Goal: Task Accomplishment & Management: Use online tool/utility

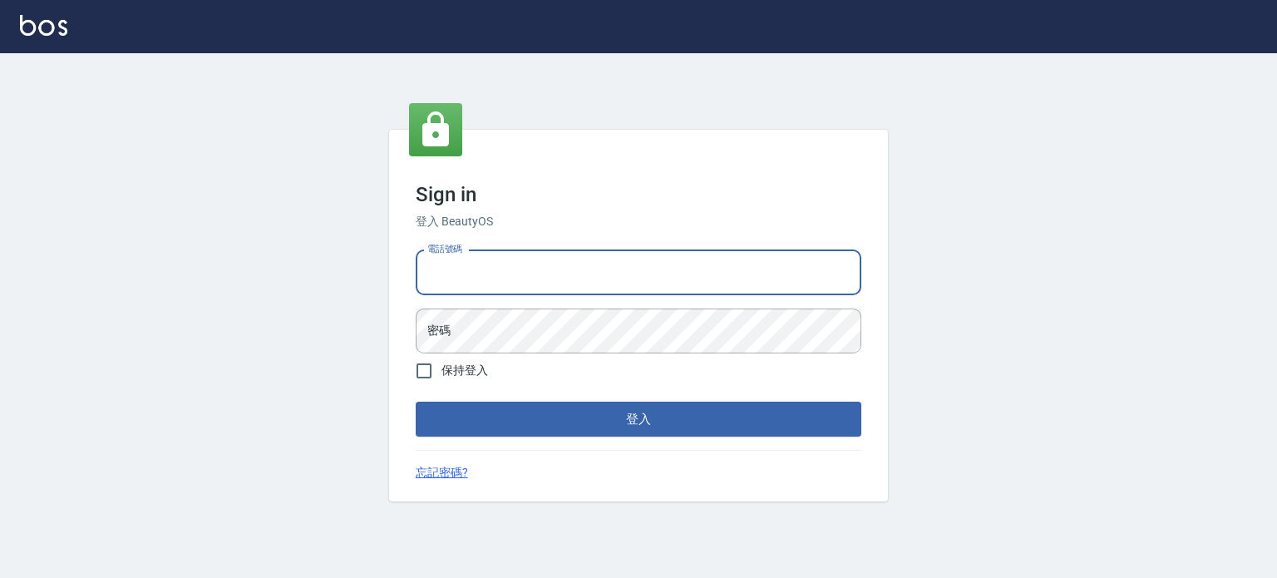
click at [509, 265] on input "電話號碼" at bounding box center [638, 272] width 445 height 45
type input "0977239969"
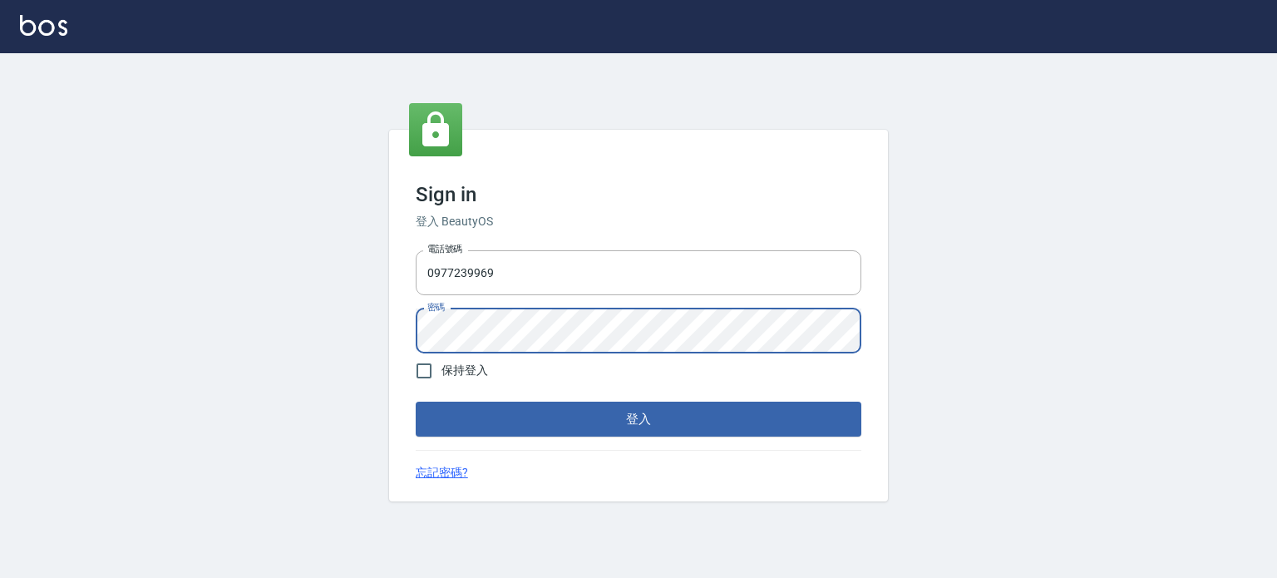
click at [416, 401] on button "登入" at bounding box center [638, 418] width 445 height 35
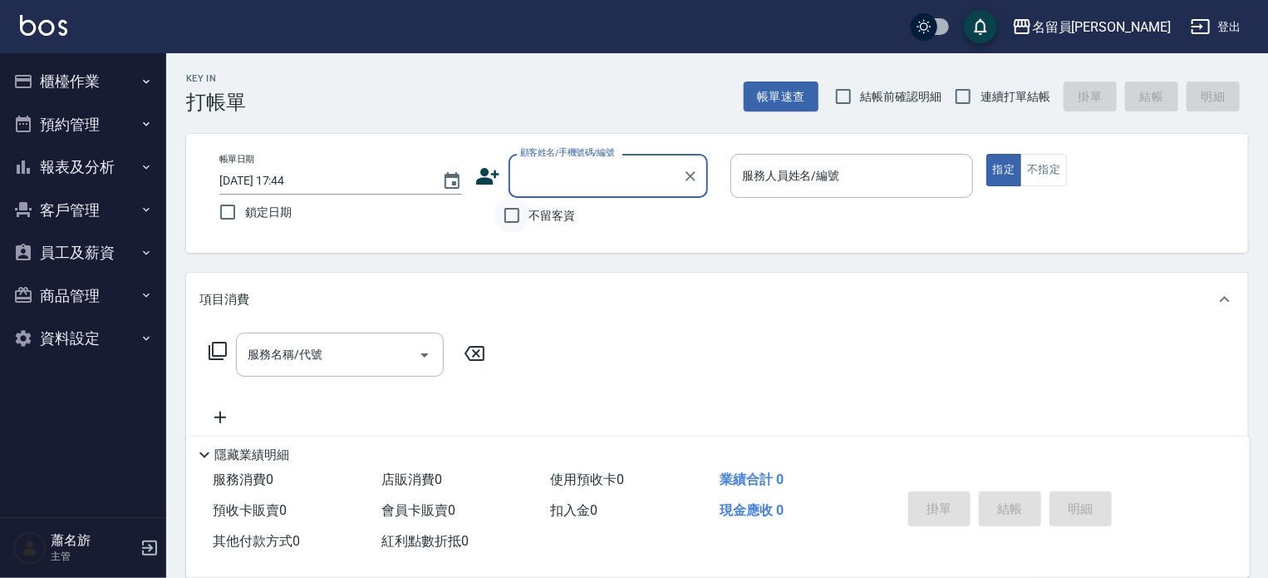
click at [509, 224] on input "不留客資" at bounding box center [511, 215] width 35 height 35
checkbox input "true"
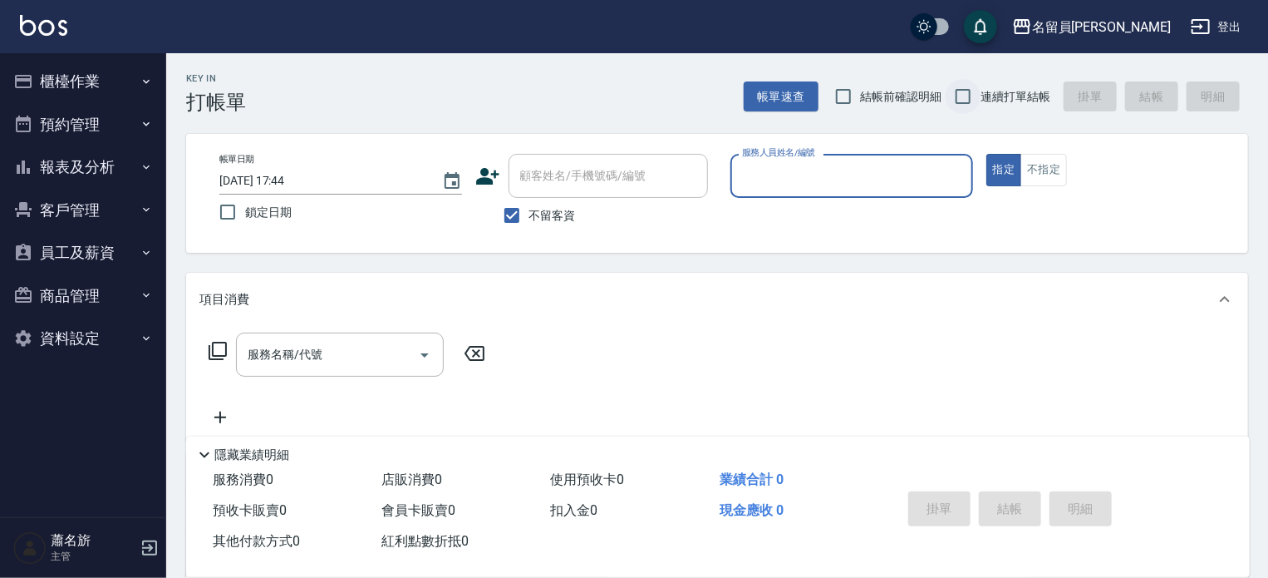
click at [959, 92] on input "連續打單結帳" at bounding box center [963, 96] width 35 height 35
checkbox input "true"
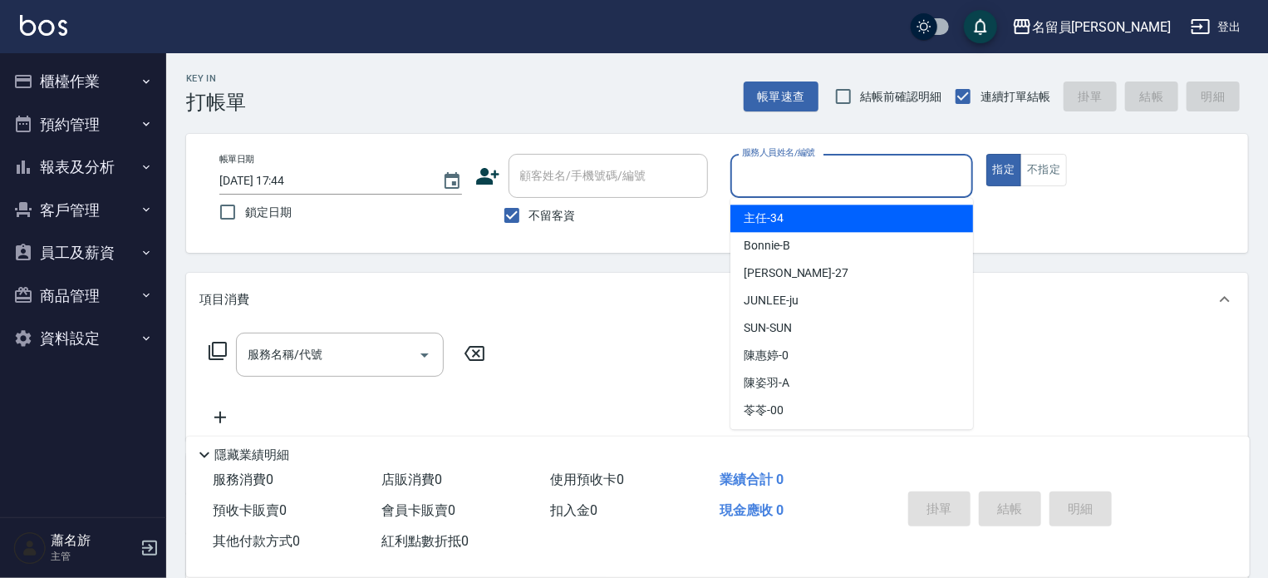
drag, startPoint x: 888, startPoint y: 172, endPoint x: 887, endPoint y: 141, distance: 30.8
click at [885, 165] on input "服務人員姓名/編號" at bounding box center [852, 175] width 228 height 29
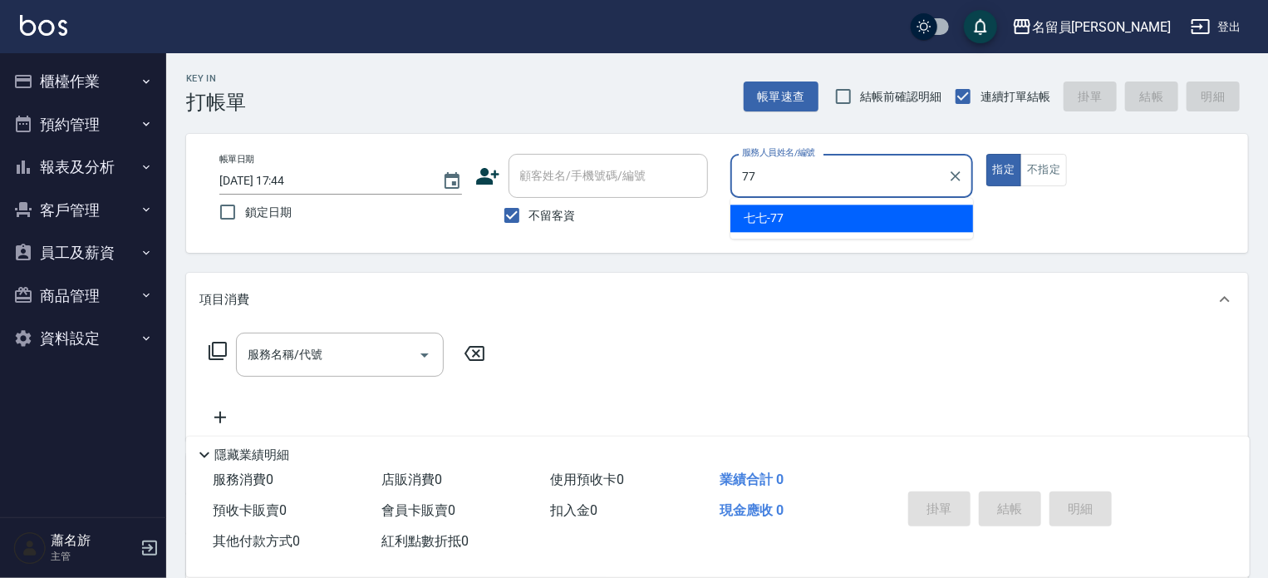
type input "七七-77"
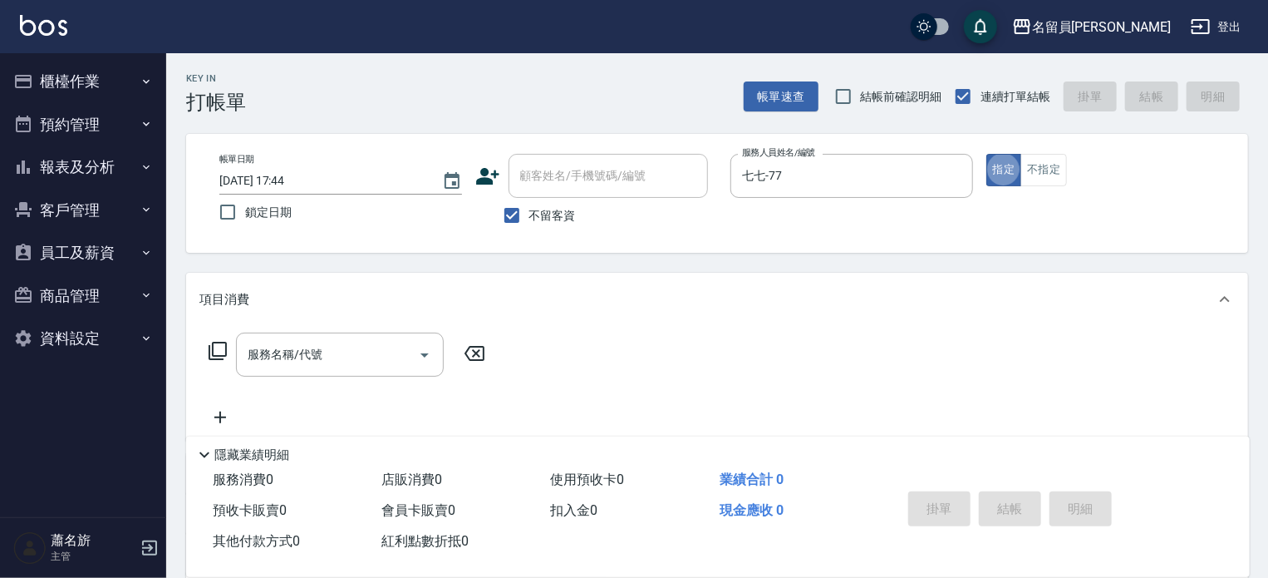
type button "true"
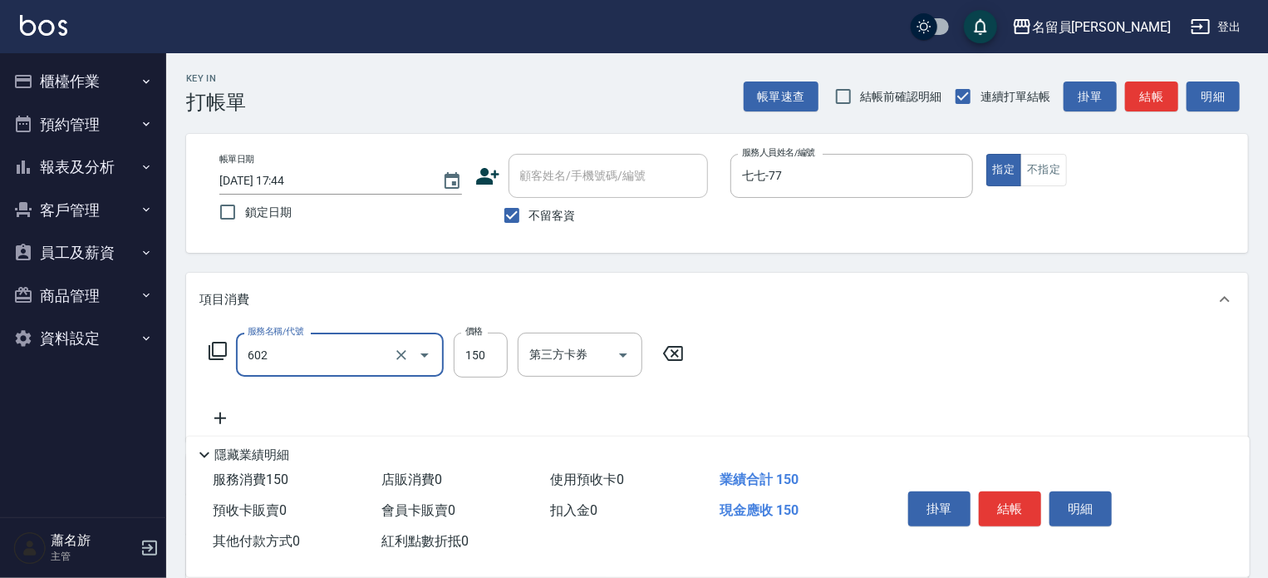
type input "一般洗髮(602)"
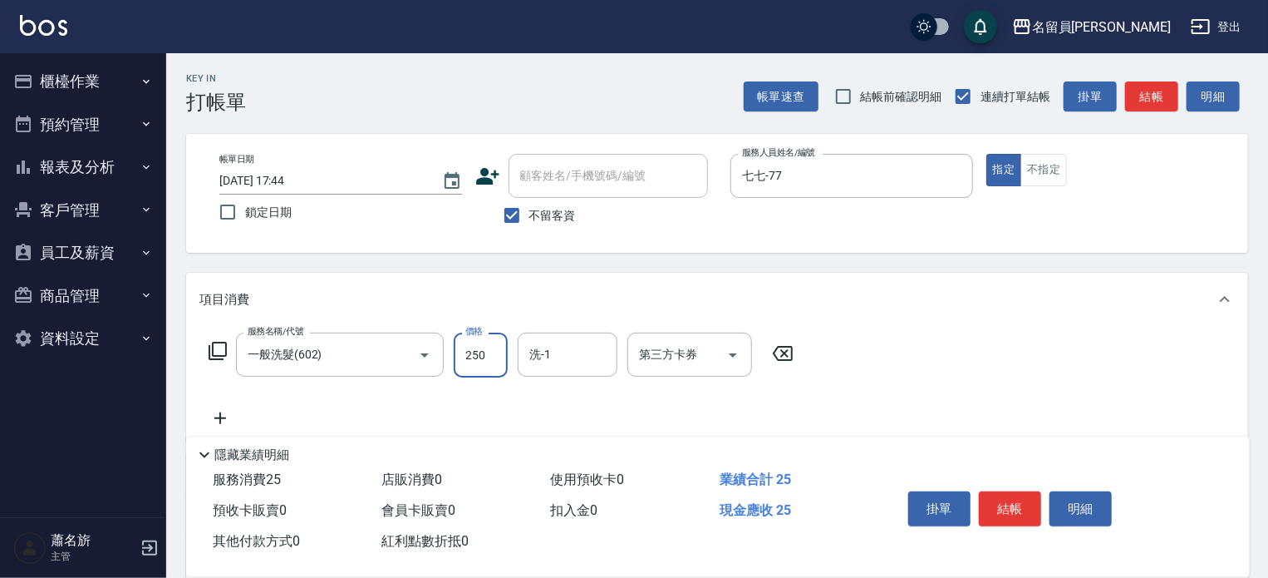
type input "250"
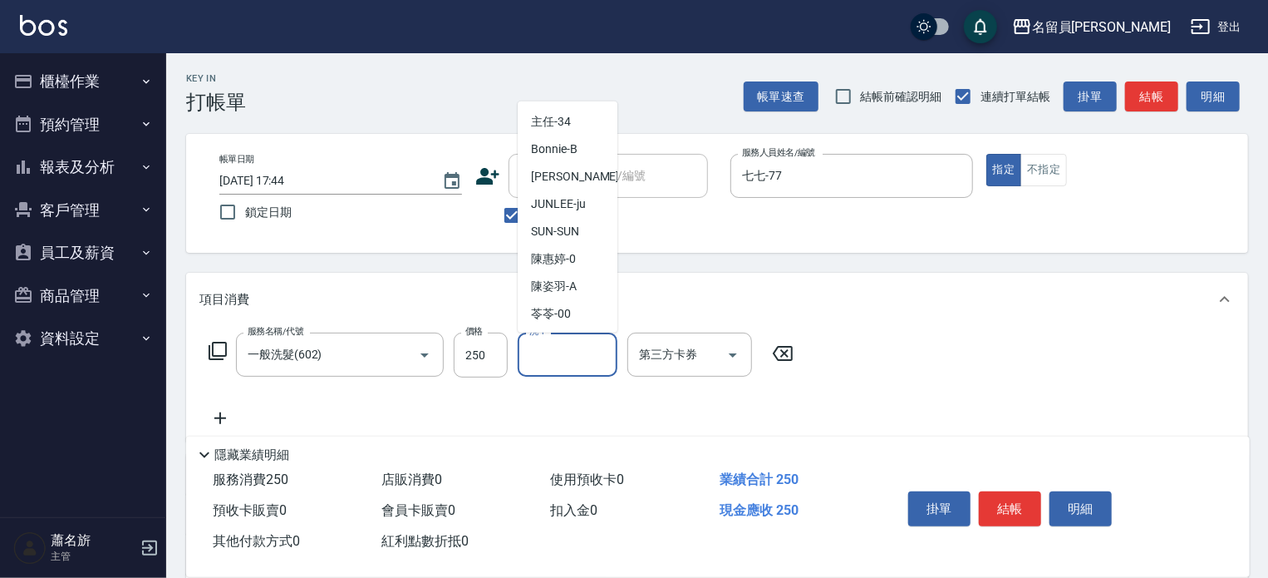
scroll to position [753, 0]
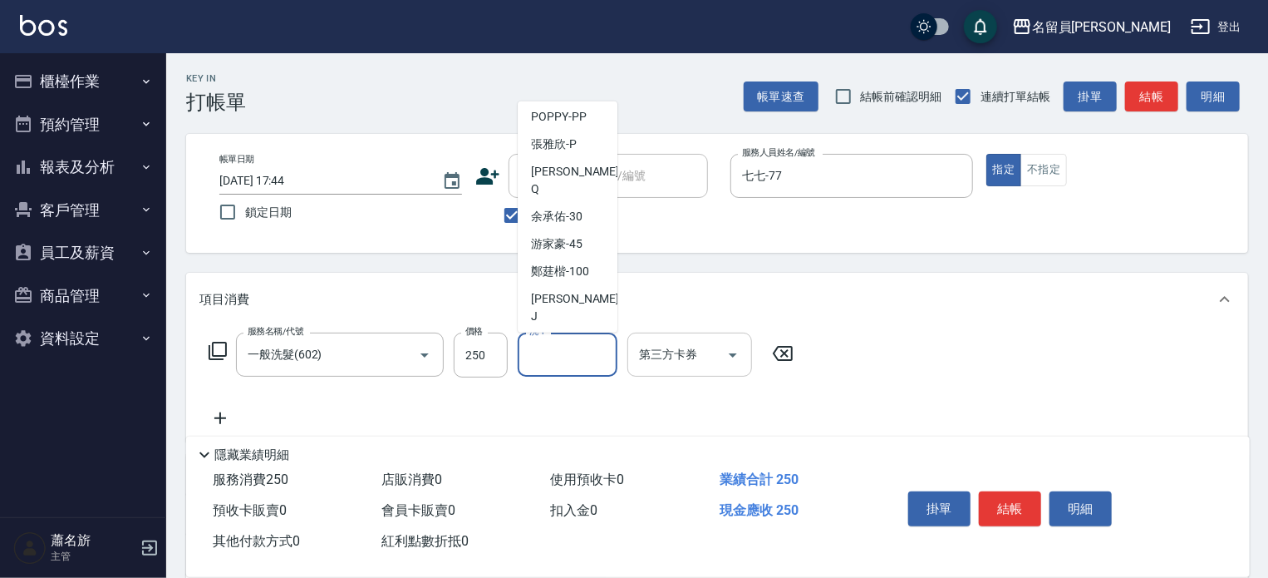
click at [737, 363] on icon "Open" at bounding box center [733, 355] width 20 height 20
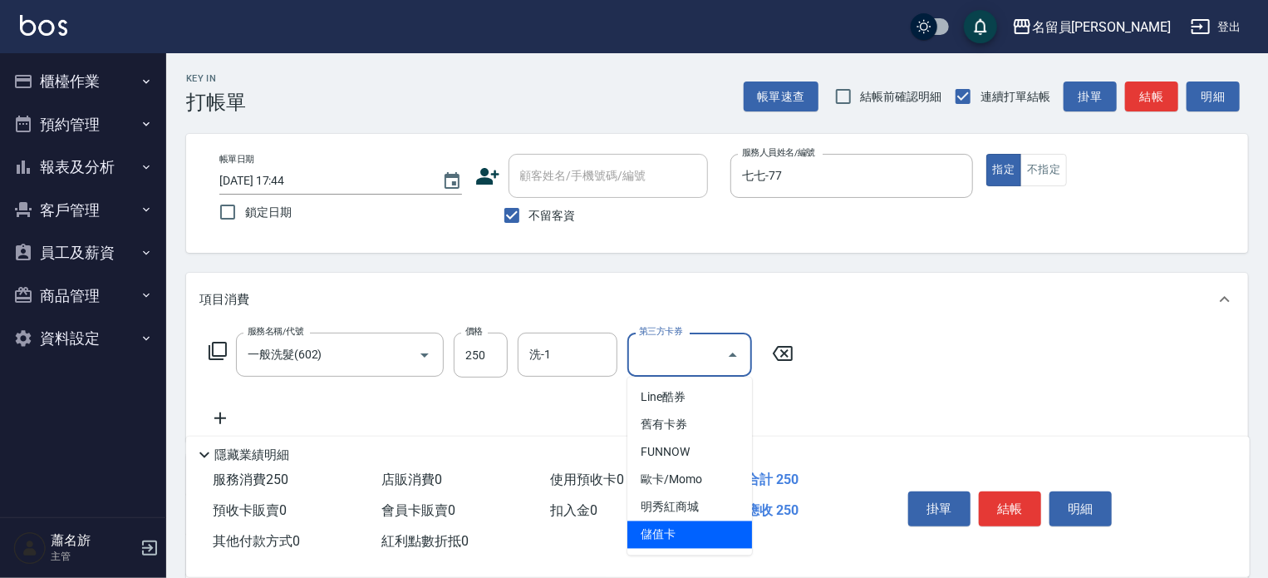
click at [701, 534] on span "儲值卡" at bounding box center [689, 534] width 125 height 27
type input "儲值卡"
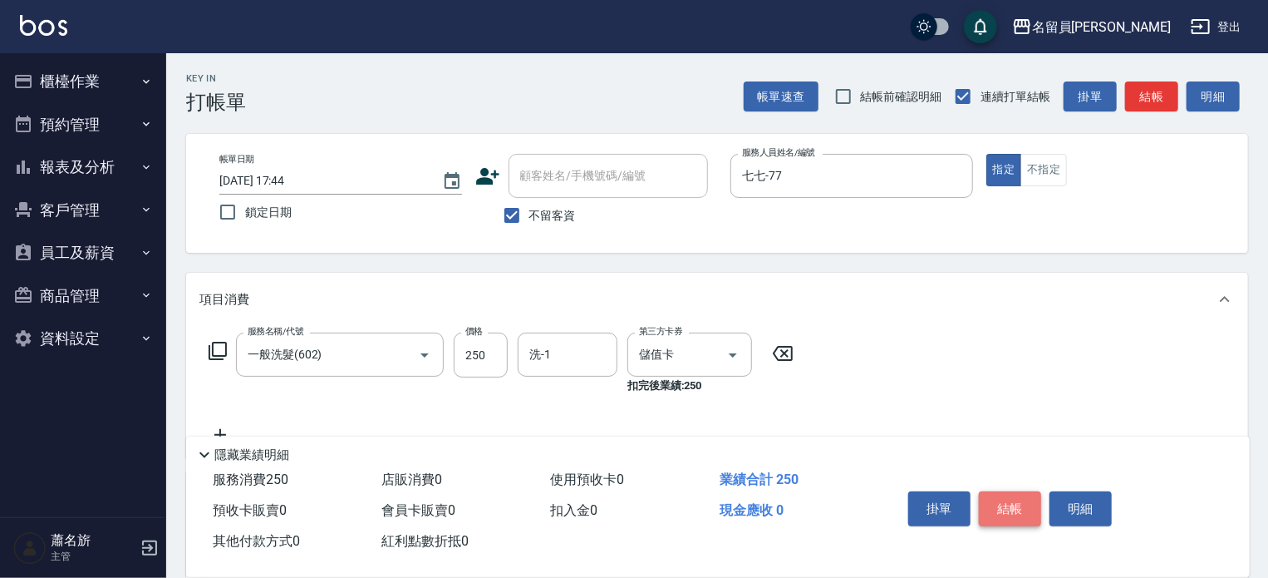
click at [984, 498] on button "結帳" at bounding box center [1010, 508] width 62 height 35
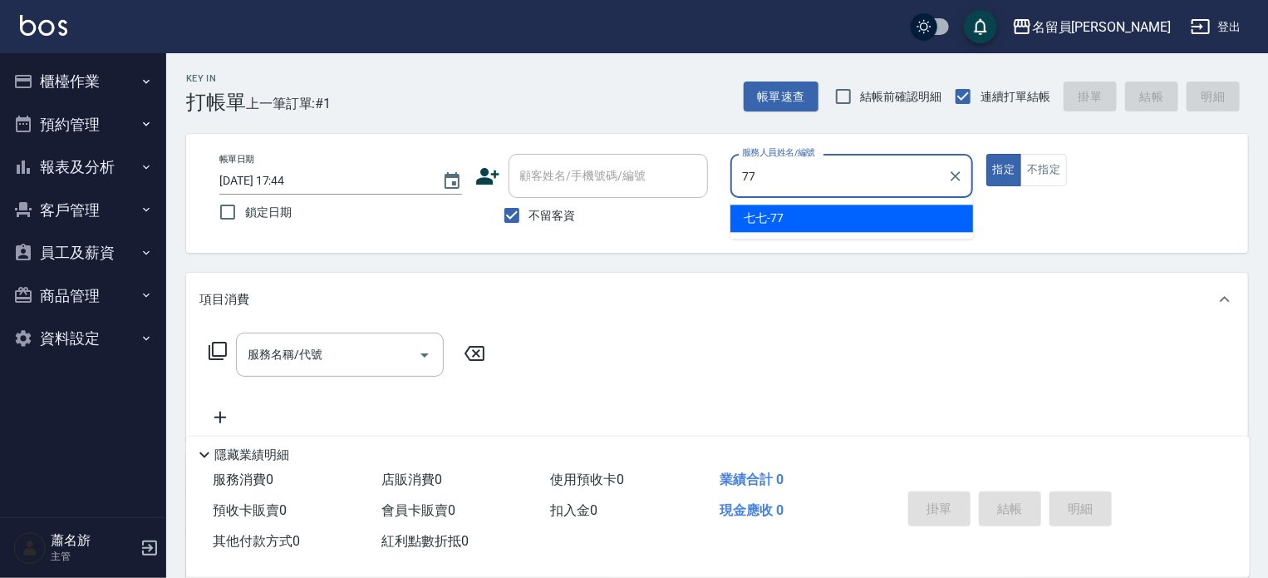
type input "七七-77"
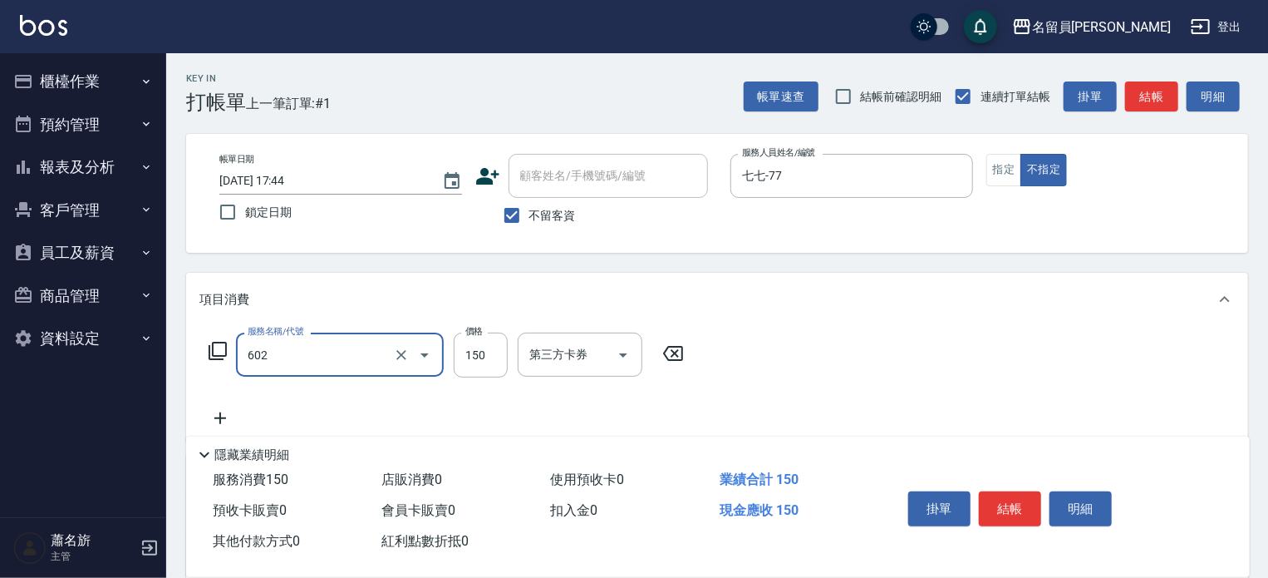
type input "一般洗髮(602)"
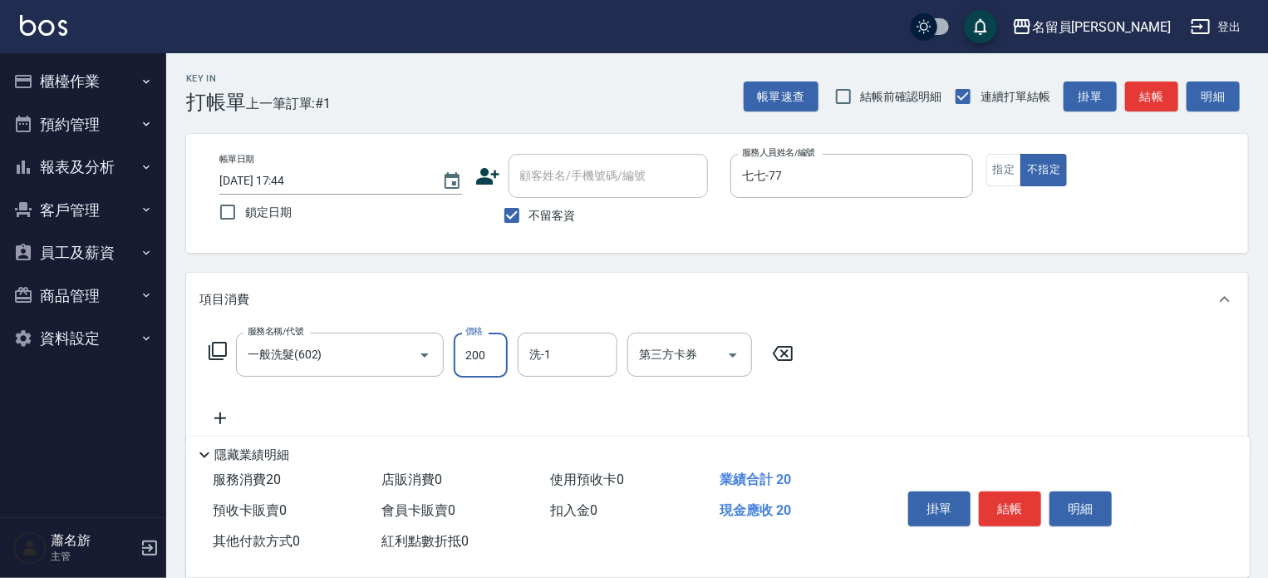
type input "200"
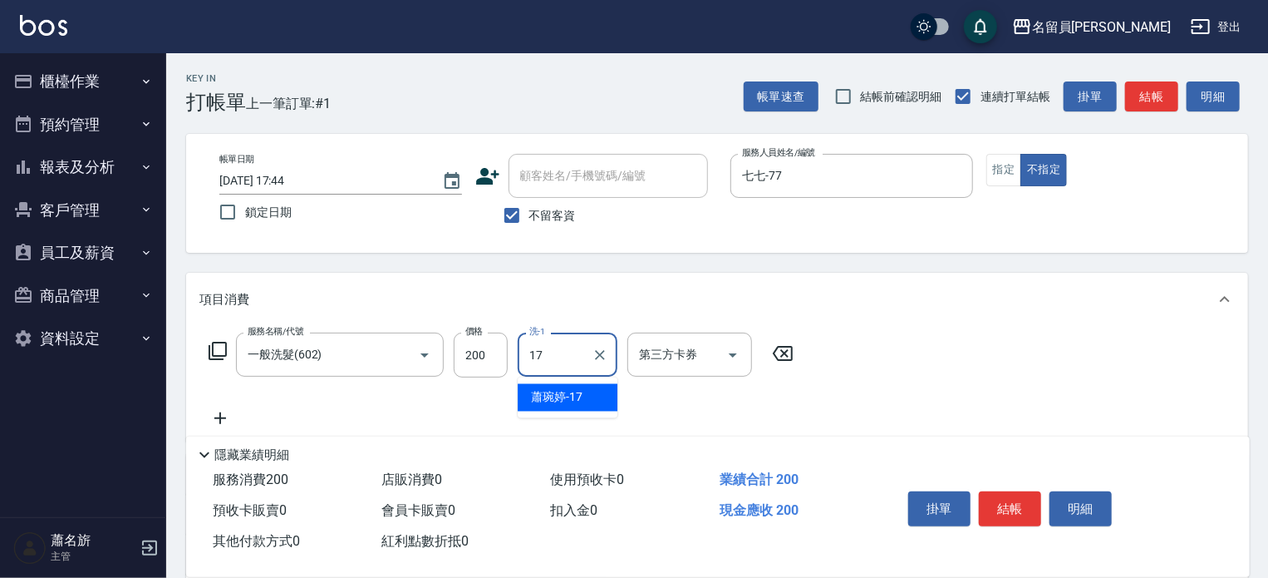
type input "[PERSON_NAME]-17"
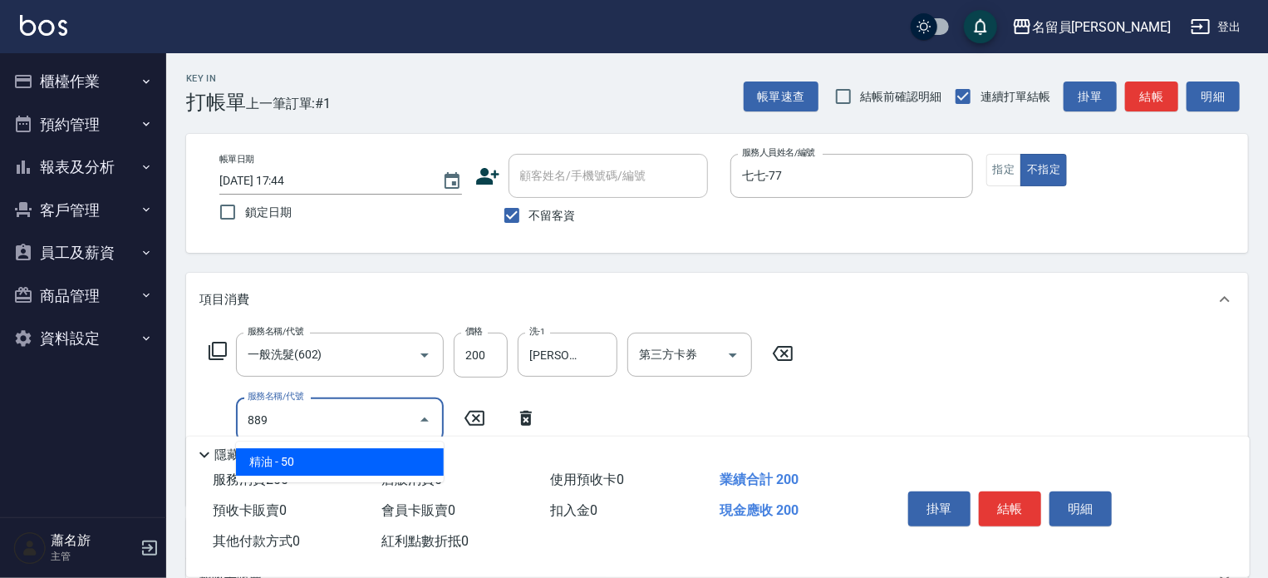
type input "精油(889)"
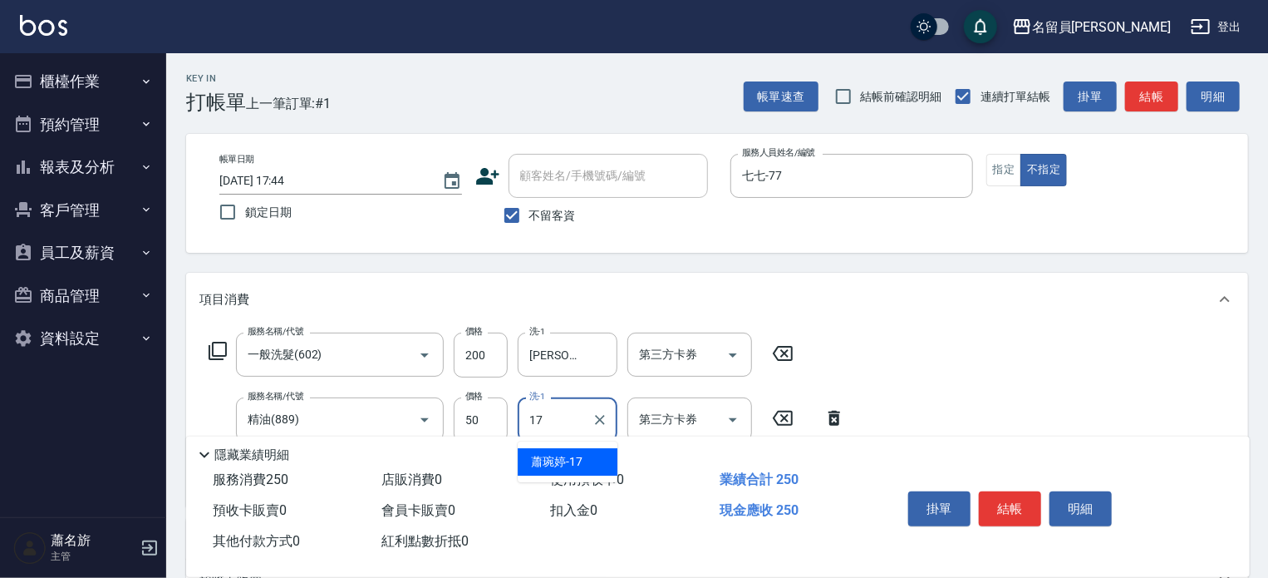
type input "[PERSON_NAME]-17"
type input "瞬間保養(415)"
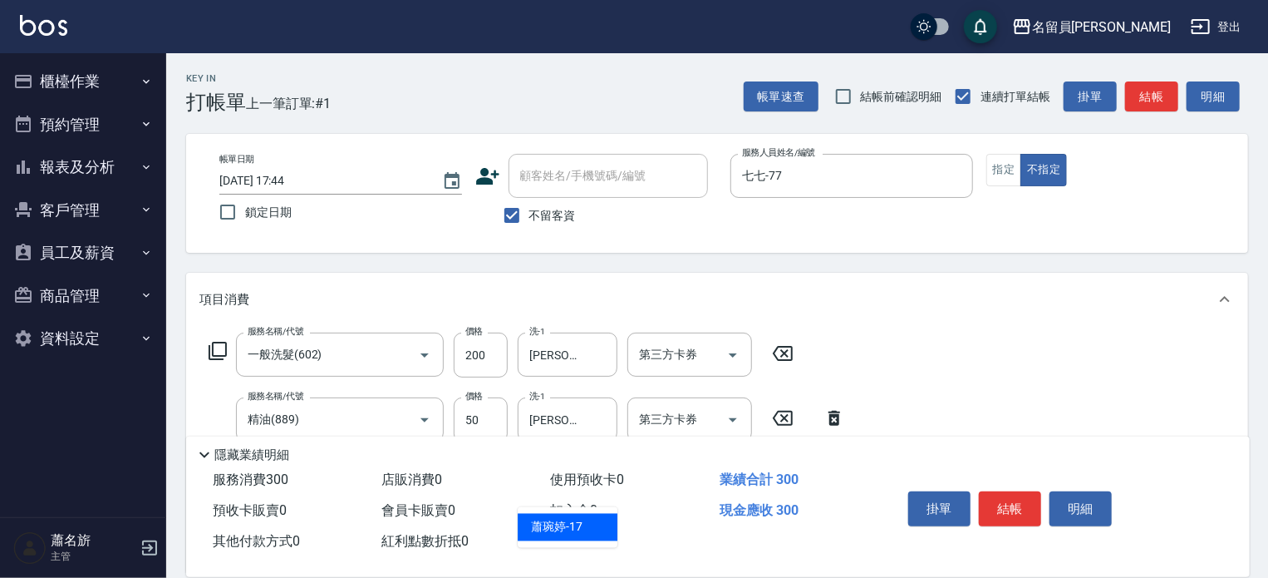
type input "[PERSON_NAME]-17"
type input "剪髮(302)"
type input "130"
click at [985, 498] on button "結帳" at bounding box center [1010, 508] width 62 height 35
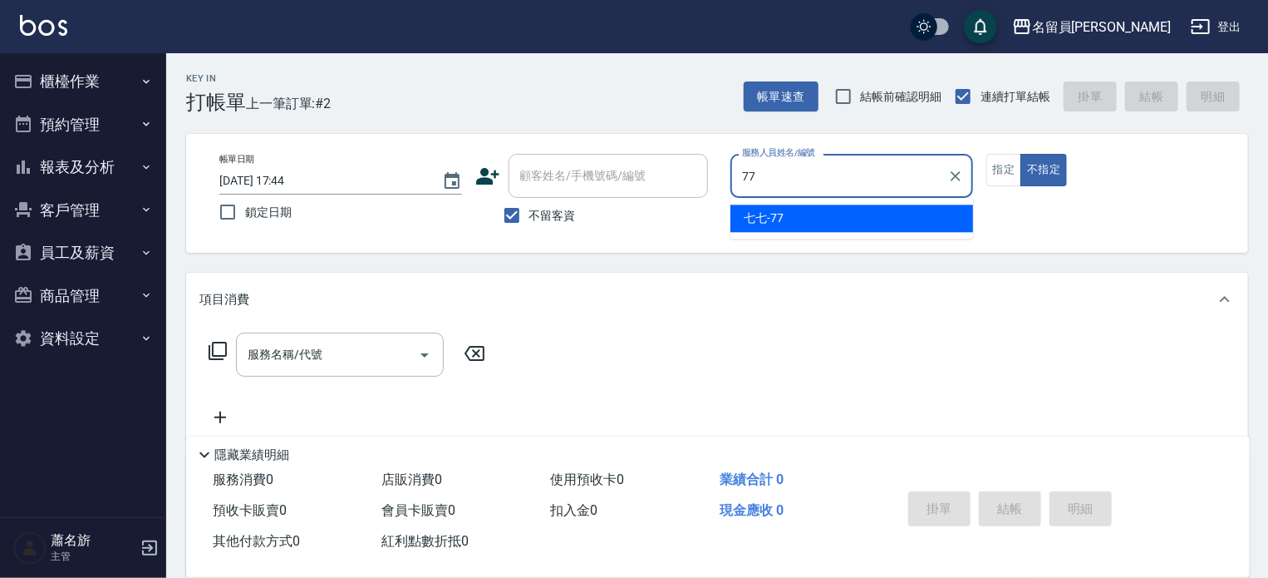
type input "七七-77"
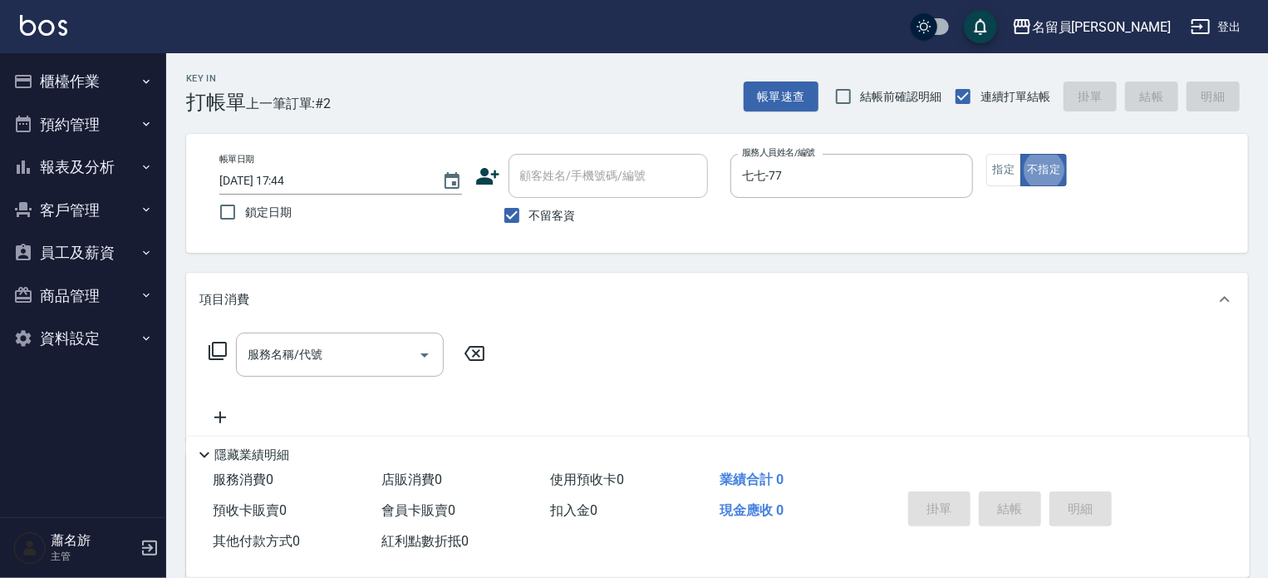
type button "false"
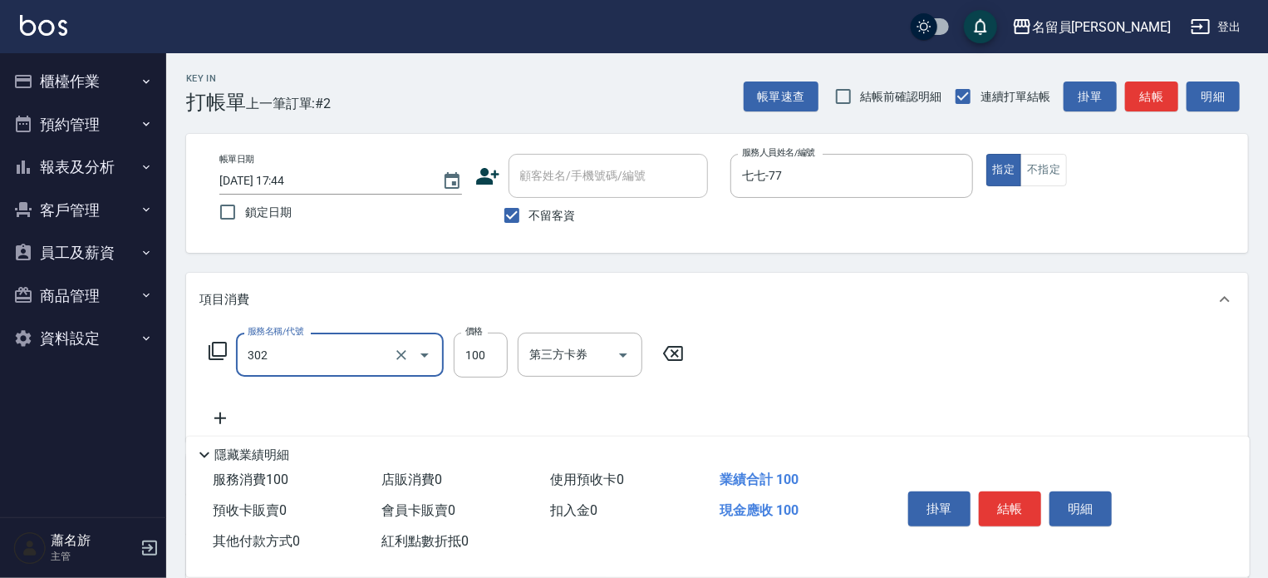
type input "剪髮(302)"
type input "250"
click at [985, 498] on button "結帳" at bounding box center [1010, 508] width 62 height 35
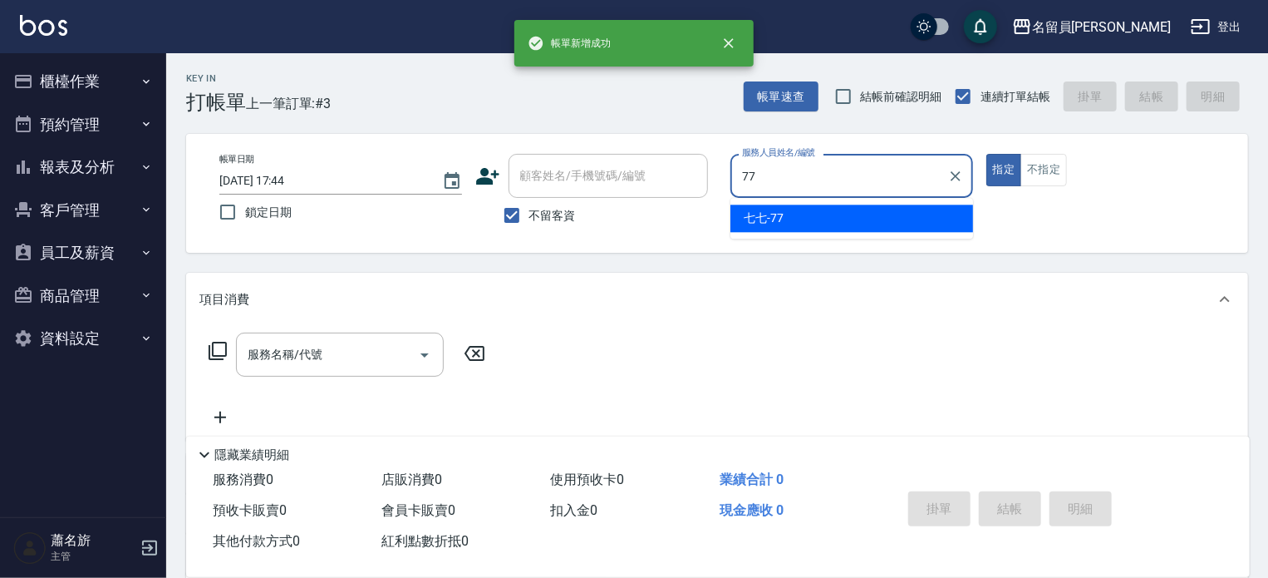
type input "七七-77"
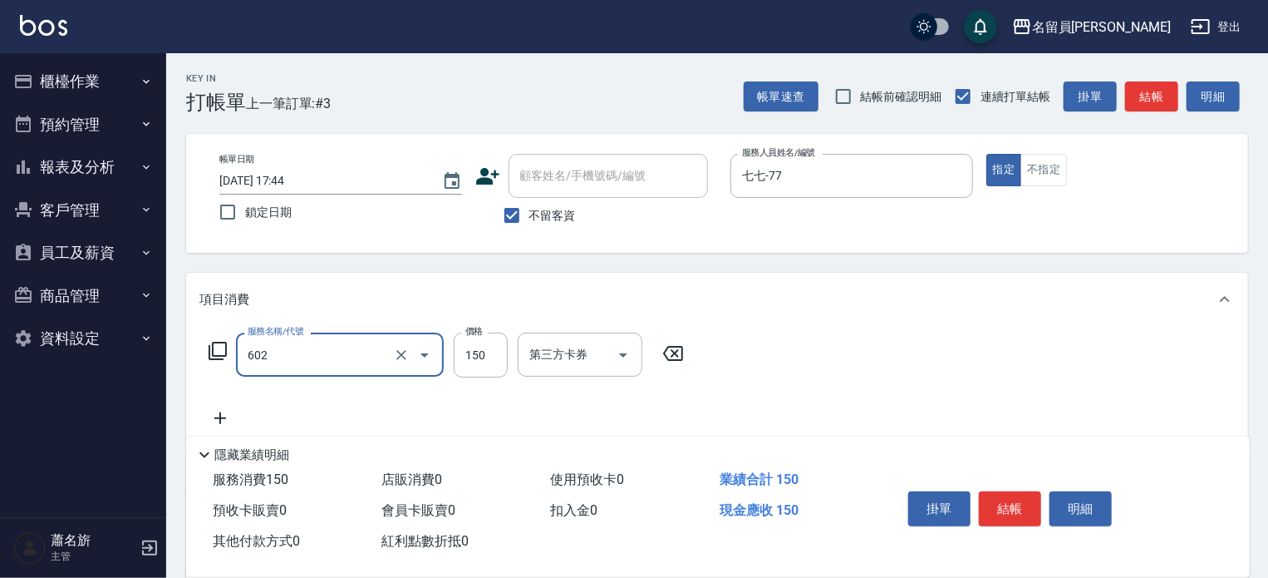
type input "一般洗髮(602)"
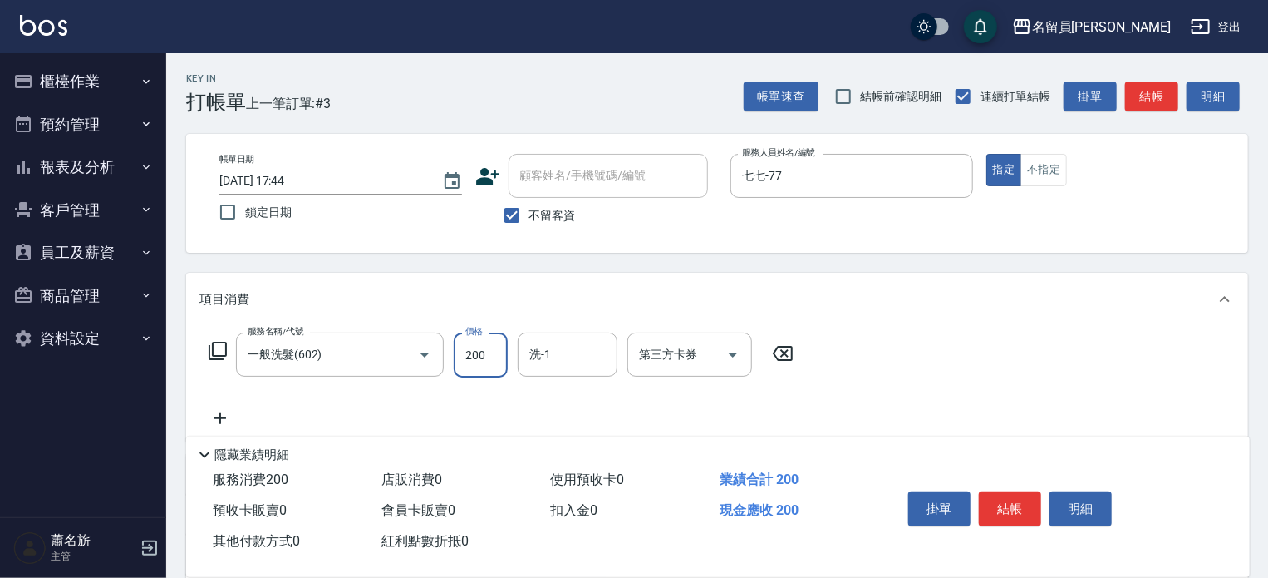
type input "200"
type input "[PERSON_NAME]-17"
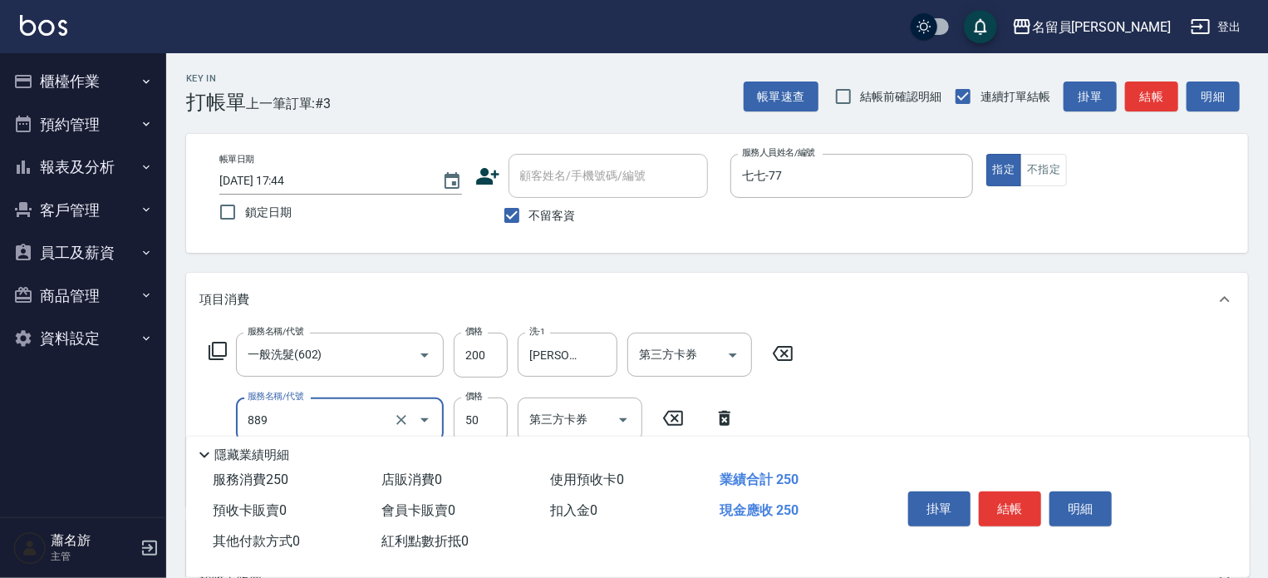
type input "精油(889)"
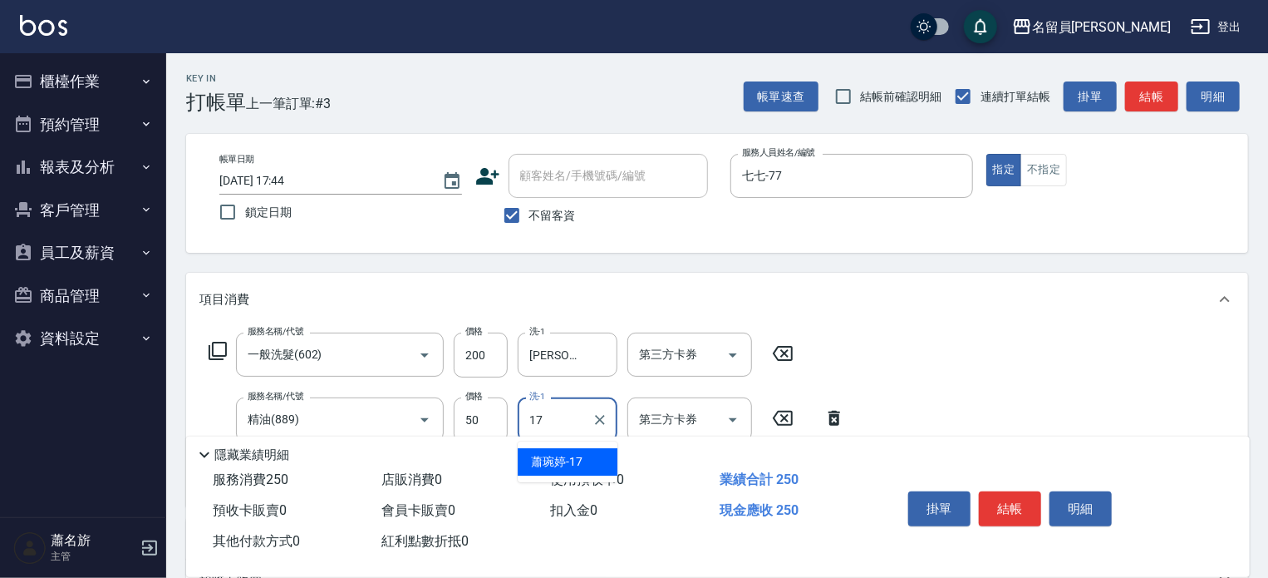
type input "[PERSON_NAME]-17"
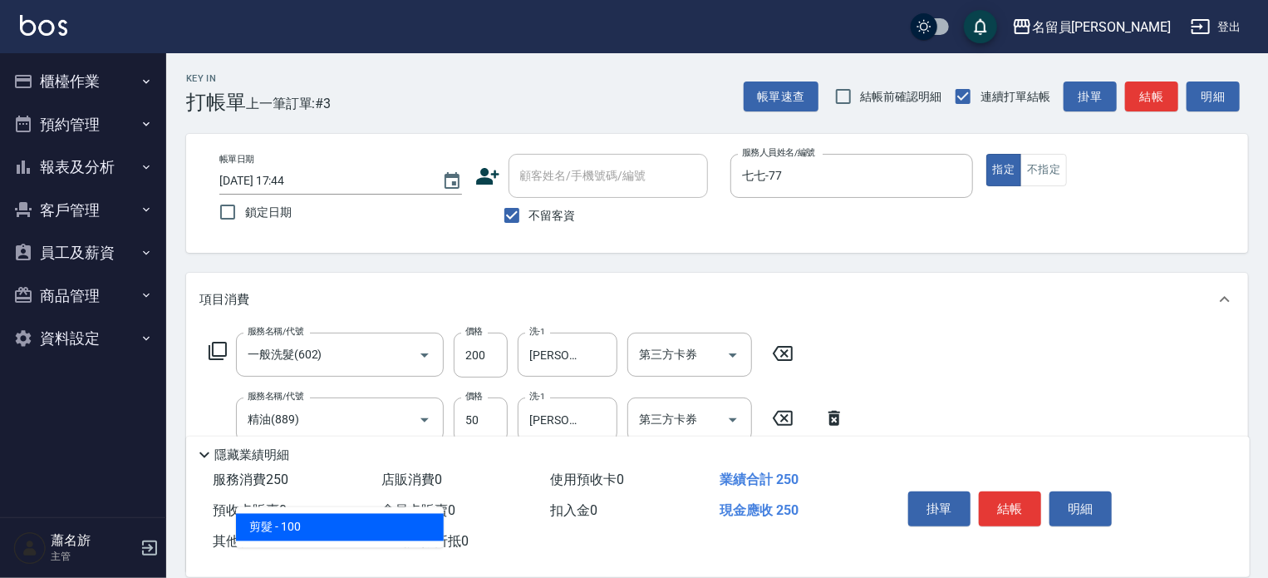
type input "剪髮(302)"
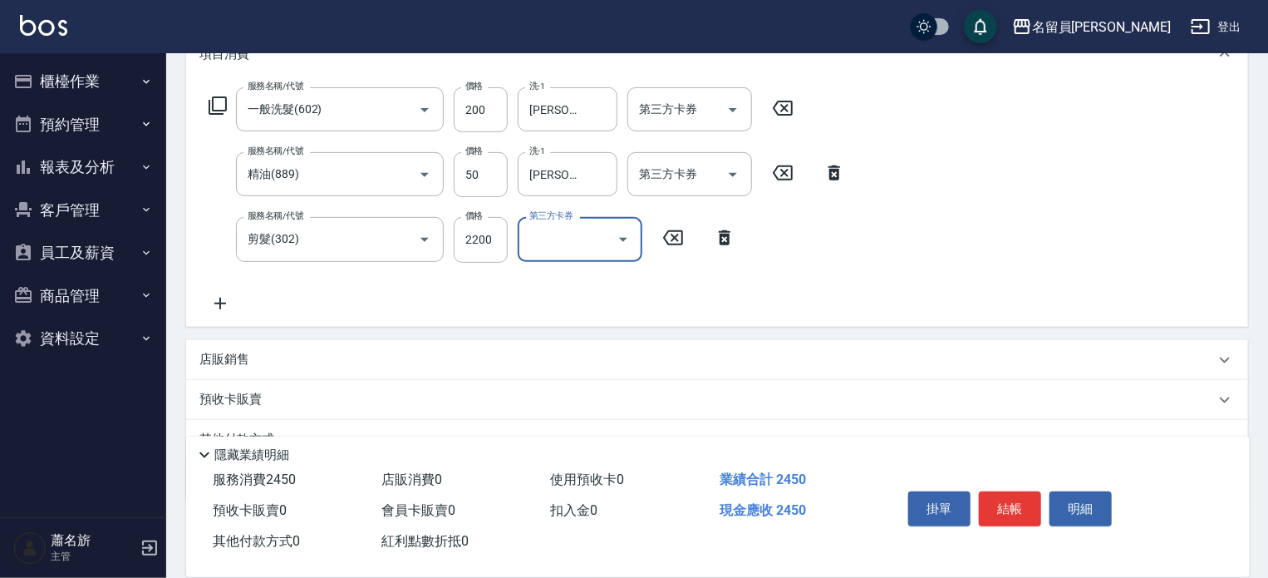
scroll to position [249, 0]
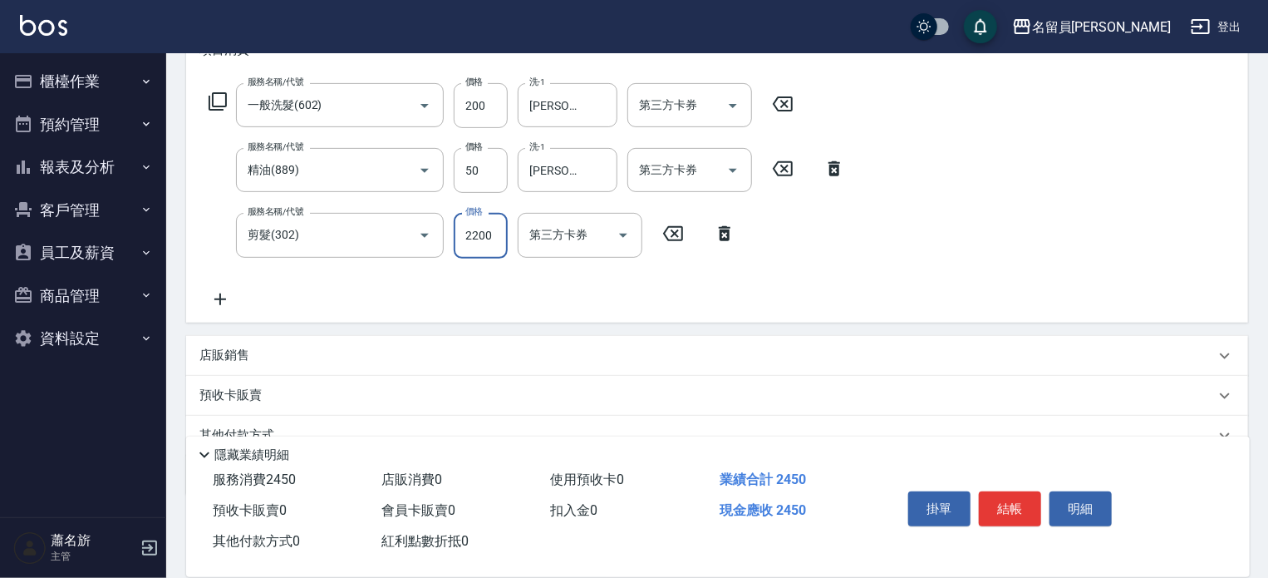
click at [484, 253] on input "2200" at bounding box center [481, 235] width 54 height 45
type input "200"
click at [1021, 508] on button "結帳" at bounding box center [1010, 508] width 62 height 35
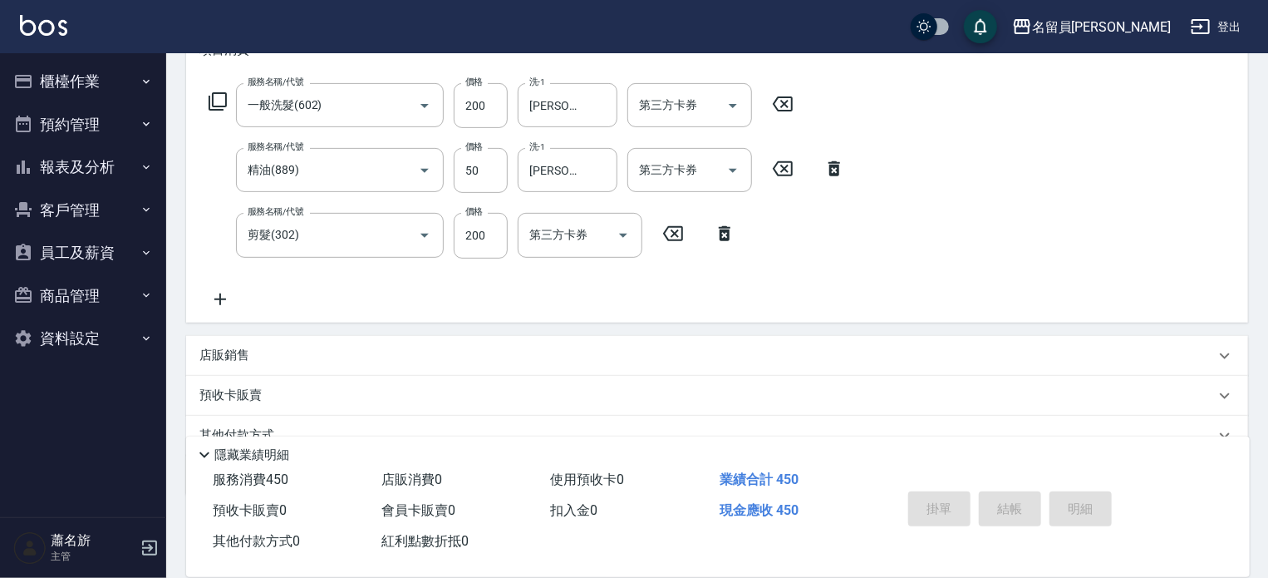
type input "[DATE] 17:45"
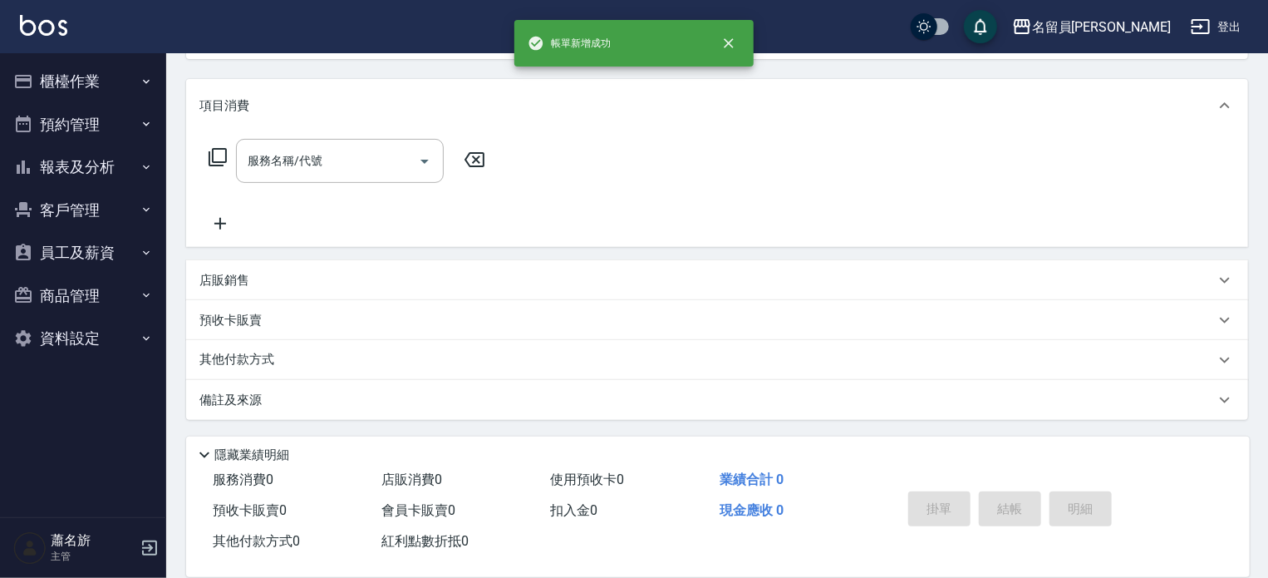
scroll to position [0, 0]
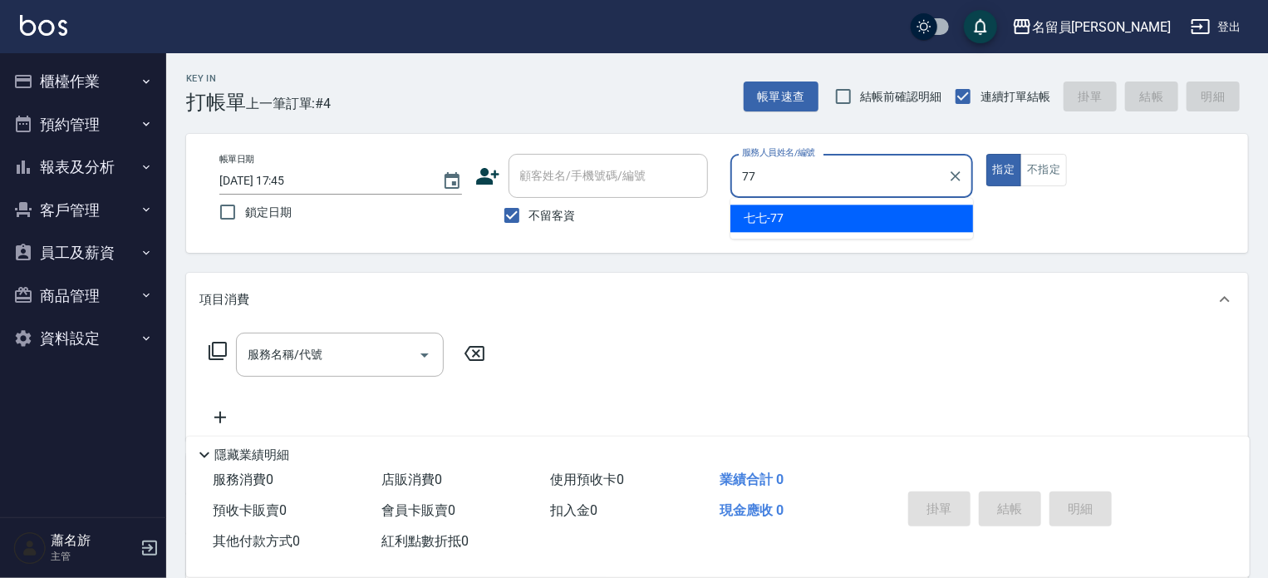
type input "七七-77"
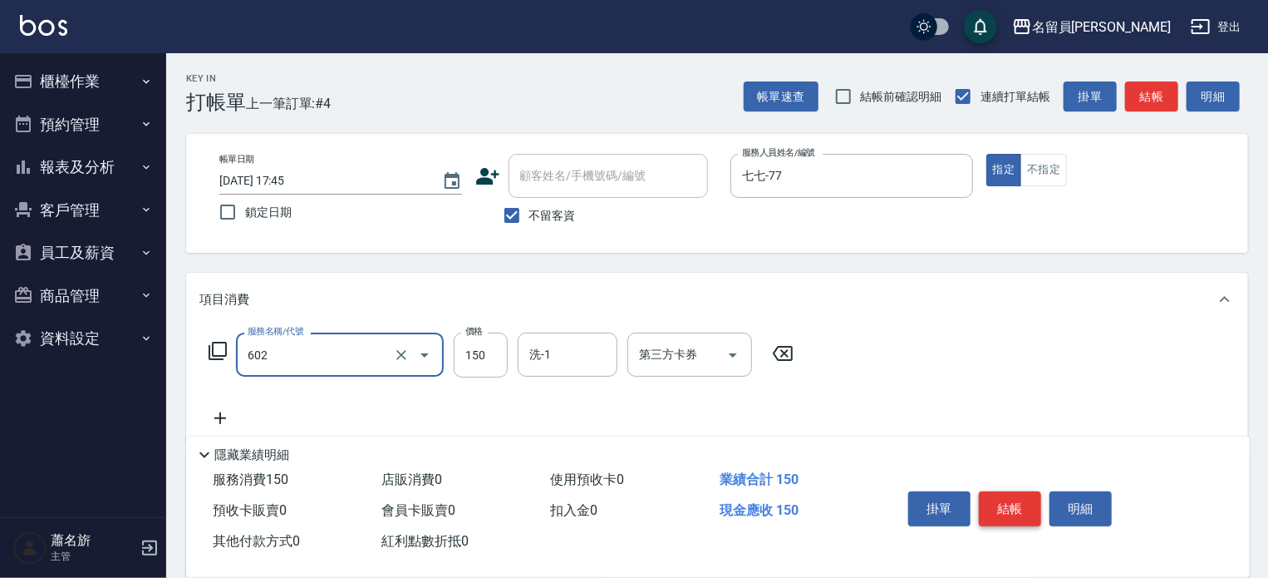
type input "一般洗髮(602)"
type input "200"
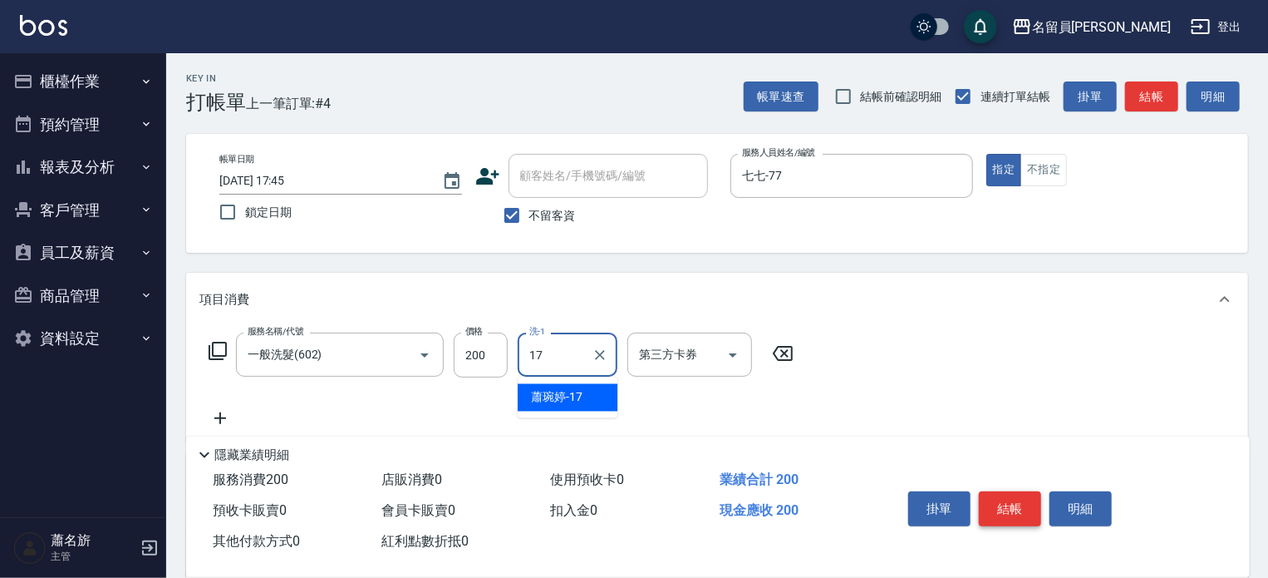
type input "[PERSON_NAME]-17"
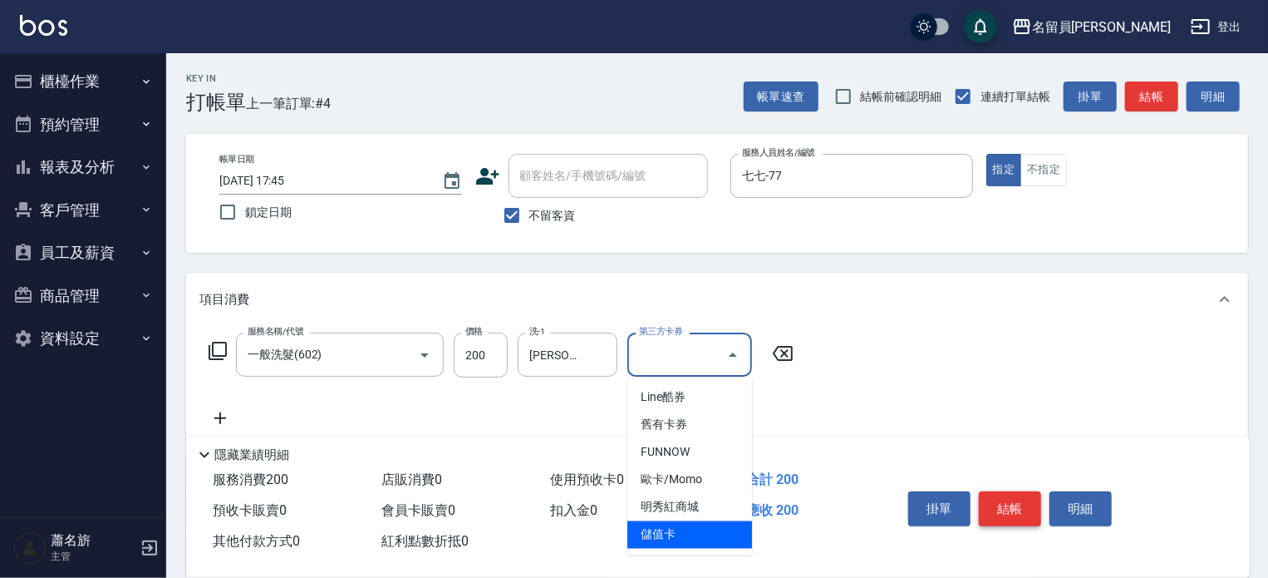
type input "儲值卡"
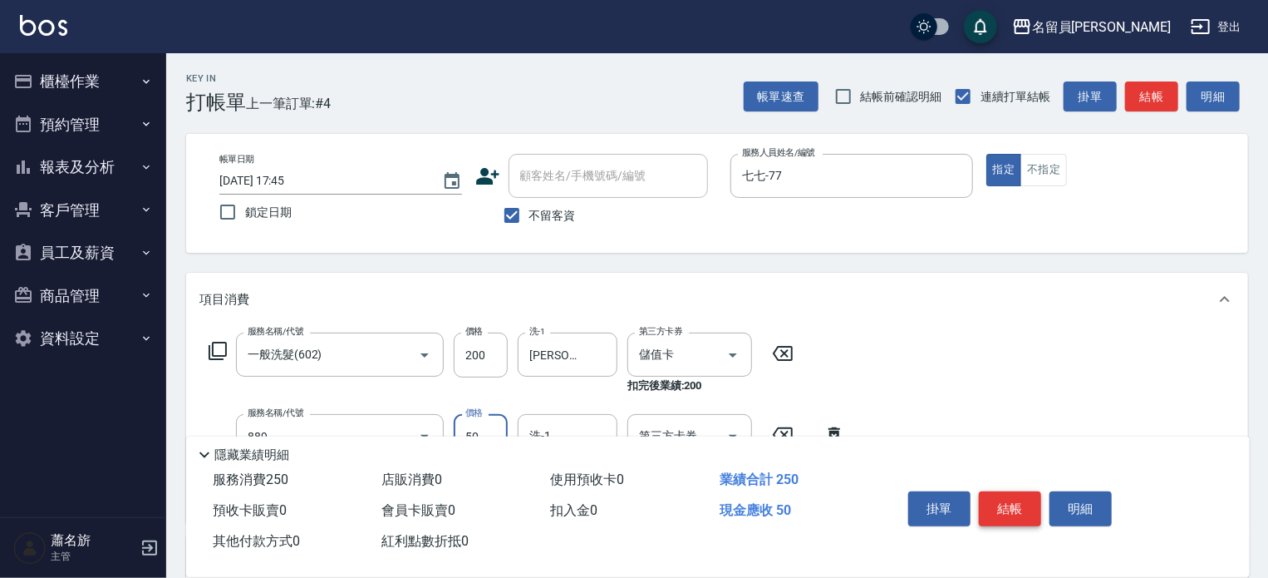
type input "精油(889)"
type input "[PERSON_NAME]-17"
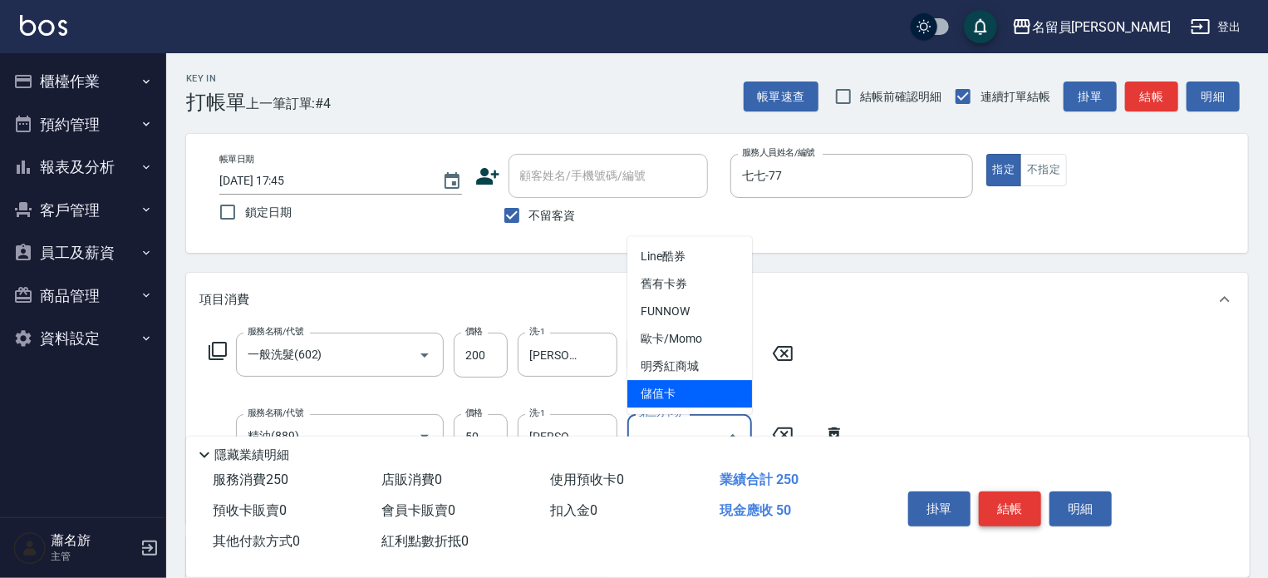
type input "儲值卡"
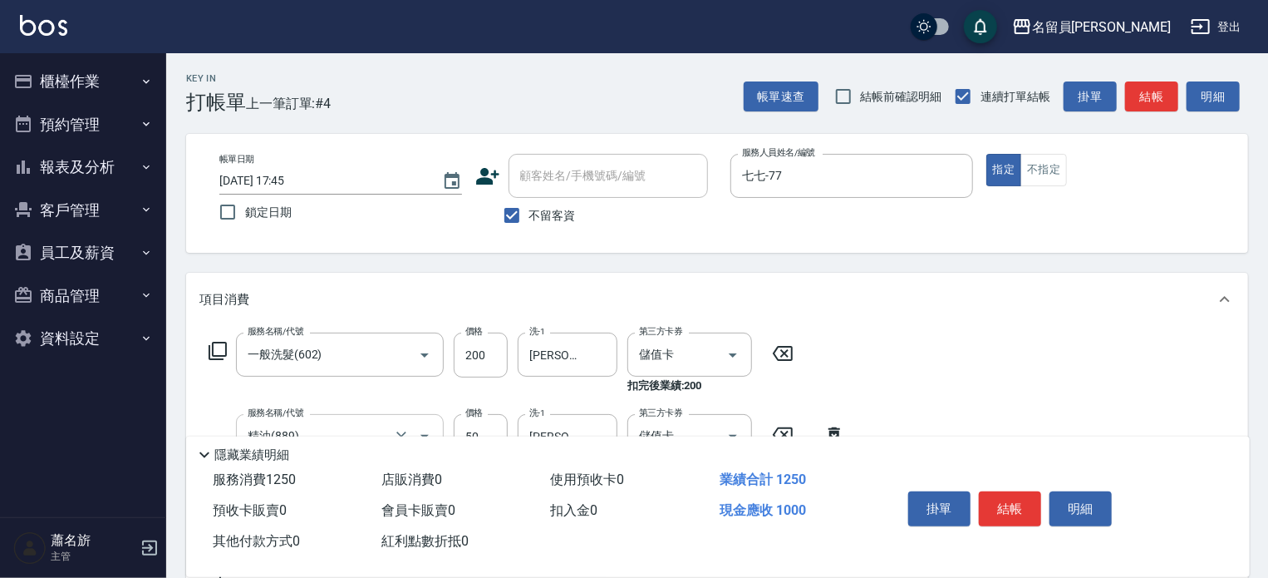
scroll to position [83, 0]
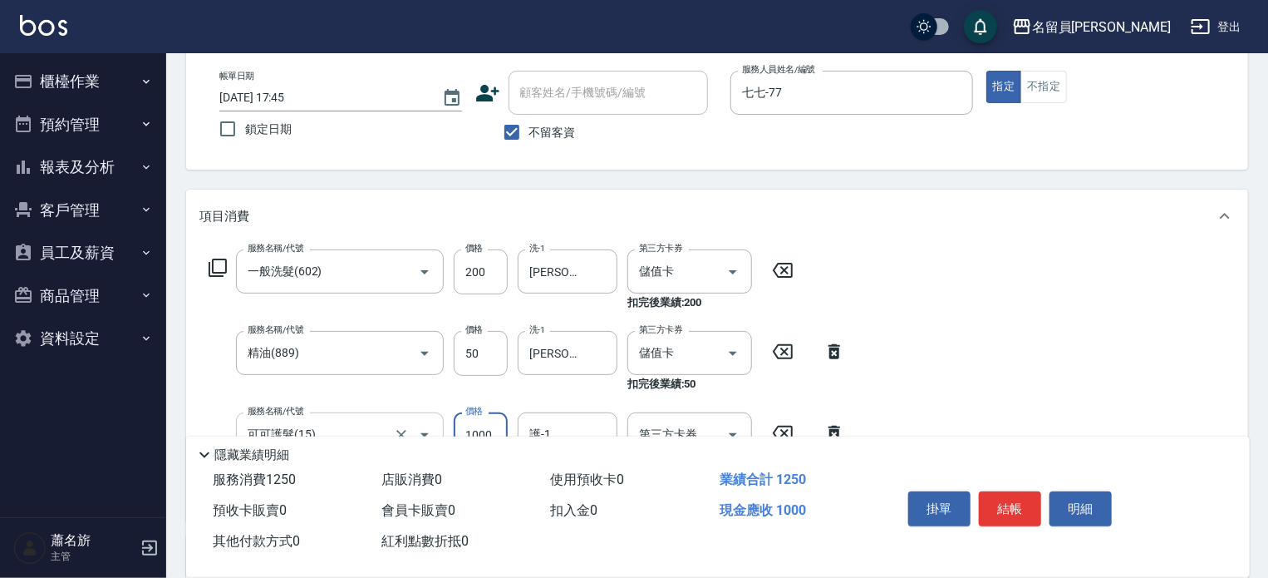
click at [307, 416] on div "可可護髮(15) 服務名稱/代號" at bounding box center [340, 434] width 208 height 44
type input "瞬間保養(415)"
type input "[PERSON_NAME]-17"
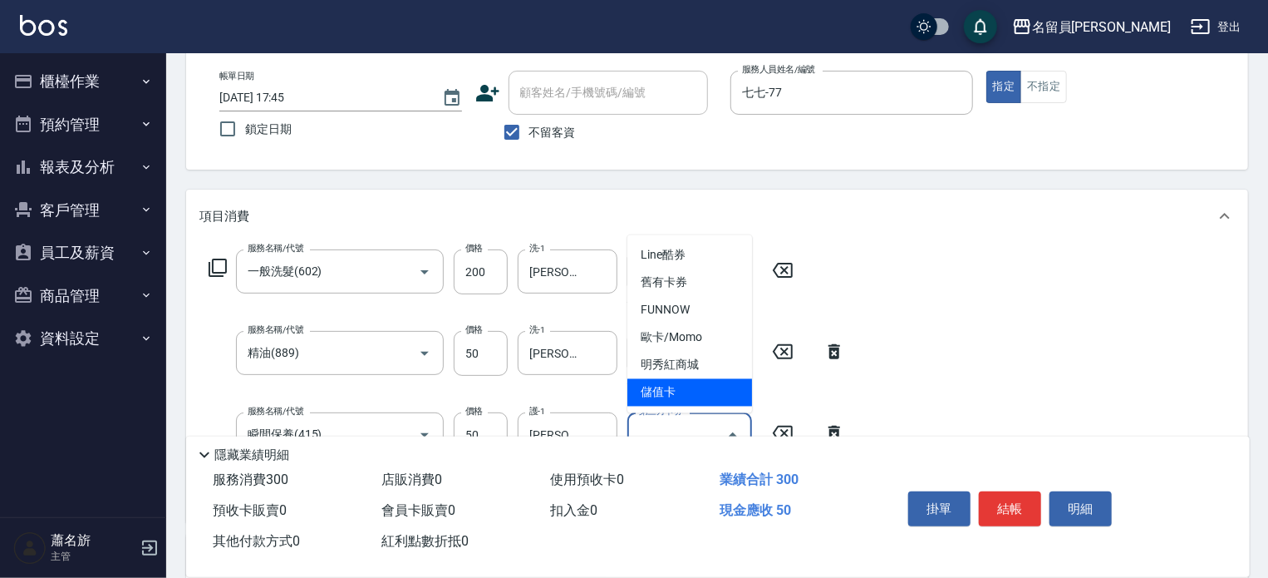
type input "儲值卡"
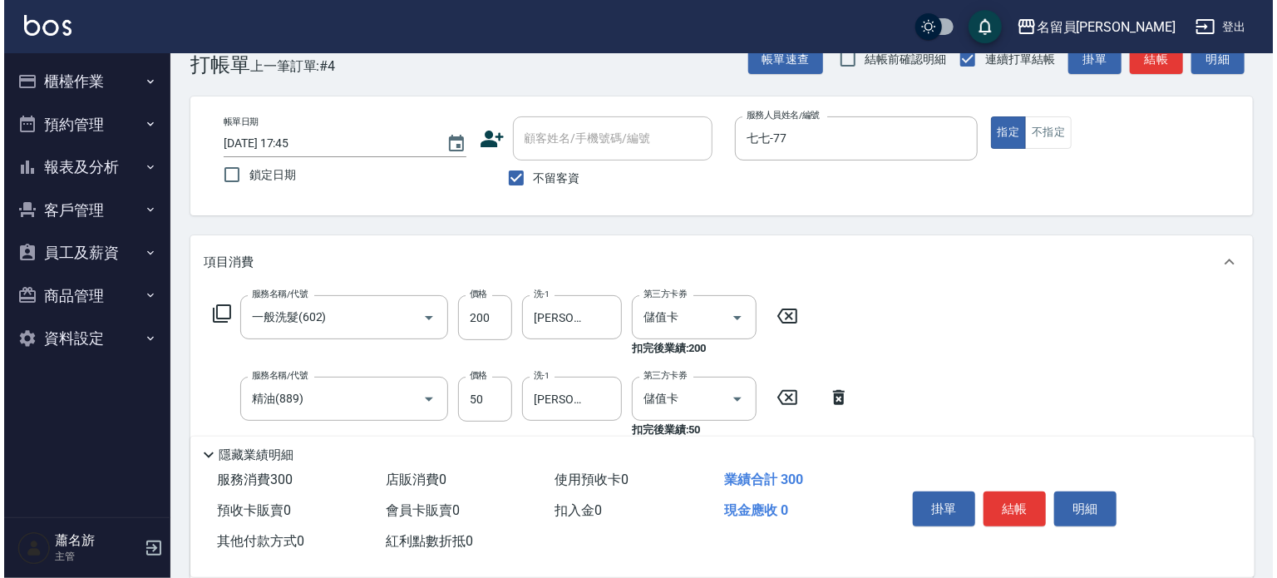
scroll to position [0, 0]
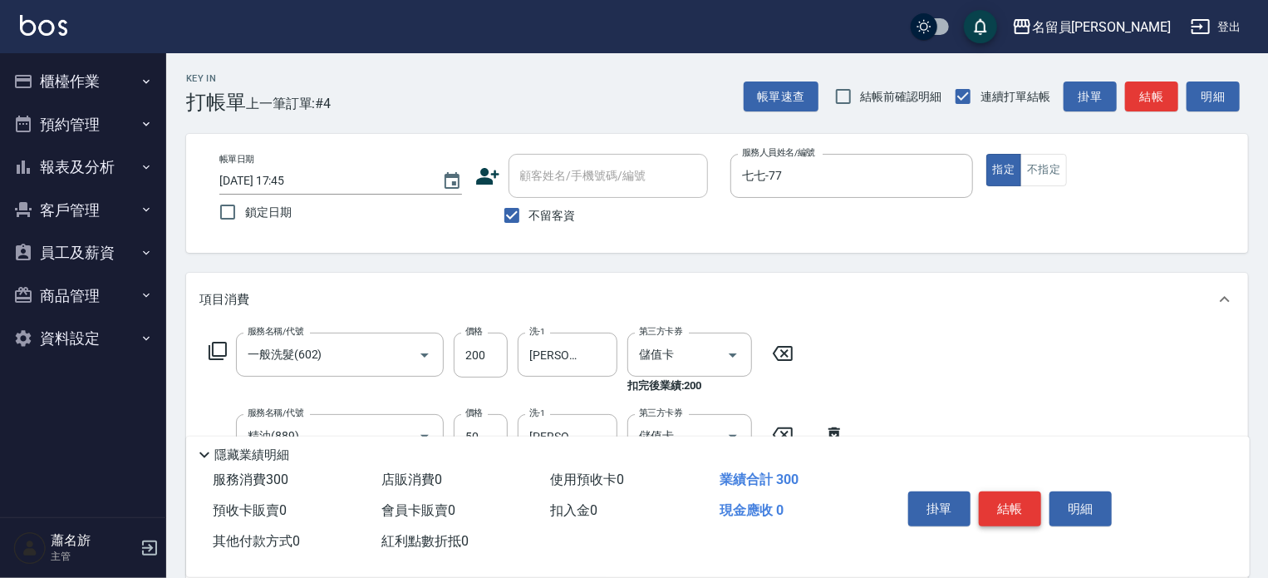
drag, startPoint x: 999, startPoint y: 504, endPoint x: 986, endPoint y: 507, distance: 13.7
click at [999, 503] on button "結帳" at bounding box center [1010, 508] width 62 height 35
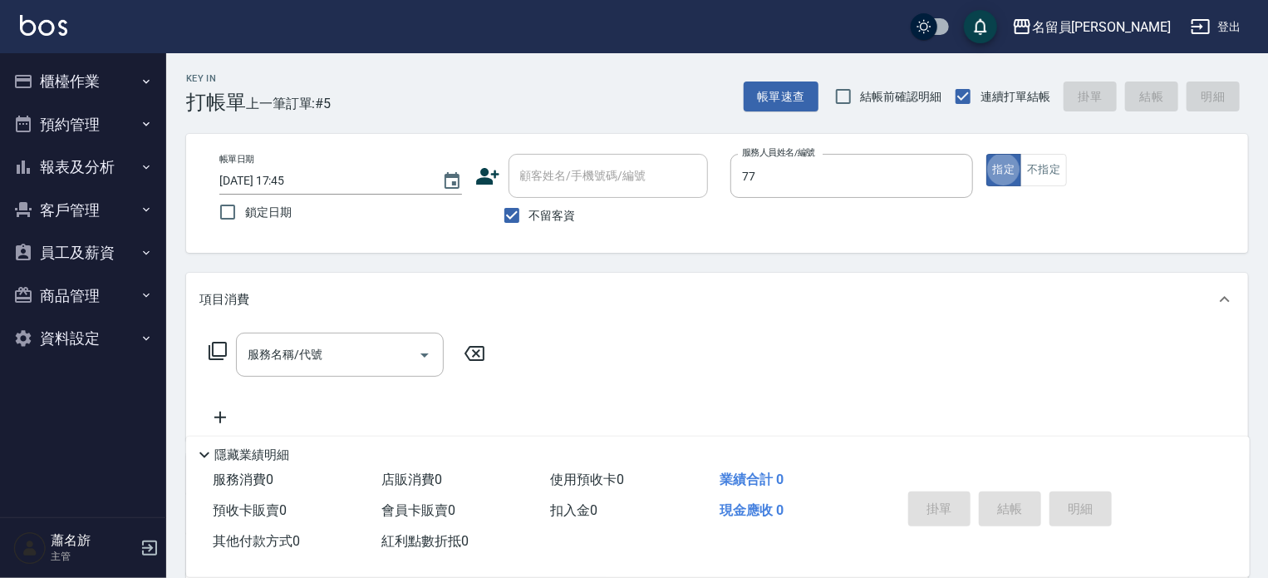
type input "七七-77"
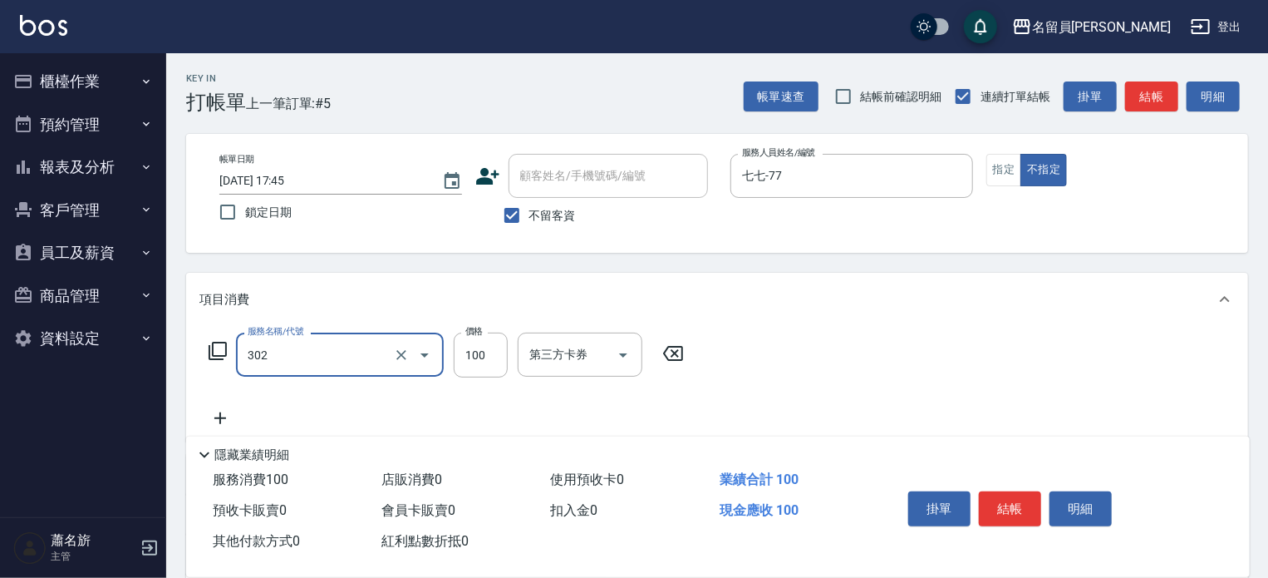
type input "剪髮(302)"
click at [403, 347] on icon "Clear" at bounding box center [401, 355] width 17 height 17
type input "一般洗髮(602)"
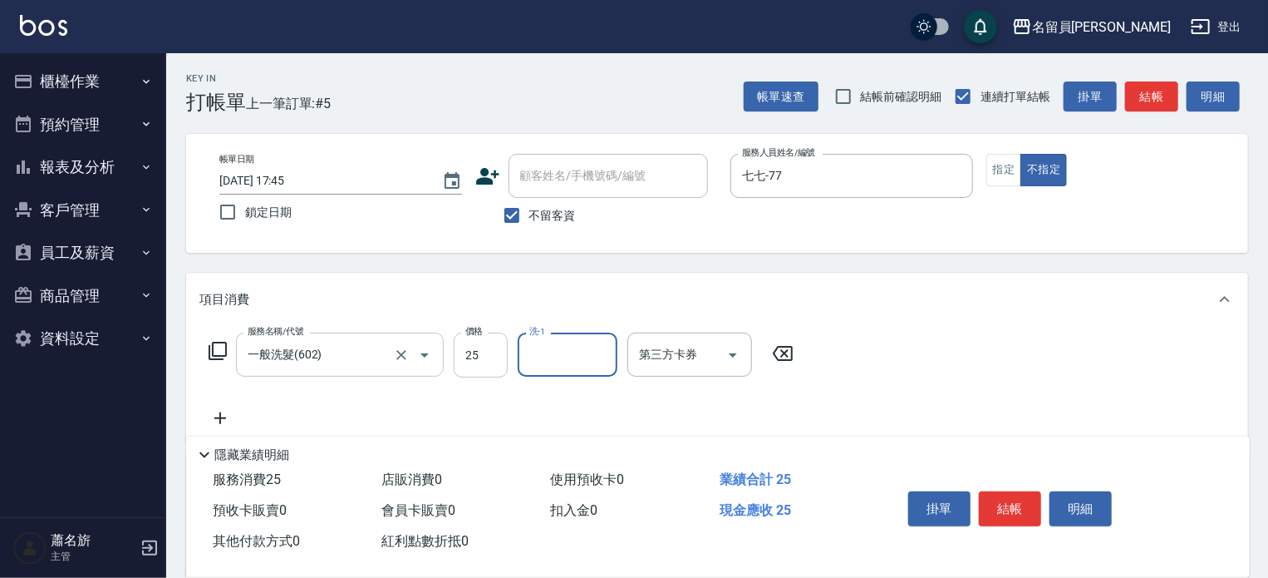
click at [500, 368] on input "25" at bounding box center [481, 354] width 54 height 45
type input "250"
click at [1031, 508] on button "結帳" at bounding box center [1010, 508] width 62 height 35
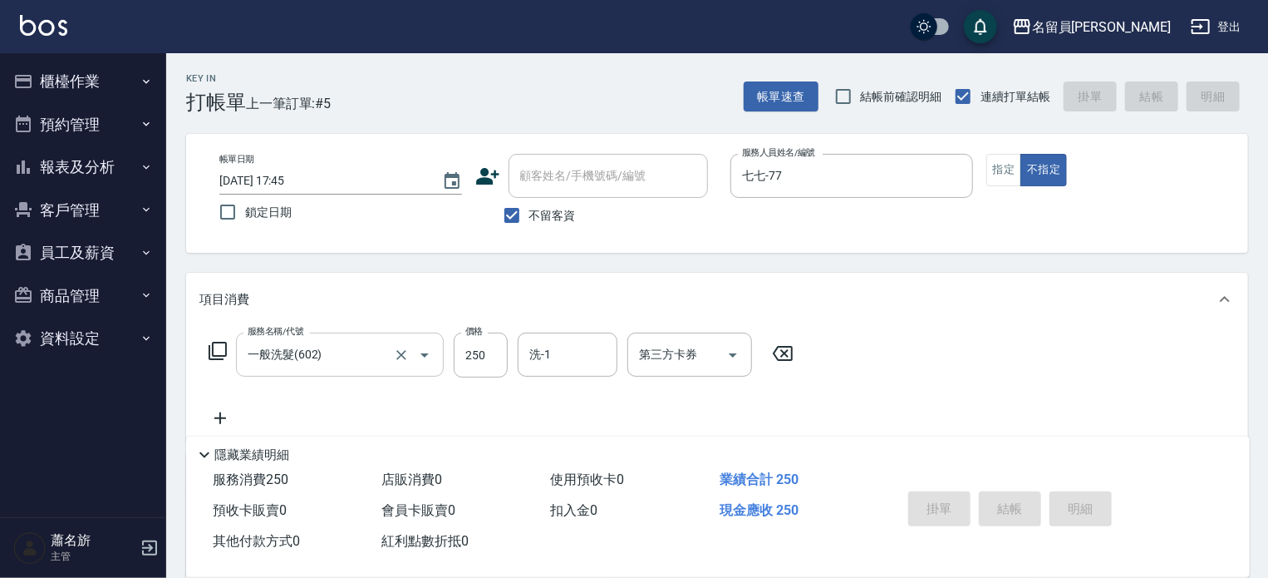
type input "[DATE] 17:46"
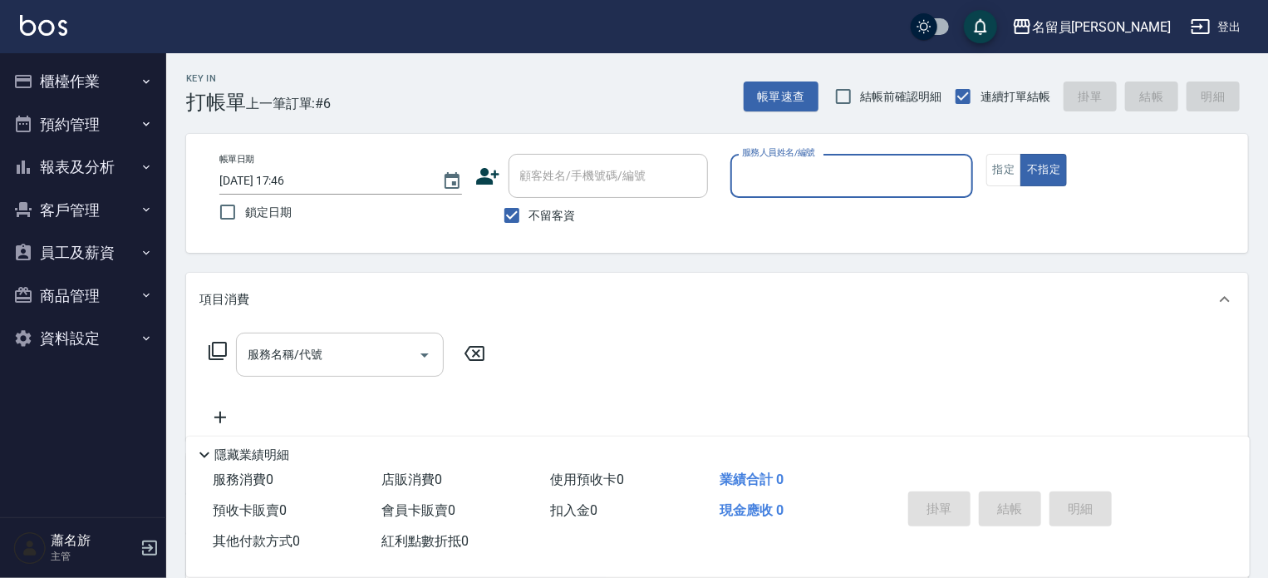
type input "ㄧ"
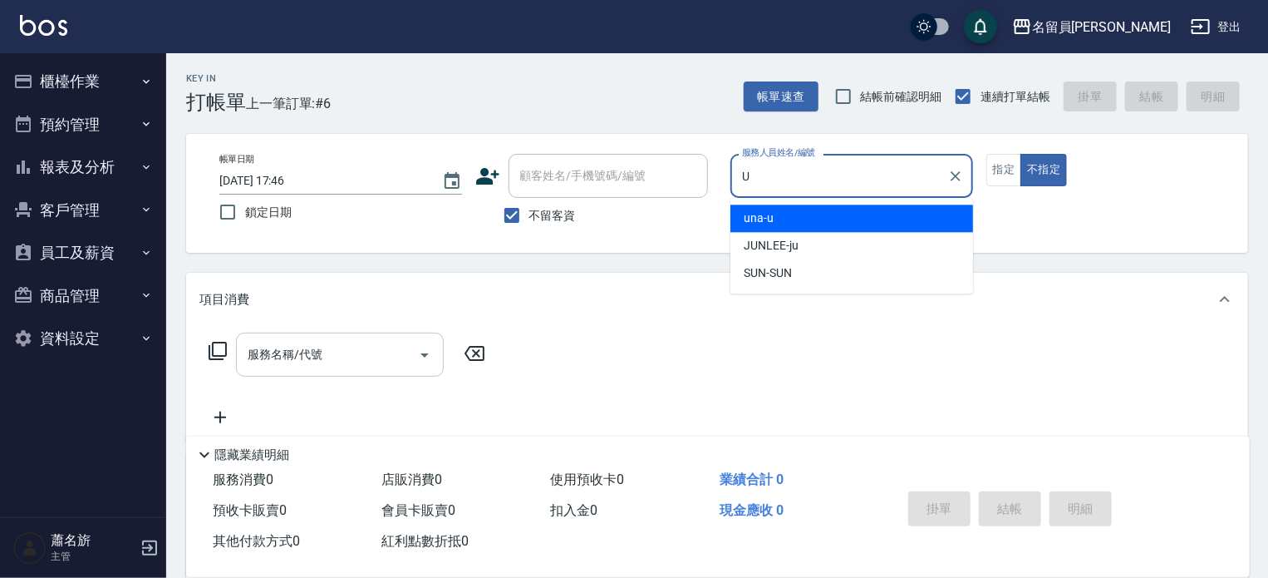
type input "una-u"
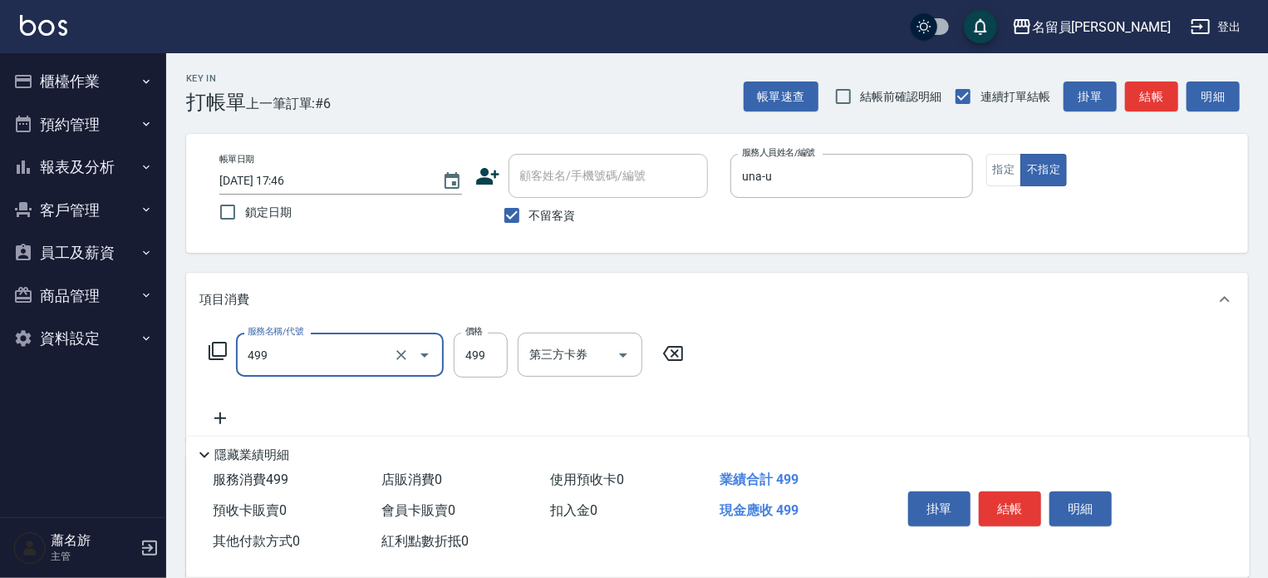
type input "去角質洗髮(499)"
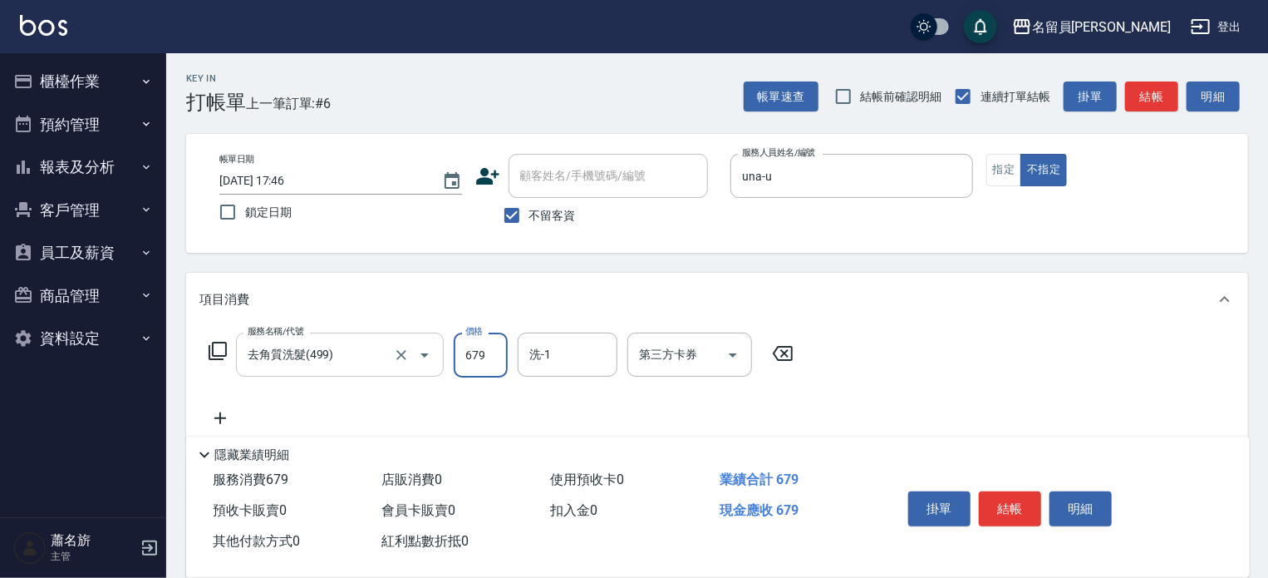
type input "679"
type input "[PERSON_NAME]-17"
click at [1024, 501] on button "結帳" at bounding box center [1010, 508] width 62 height 35
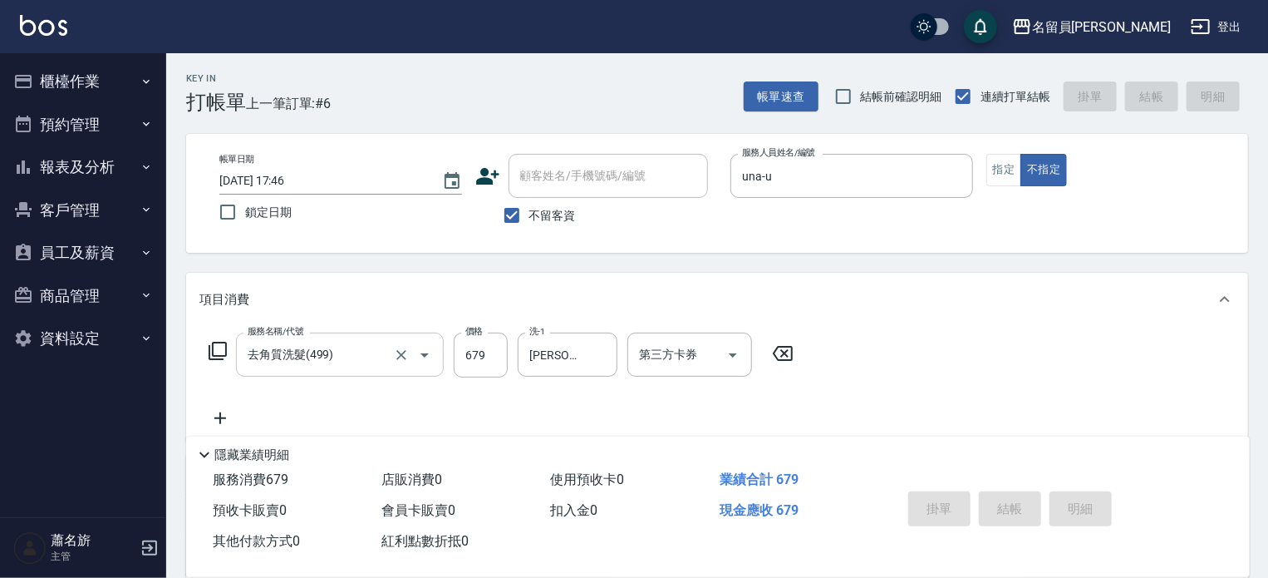
type input "[DATE] 17:47"
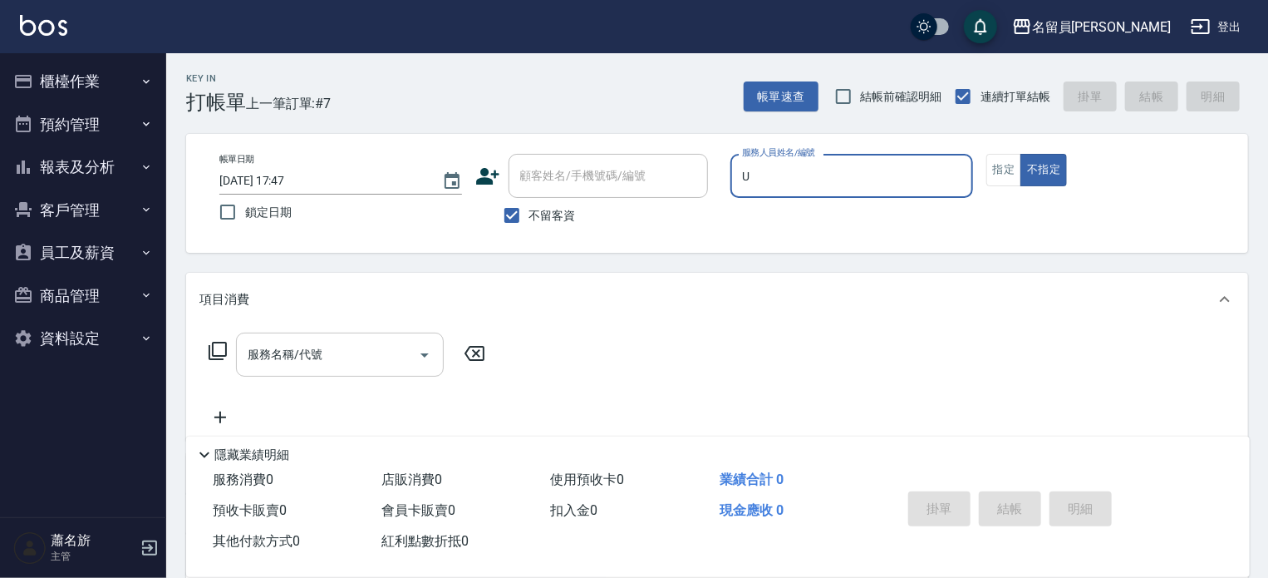
type input "una-u"
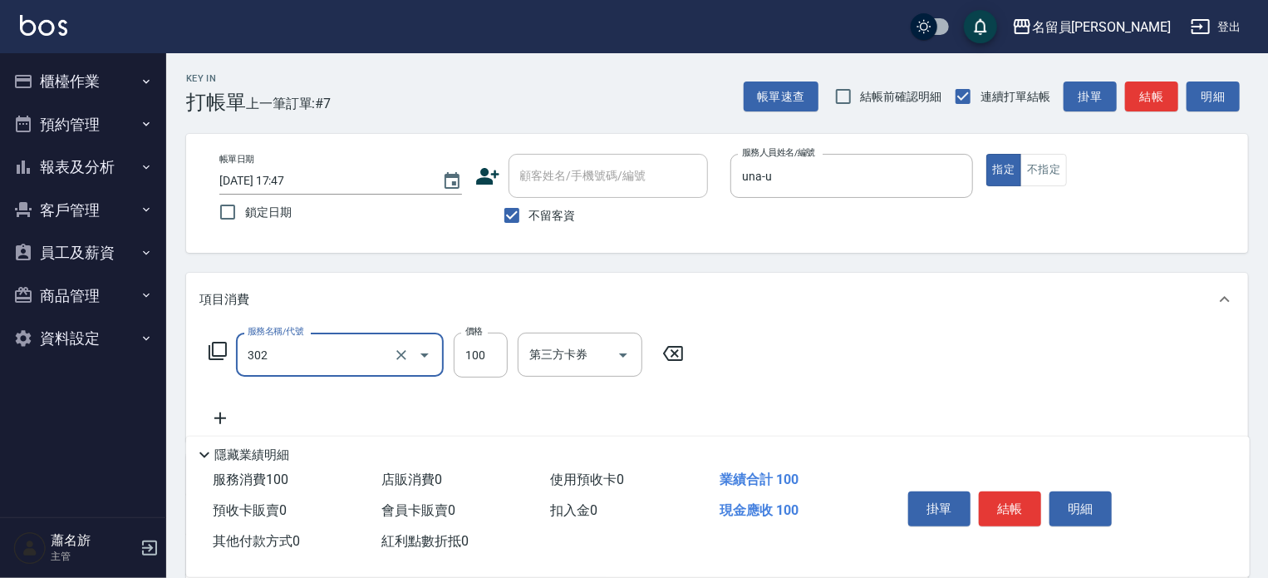
type input "剪髮(302)"
type input "250"
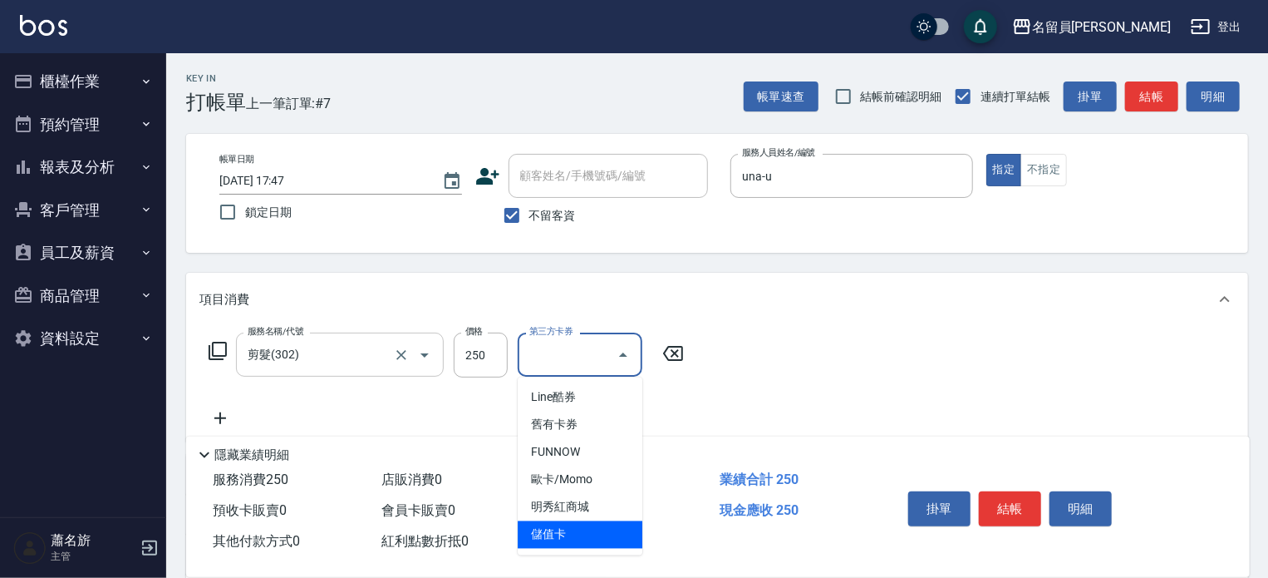
type input "儲值卡"
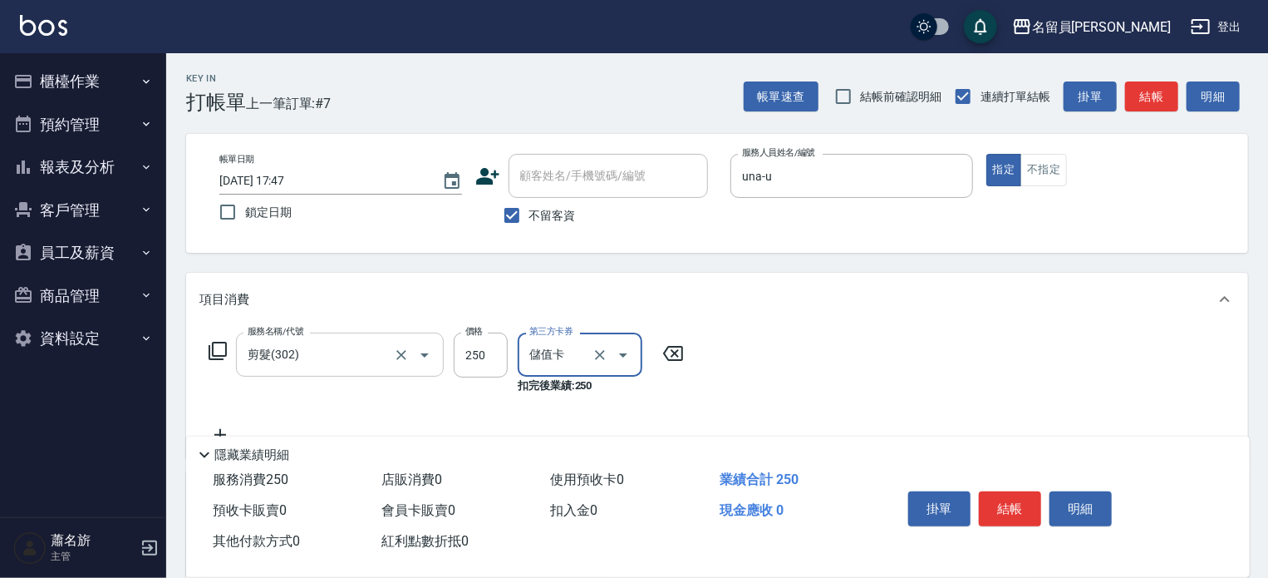
click at [1012, 505] on button "結帳" at bounding box center [1010, 508] width 62 height 35
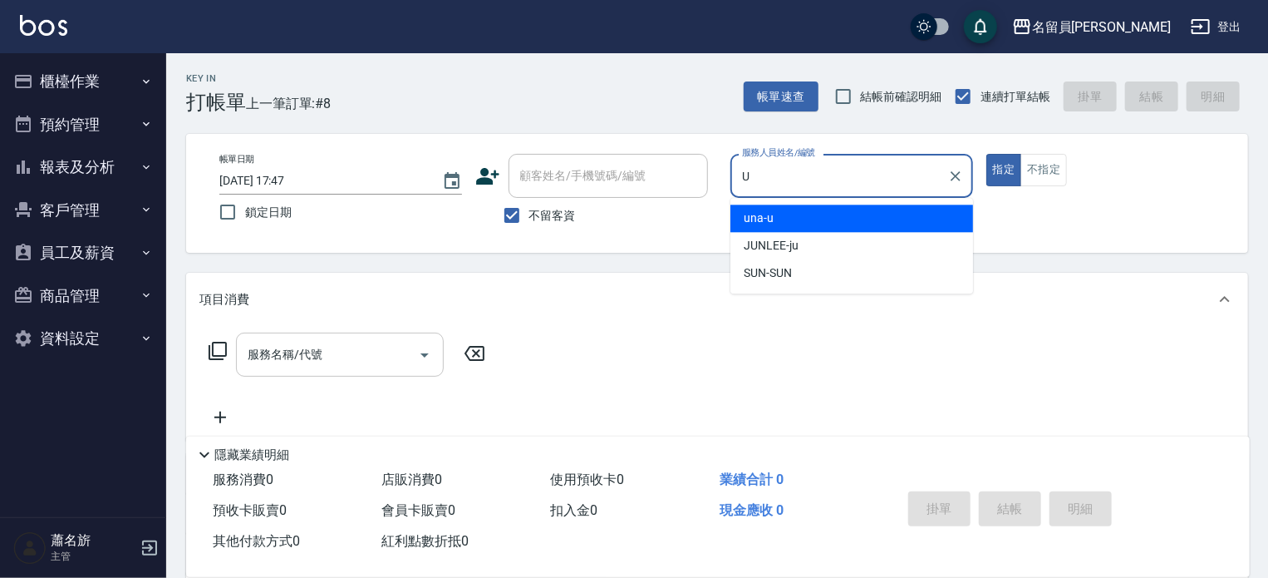
type input "una-u"
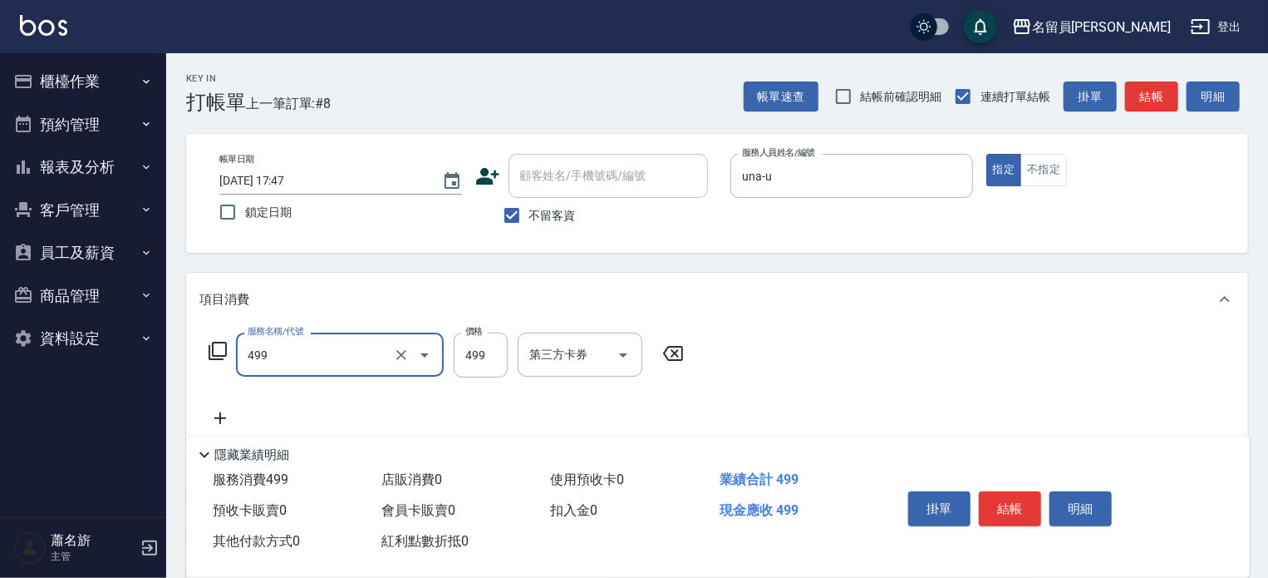
type input "去角質洗髮(499)"
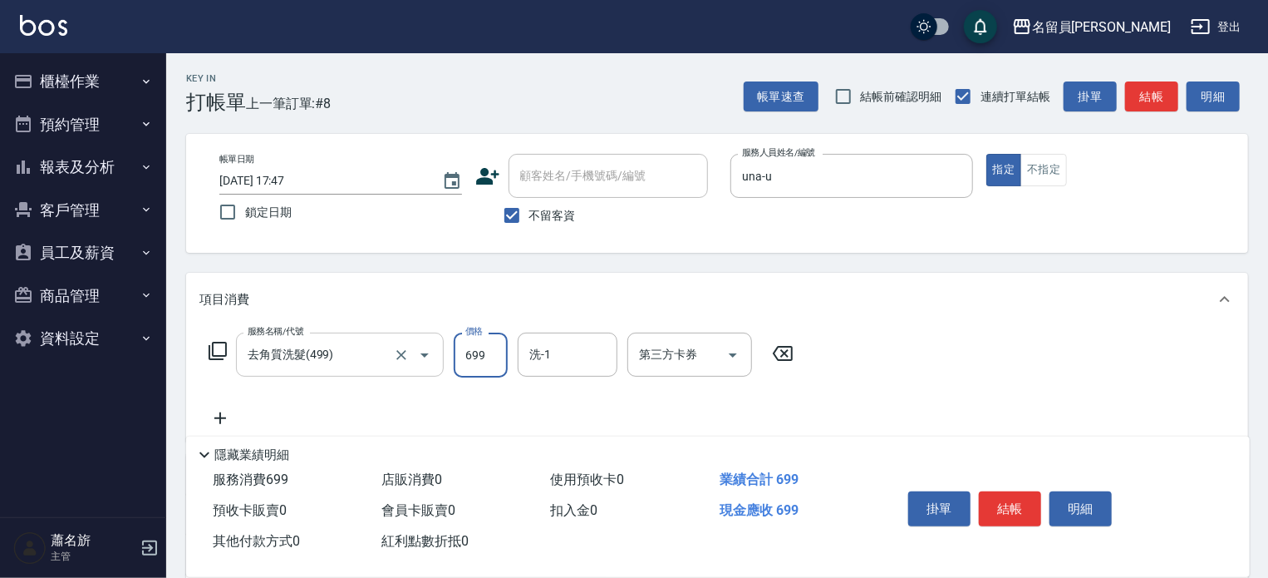
type input "699"
type input "[PERSON_NAME]-17"
click at [1004, 498] on button "結帳" at bounding box center [1010, 508] width 62 height 35
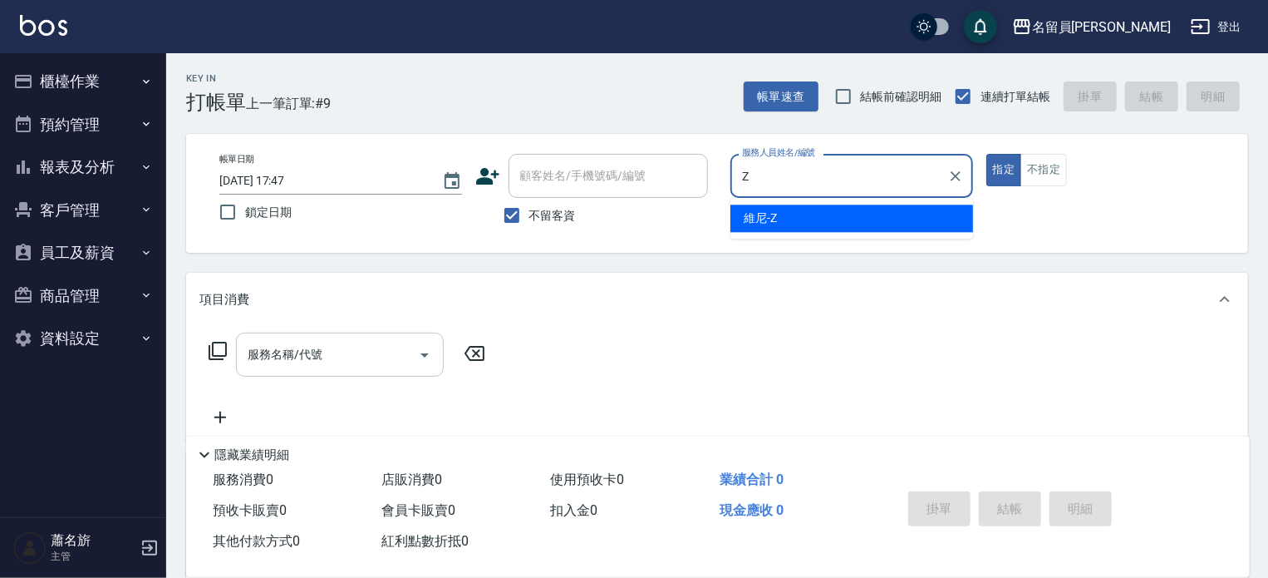
type input "維尼-Z"
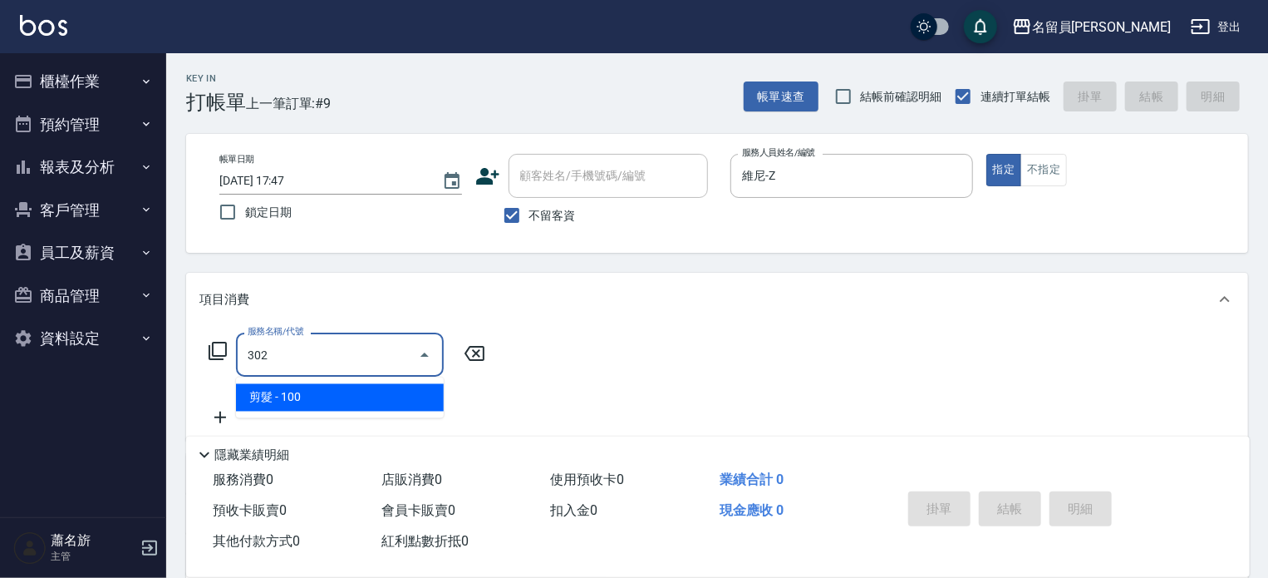
type input "剪髮(302)"
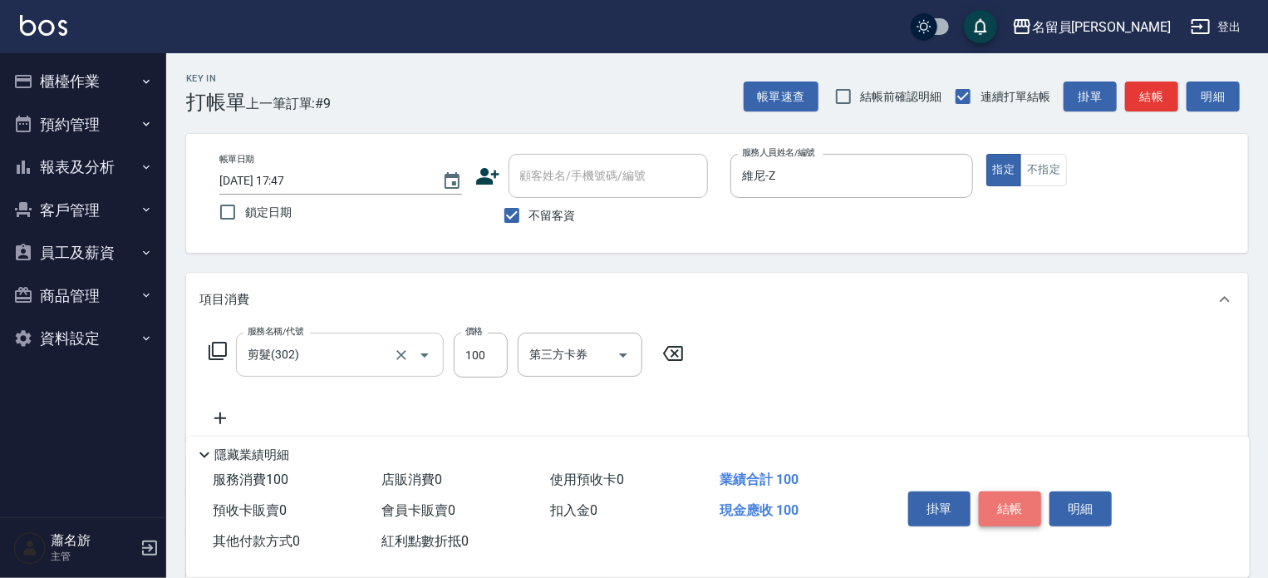
click at [1022, 494] on button "結帳" at bounding box center [1010, 508] width 62 height 35
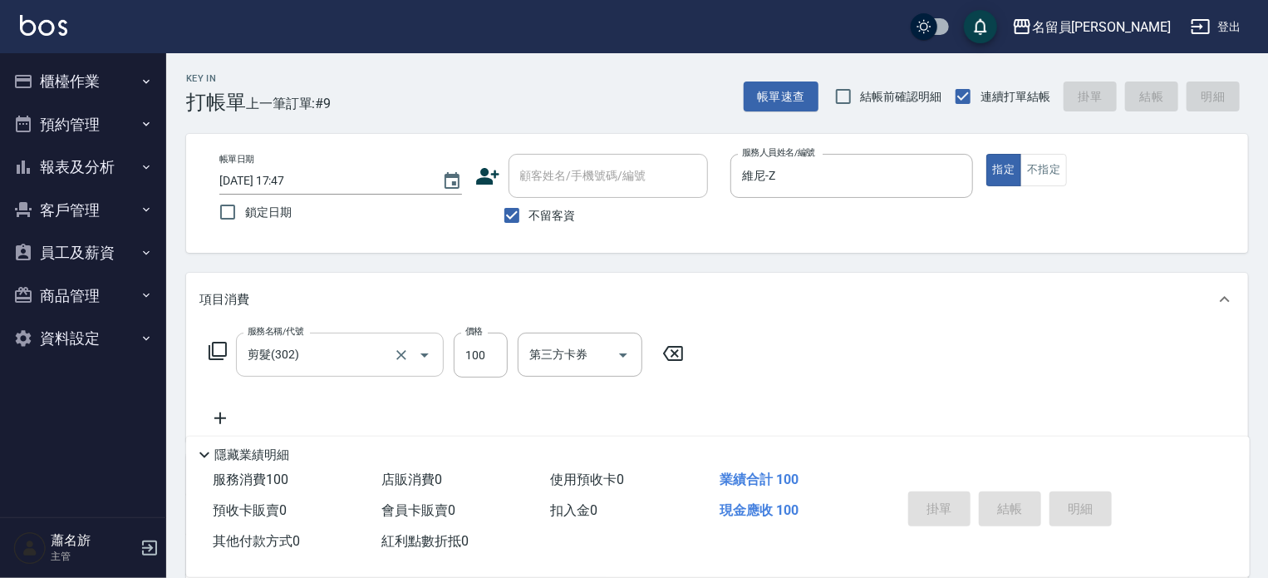
type input "[DATE] 17:48"
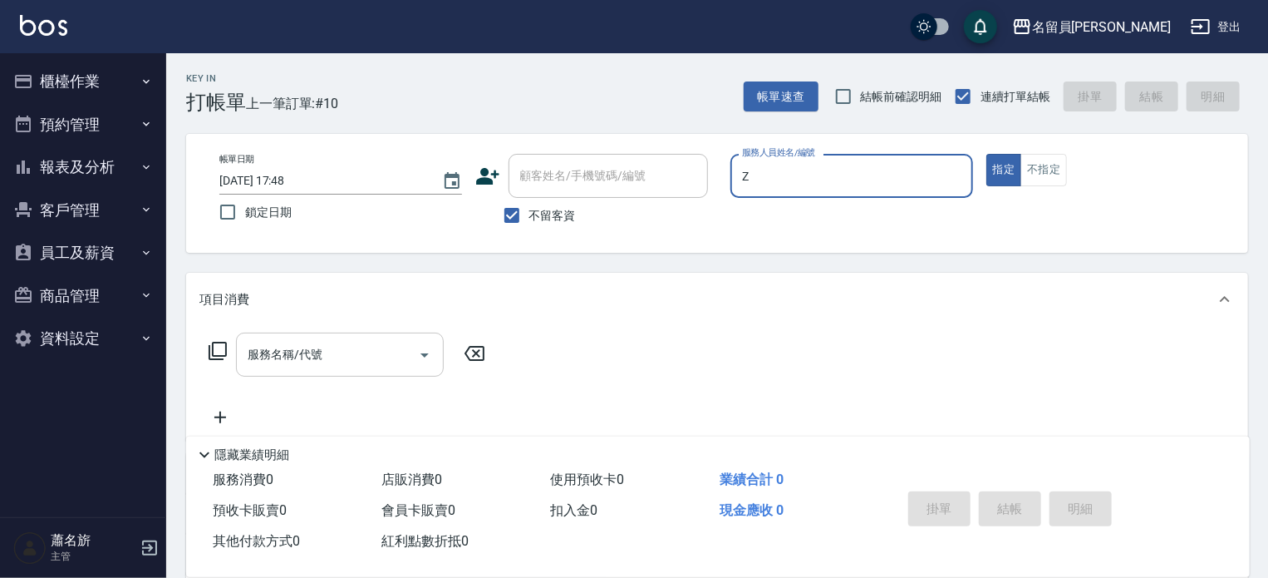
type input "維尼-Z"
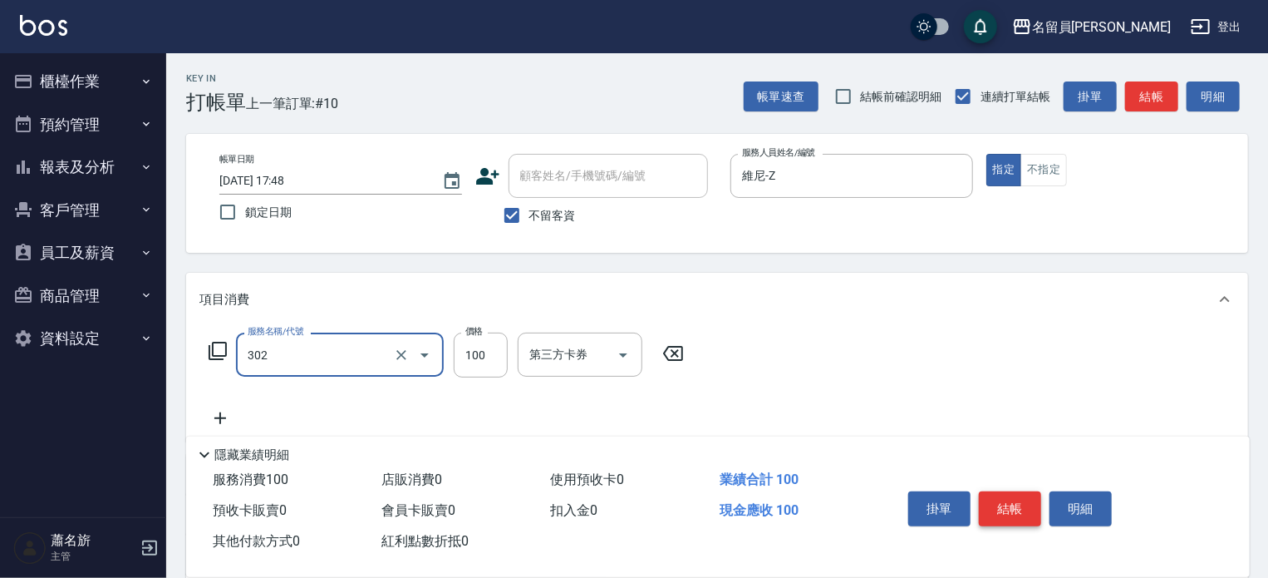
type input "剪髮(302)"
type input "500"
click at [1022, 494] on button "結帳" at bounding box center [1010, 508] width 62 height 35
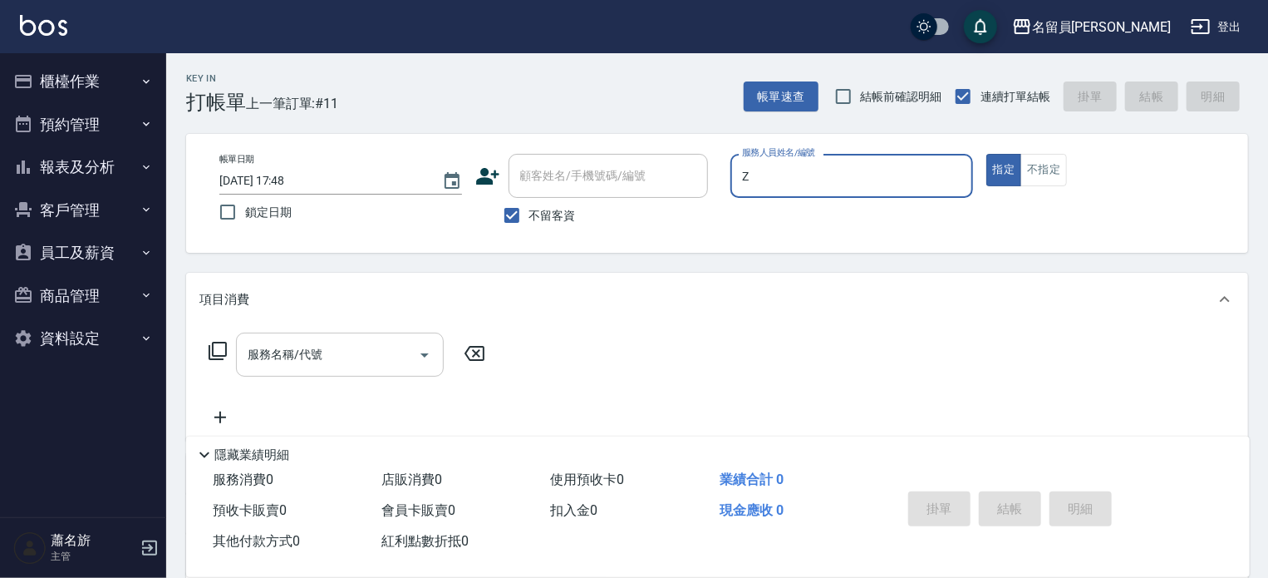
type input "維尼-Z"
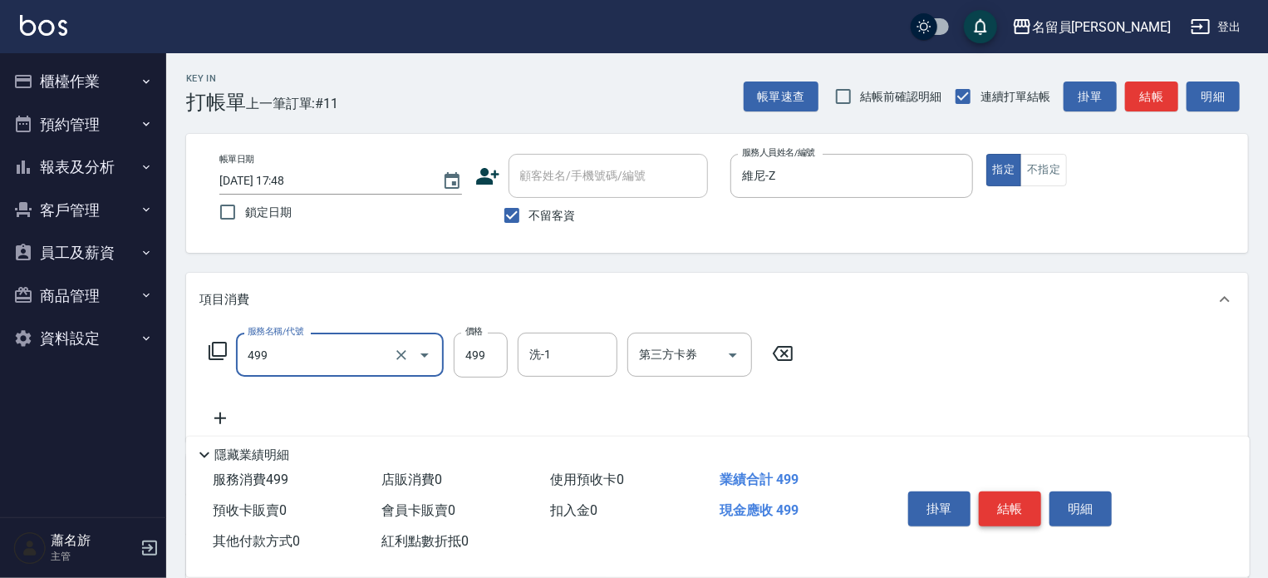
type input "去角質洗髮(499)"
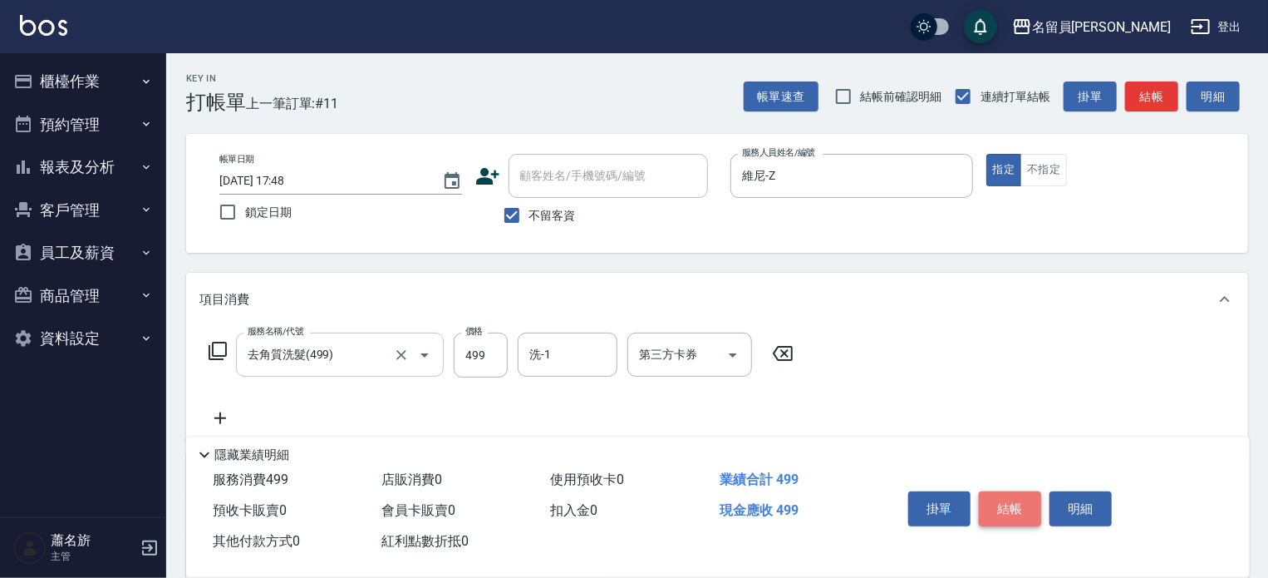
click at [1021, 494] on button "結帳" at bounding box center [1010, 508] width 62 height 35
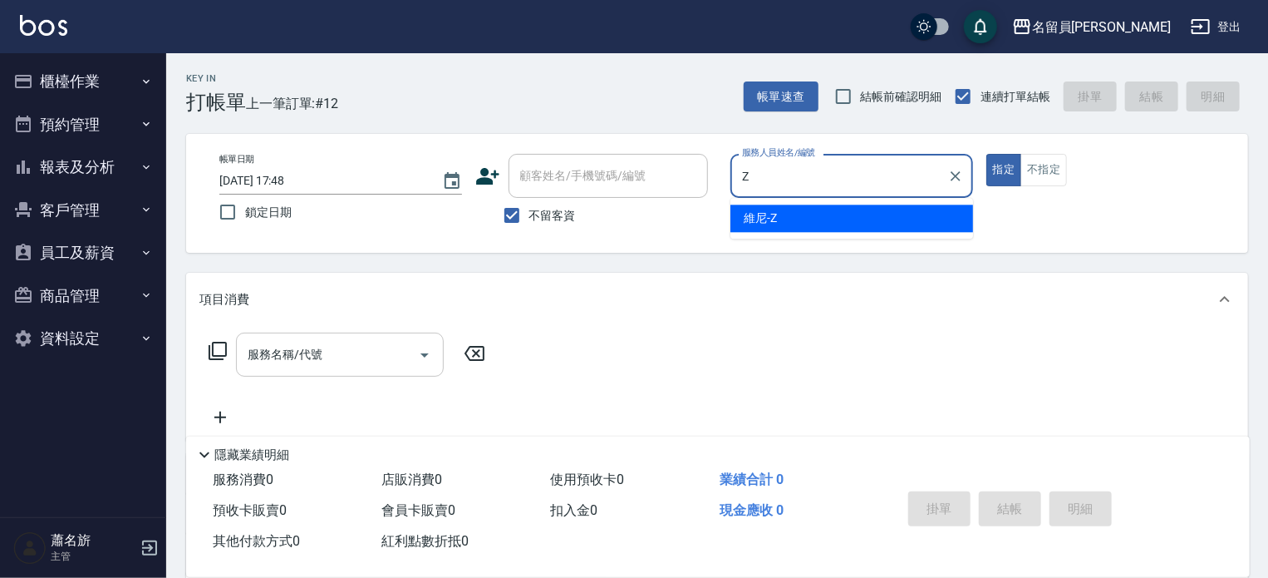
type input "維尼-Z"
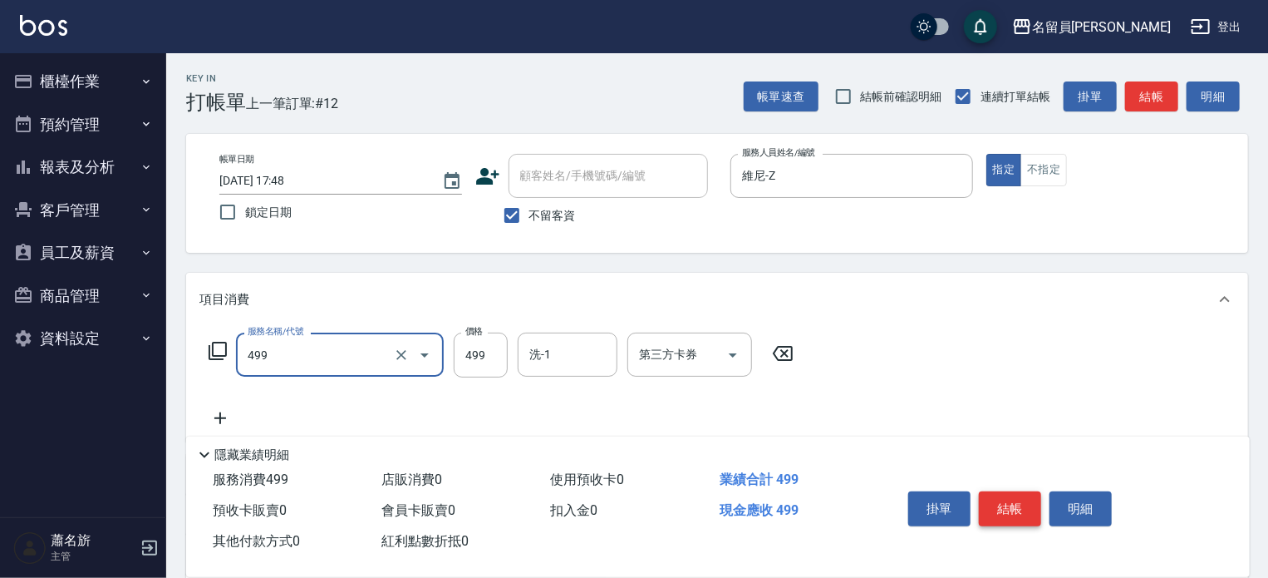
type input "去角質洗髮(499)"
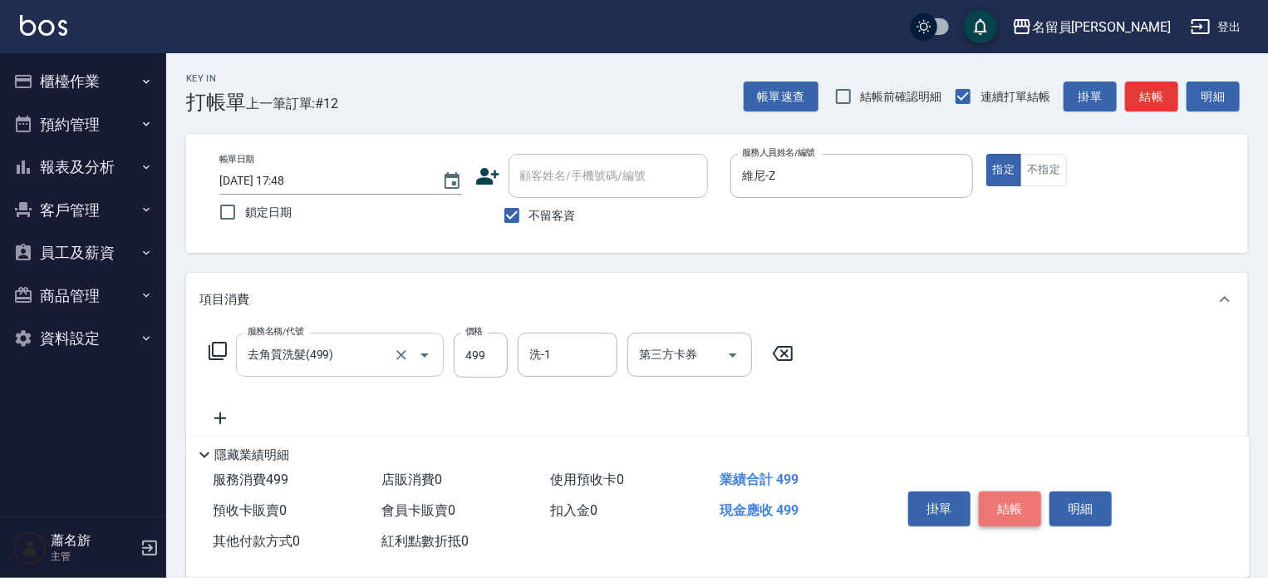
click at [1021, 494] on button "結帳" at bounding box center [1010, 508] width 62 height 35
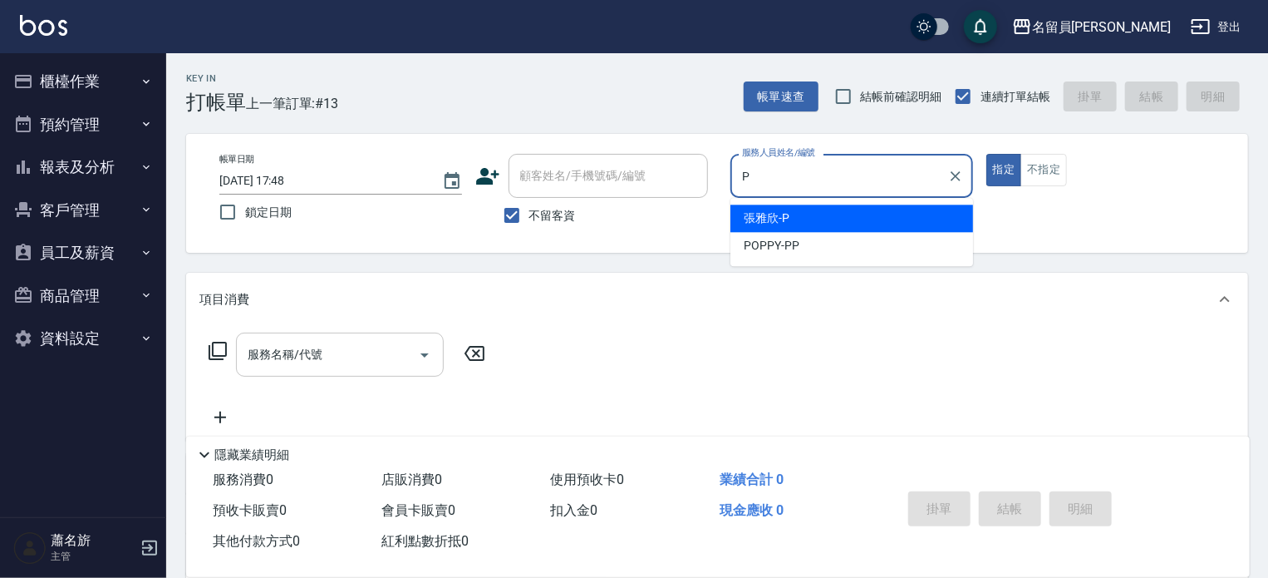
type input "[PERSON_NAME]"
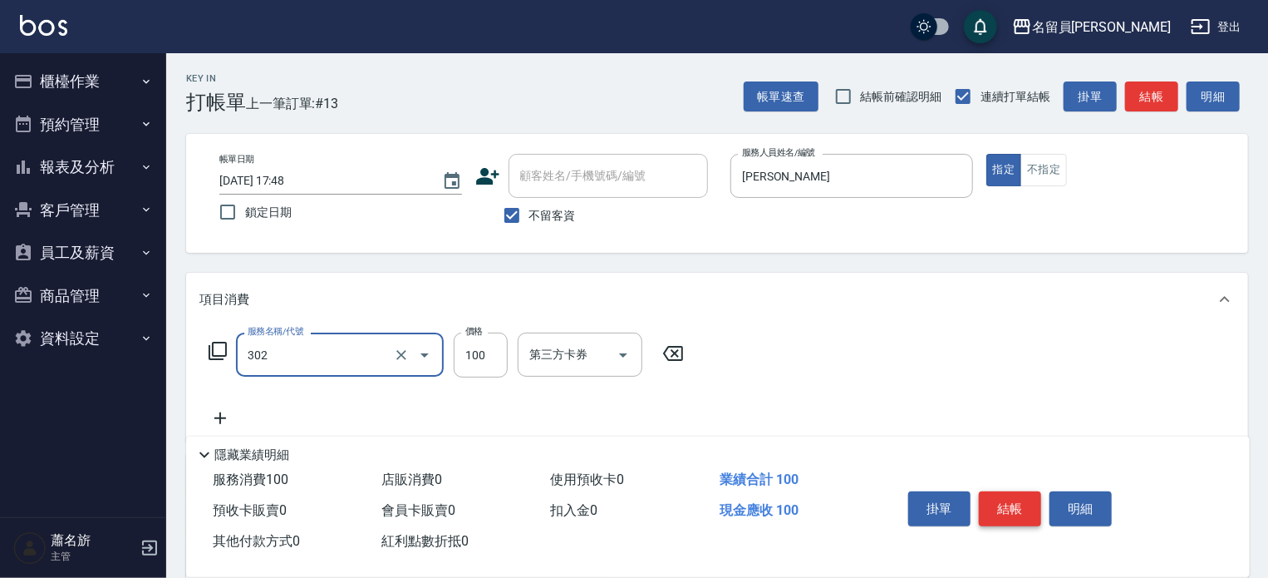
type input "剪髮(302)"
type input "679"
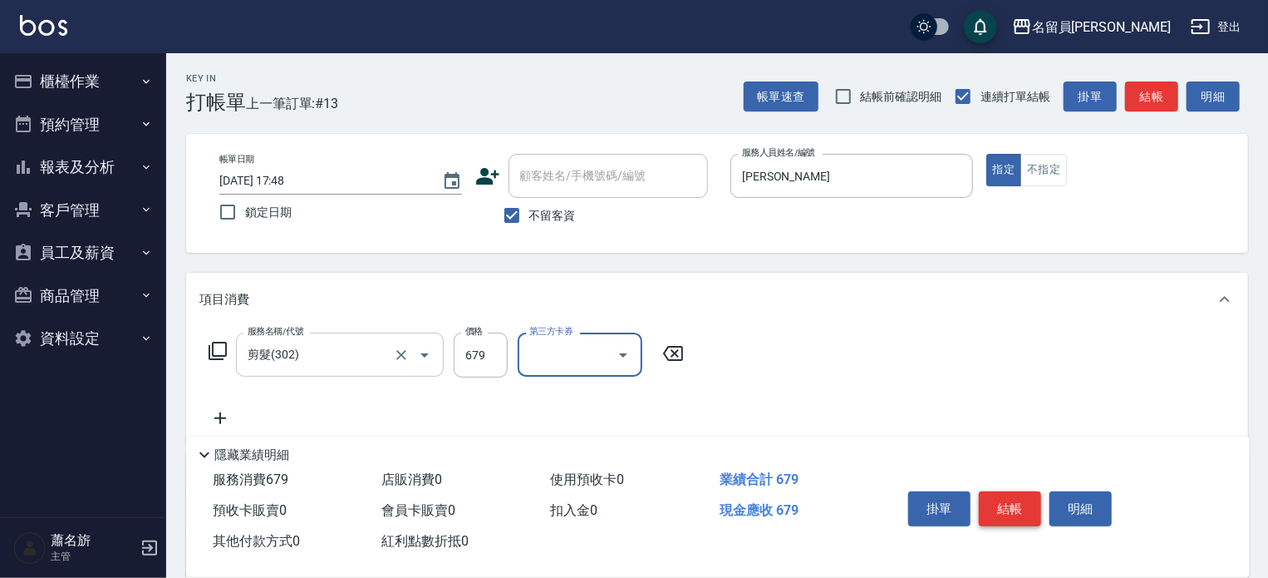
click at [1021, 494] on button "結帳" at bounding box center [1010, 508] width 62 height 35
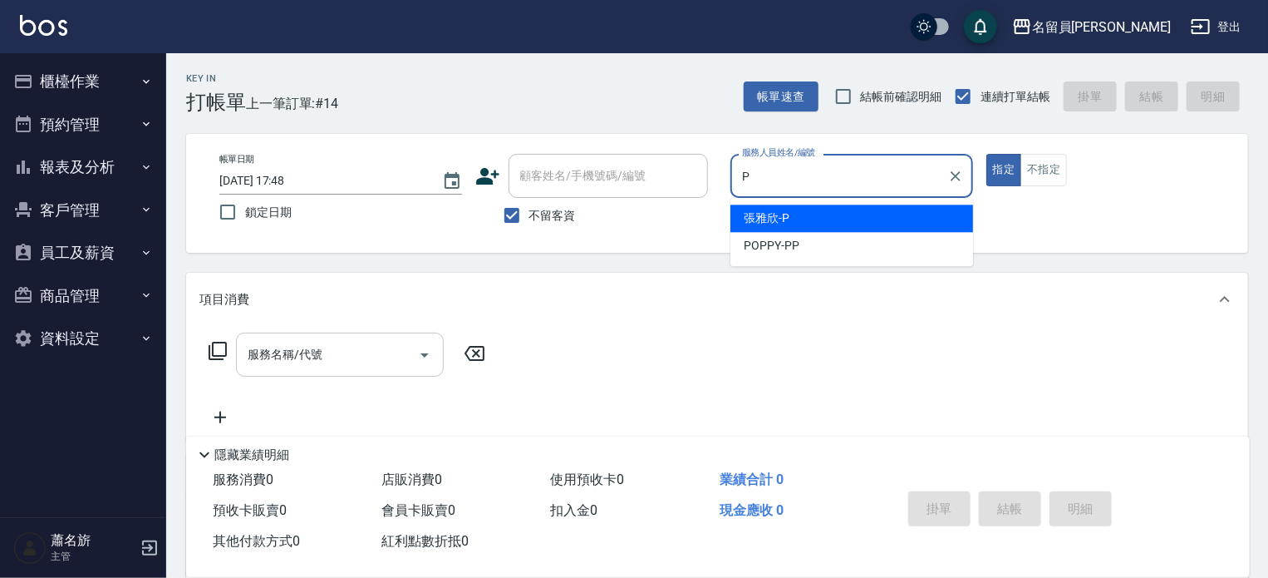
type input "[PERSON_NAME]"
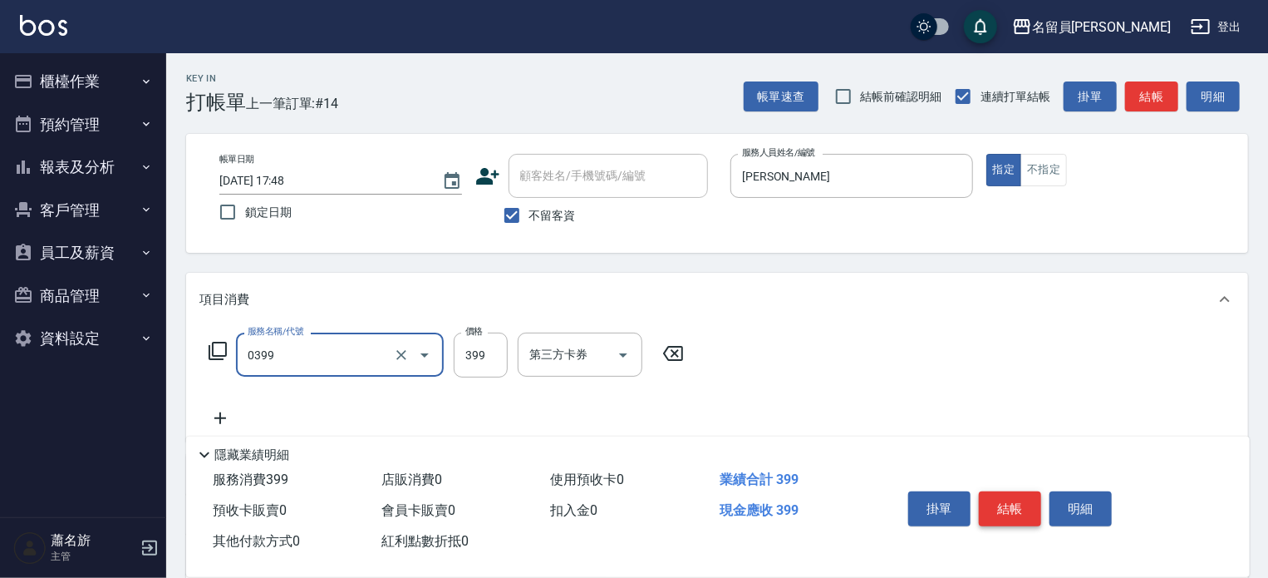
type input "海鹽SPA(0399)"
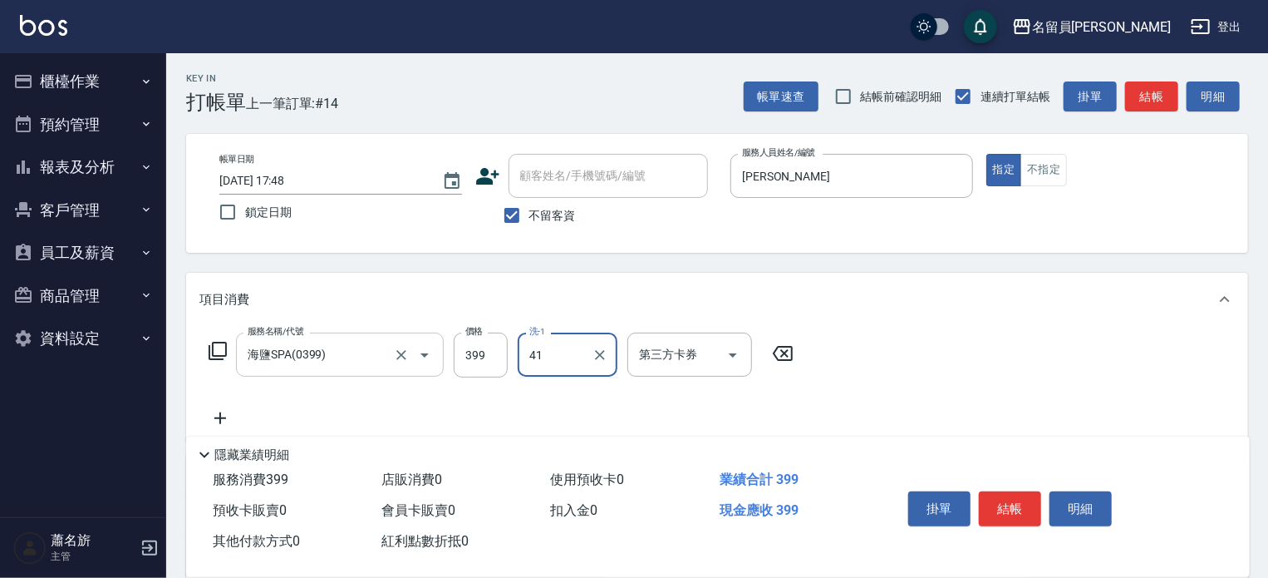
type input "4"
type input "[PERSON_NAME]-17"
click at [1014, 509] on button "結帳" at bounding box center [1010, 508] width 62 height 35
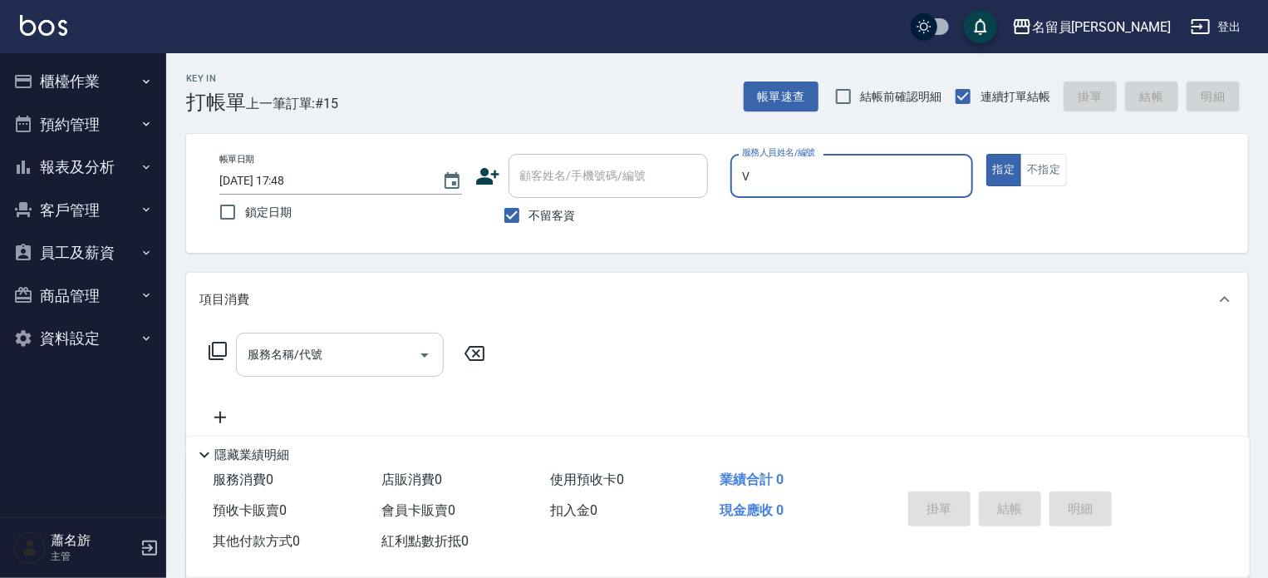
type input "[PERSON_NAME][PERSON_NAME]-V"
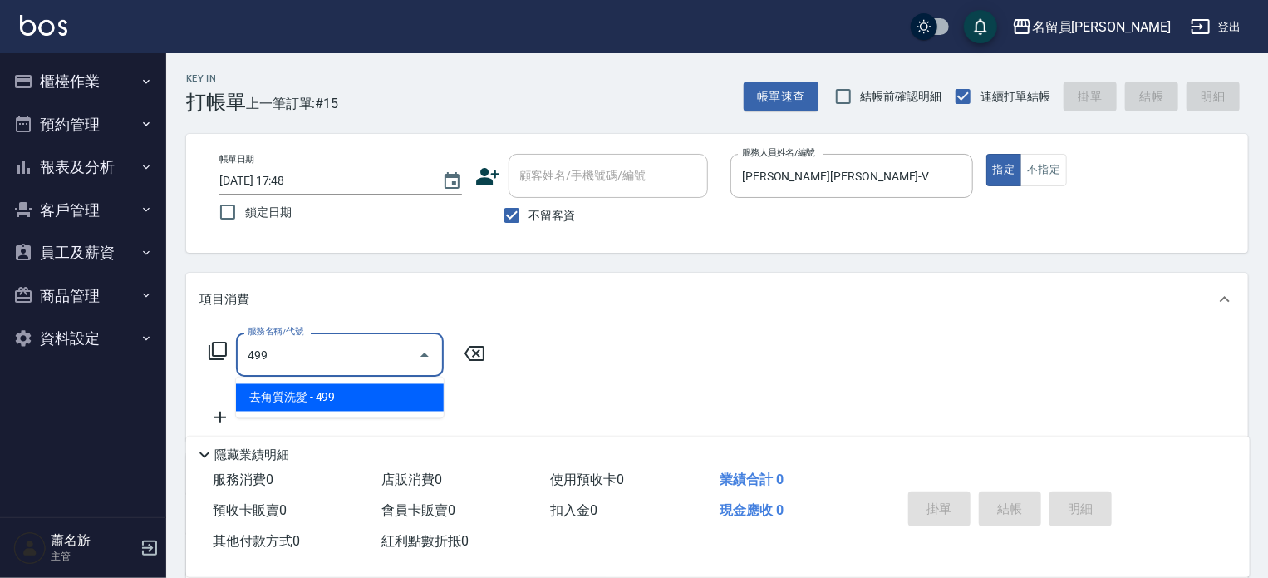
type input "去角質洗髮(499)"
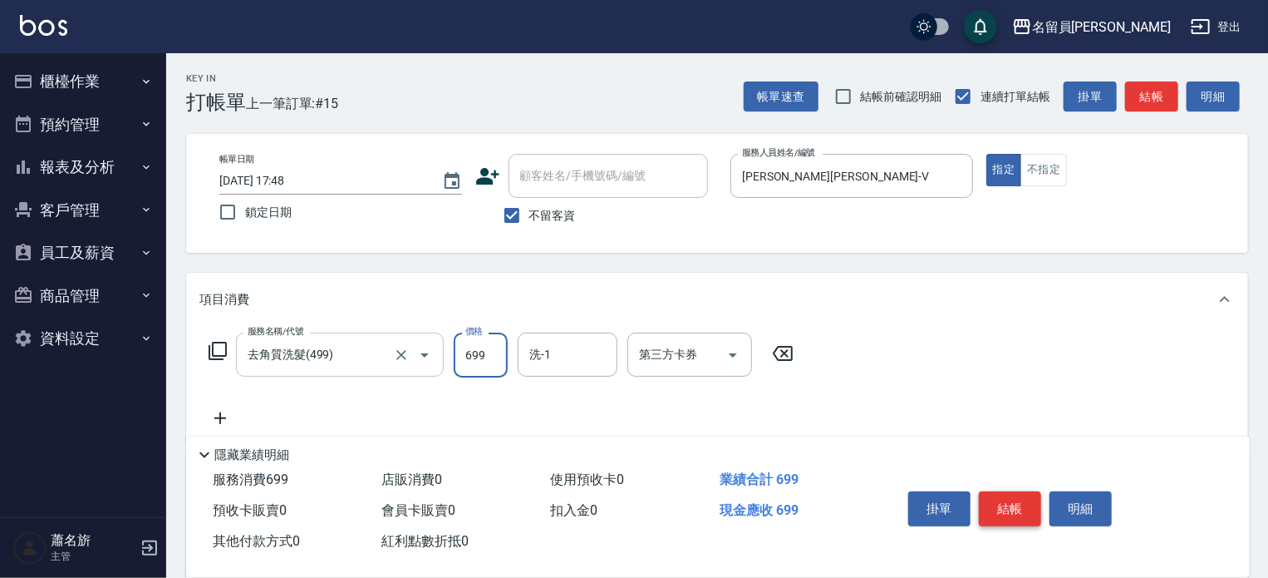
type input "699"
type input "[PERSON_NAME]-15"
click at [498, 358] on input "699" at bounding box center [481, 354] width 54 height 45
type input "799"
click at [1006, 512] on button "結帳" at bounding box center [1010, 508] width 62 height 35
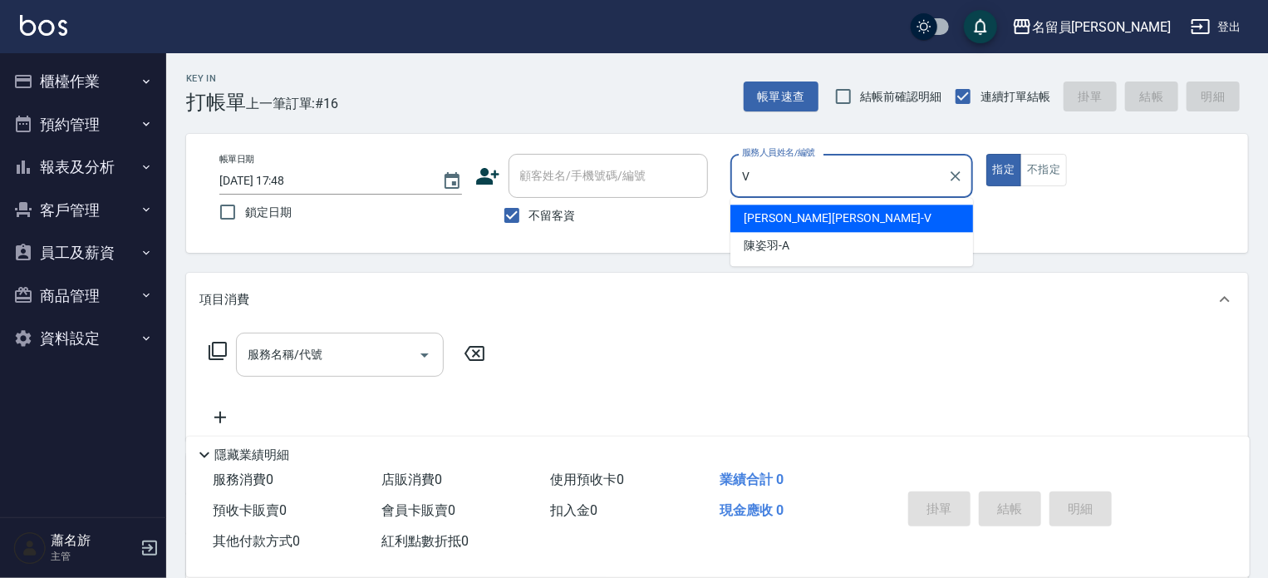
type input "[PERSON_NAME][PERSON_NAME]-V"
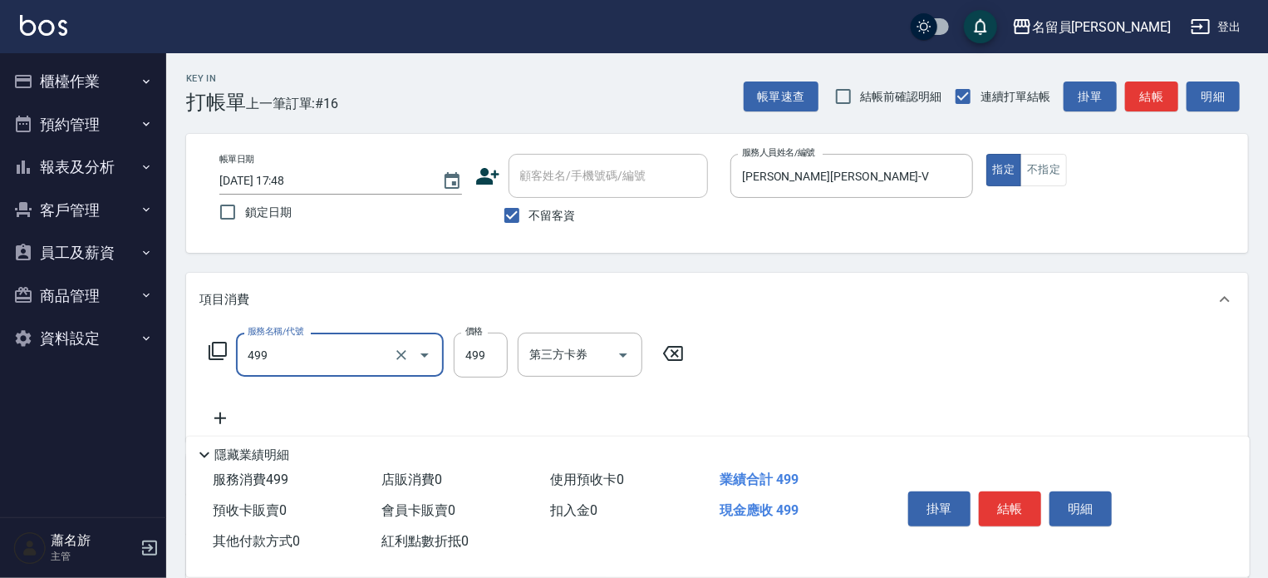
type input "去角質洗髮(499)"
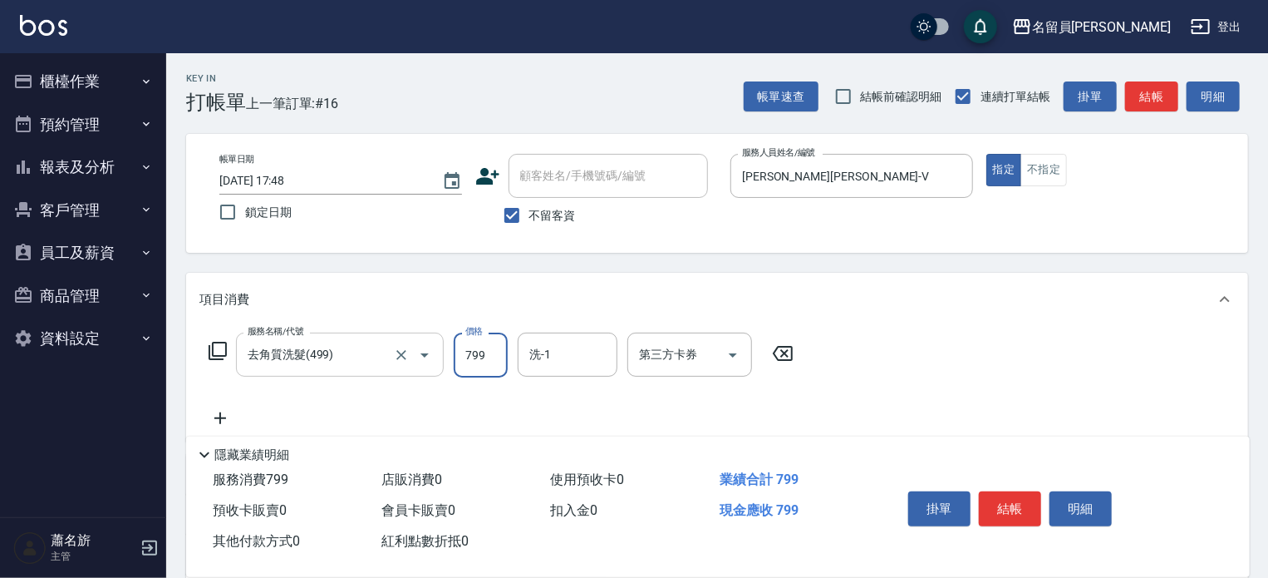
type input "799"
type input "[PERSON_NAME]-15"
click at [1006, 512] on button "結帳" at bounding box center [1010, 508] width 62 height 35
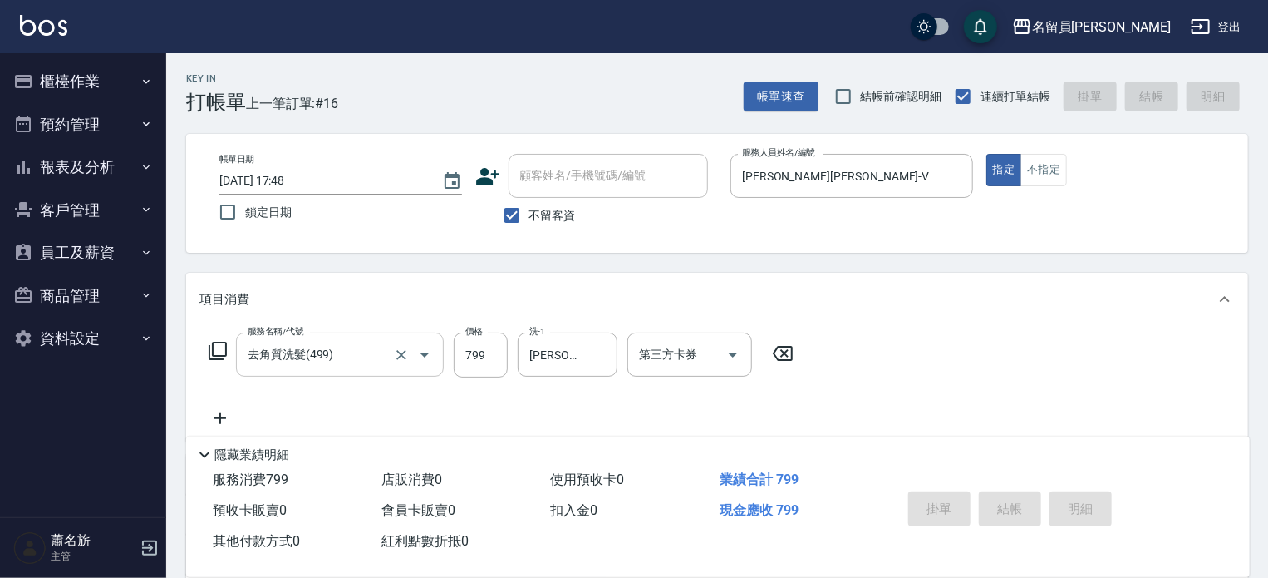
type input "[DATE] 17:49"
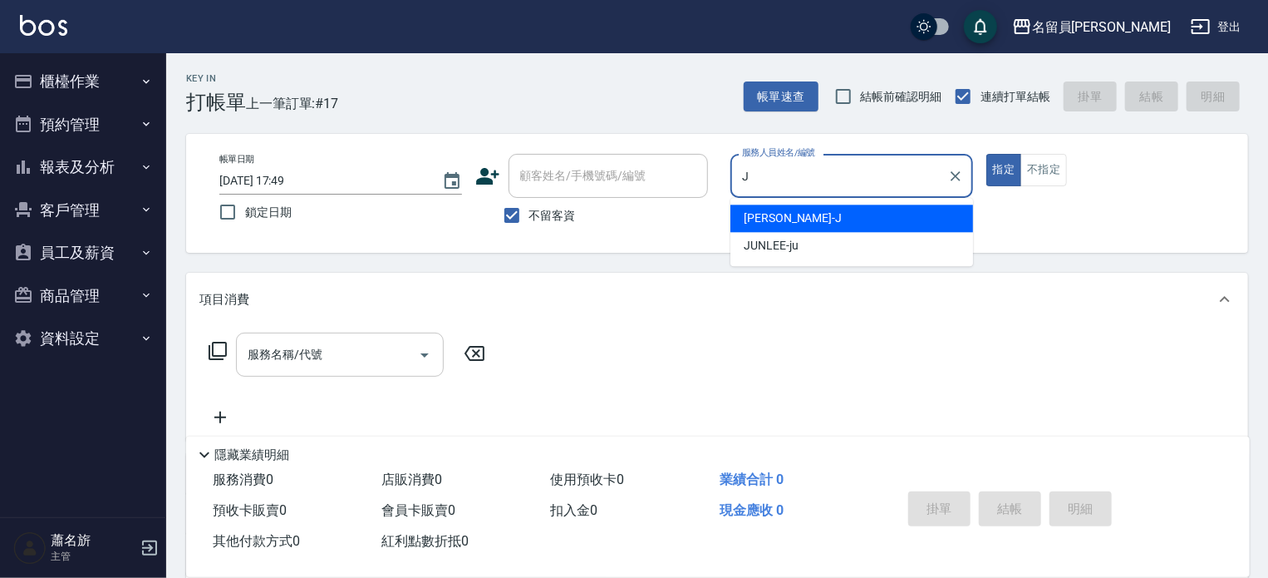
type input "[PERSON_NAME]"
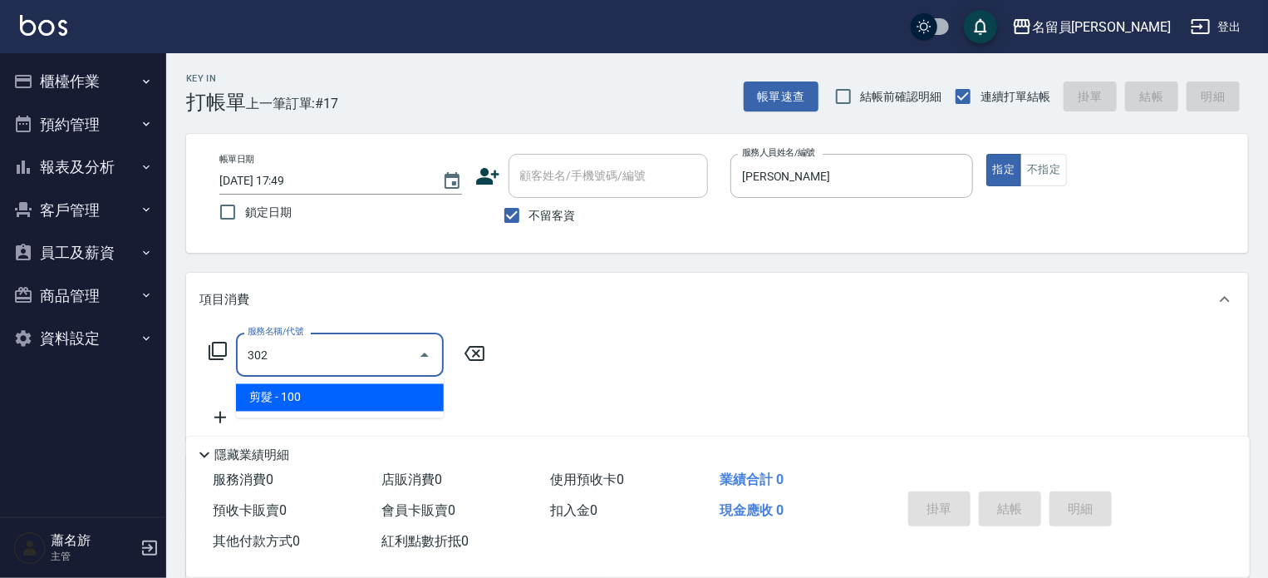
type input "剪髮(302)"
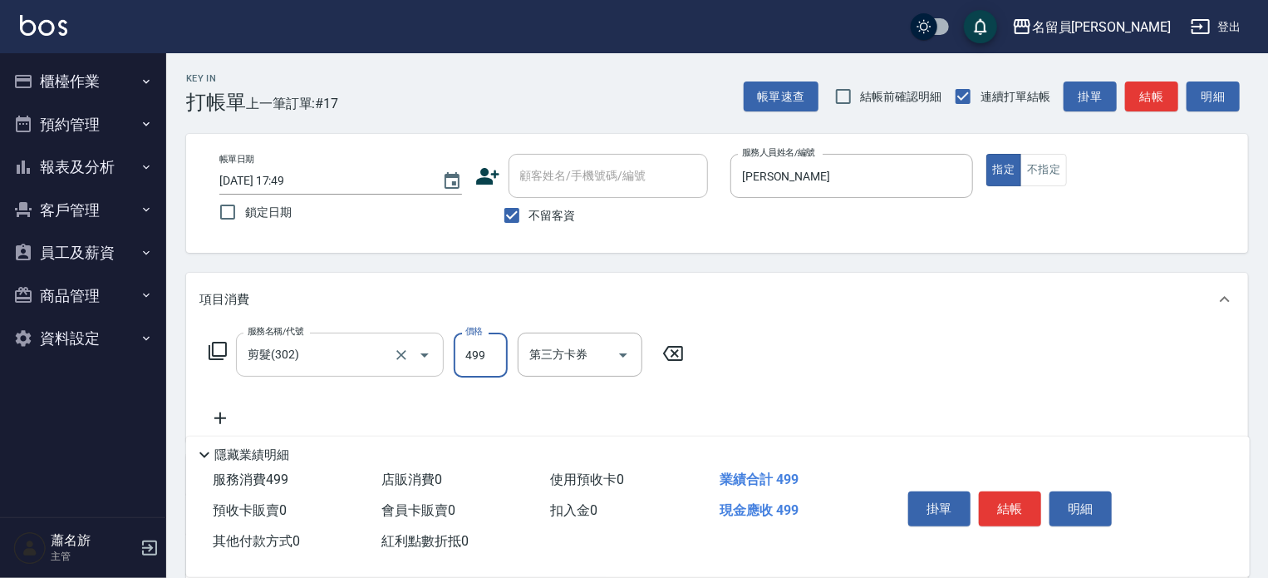
type input "499"
click at [1006, 512] on button "結帳" at bounding box center [1010, 508] width 62 height 35
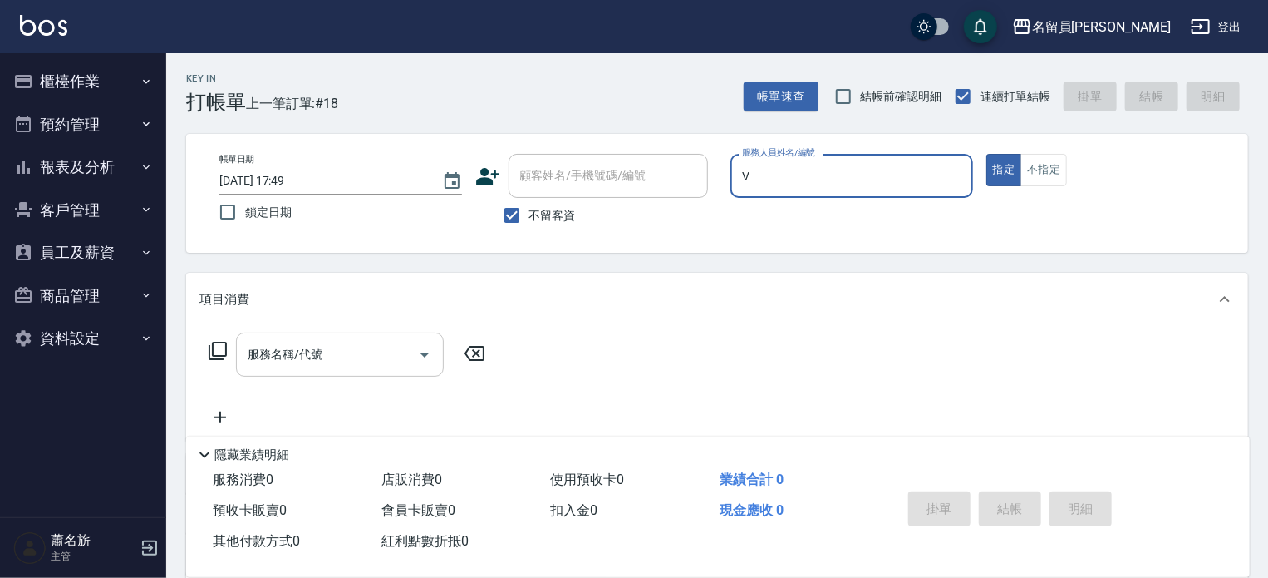
type input "[PERSON_NAME][PERSON_NAME]-V"
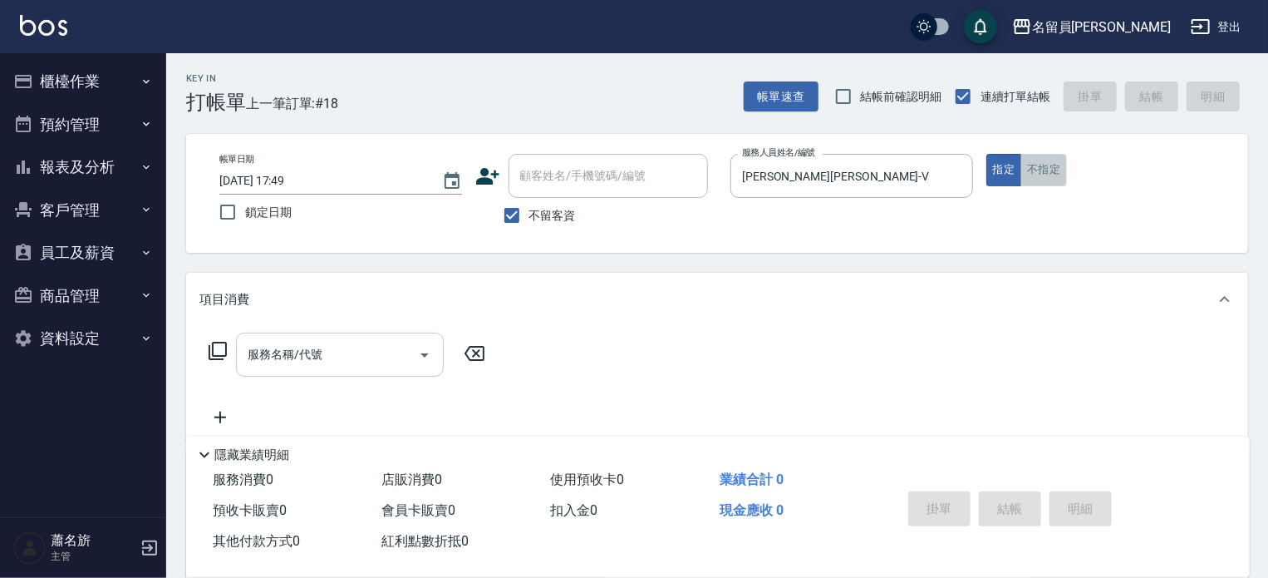
drag, startPoint x: 1041, startPoint y: 170, endPoint x: 1051, endPoint y: 160, distance: 14.7
click at [1041, 170] on button "不指定" at bounding box center [1044, 170] width 47 height 32
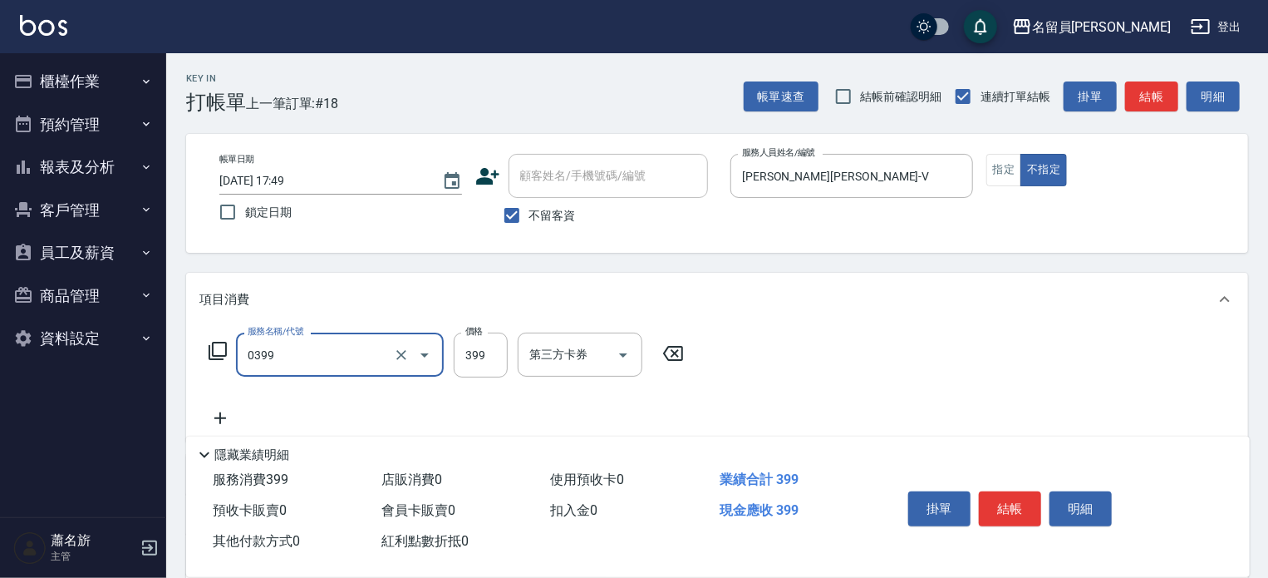
type input "海鹽SPA(0399)"
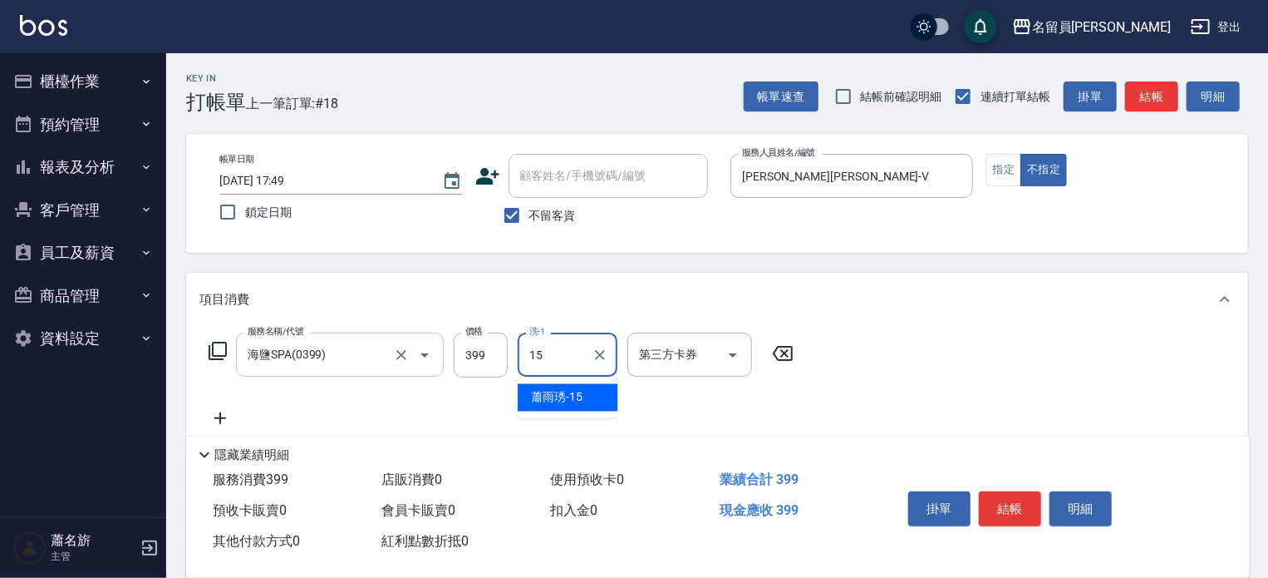
type input "[PERSON_NAME]-15"
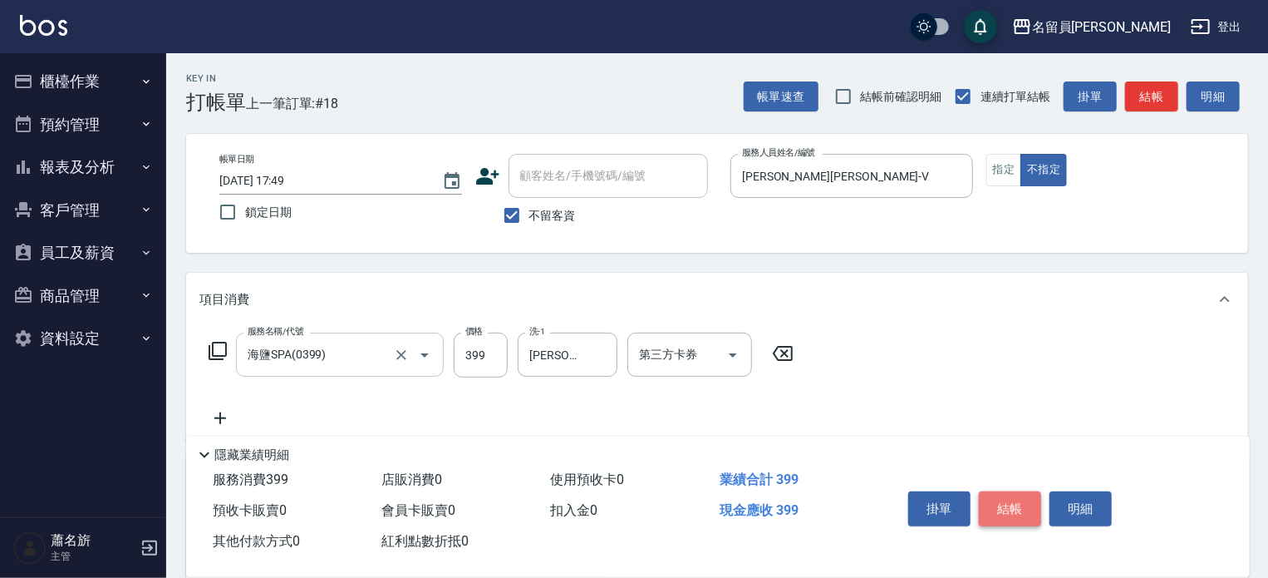
drag, startPoint x: 1011, startPoint y: 501, endPoint x: 1019, endPoint y: 494, distance: 10.6
click at [1011, 501] on button "結帳" at bounding box center [1010, 508] width 62 height 35
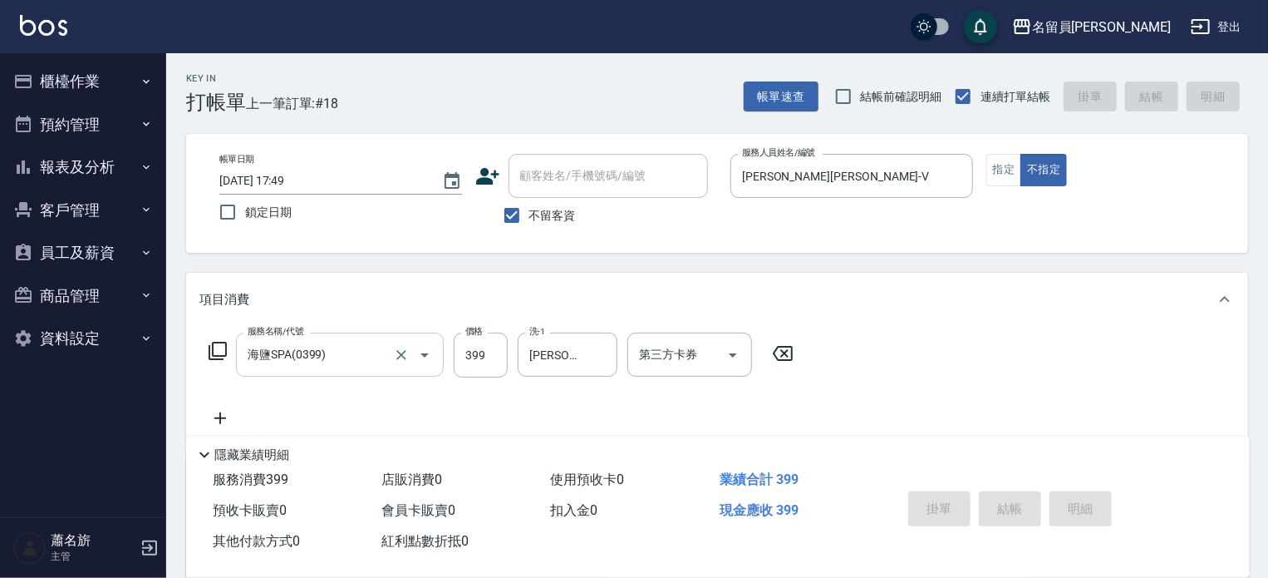
type input "[DATE] 18:40"
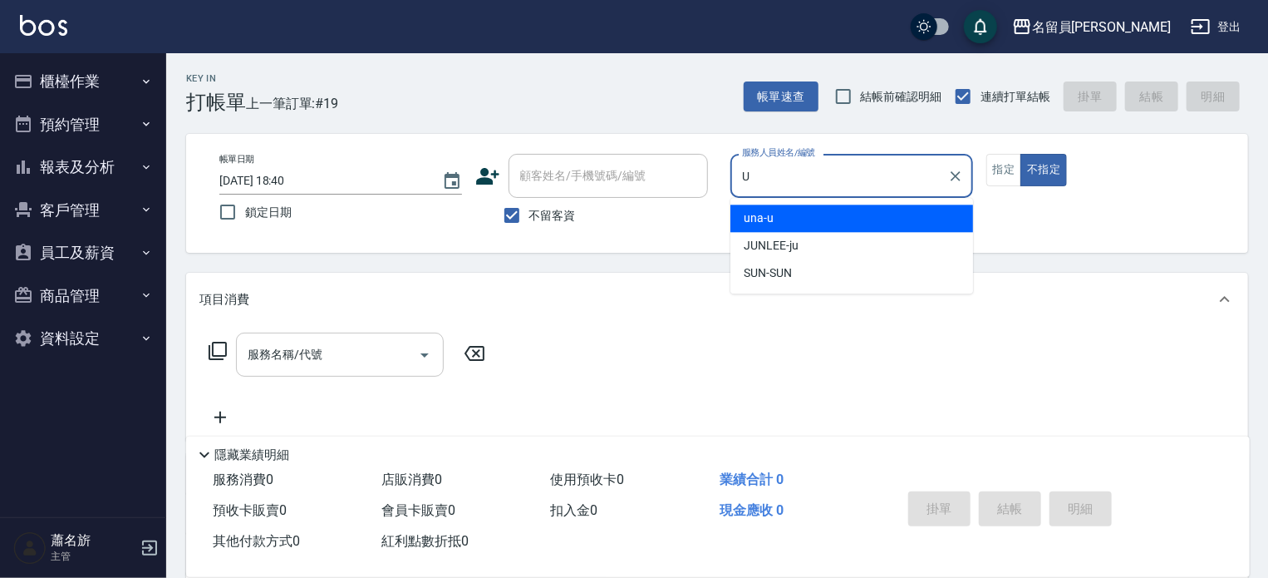
type input "una-u"
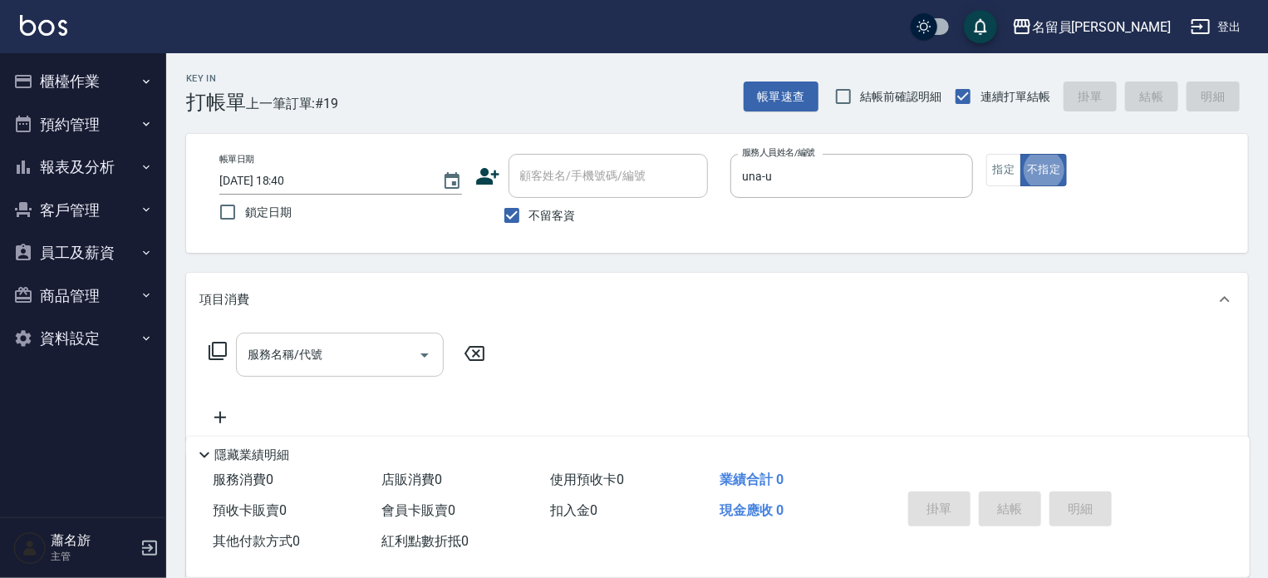
type input "."
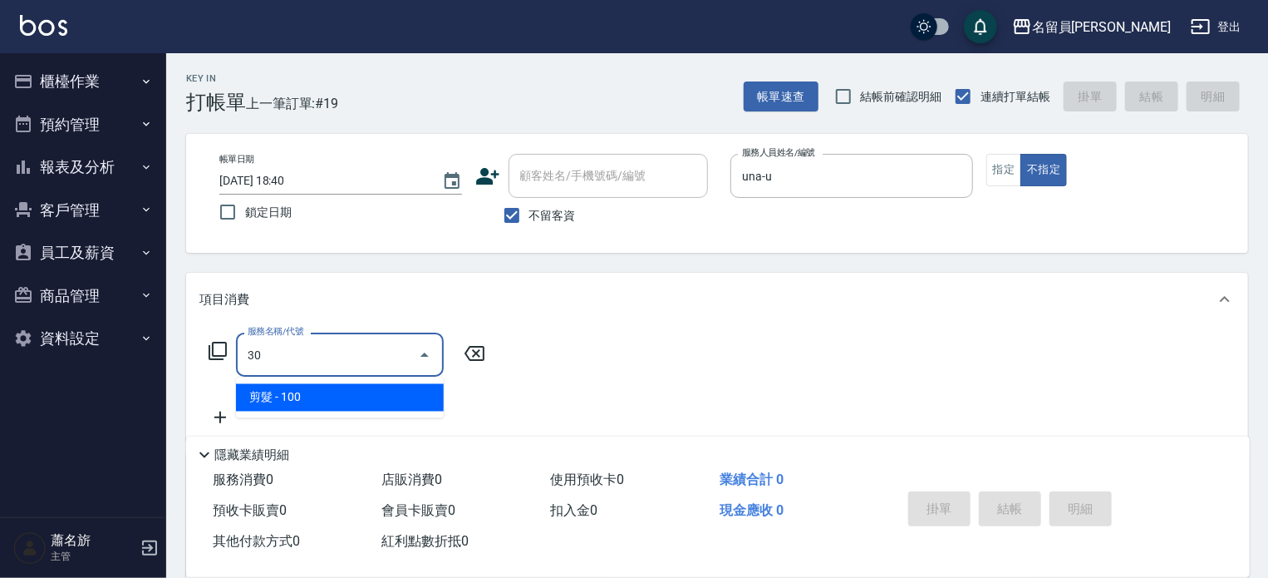
type input "3"
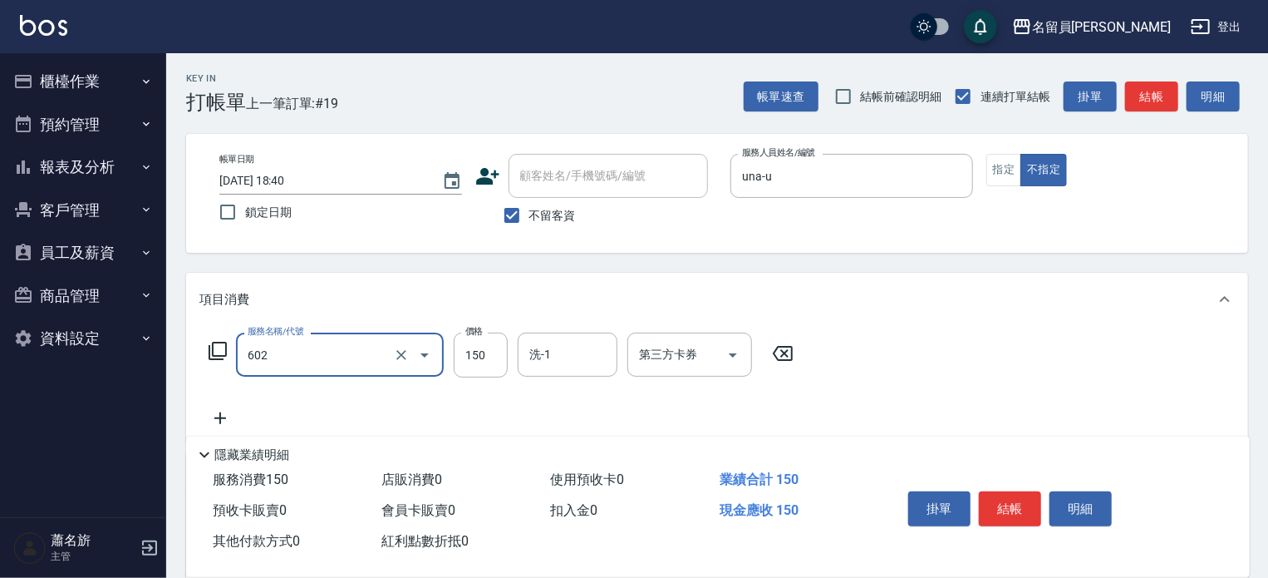
type input "一般洗髮(602)"
click at [509, 365] on div "服務名稱/代號 一般洗髮(602) 服務名稱/代號 價格 25 價格 洗-1 洗-1 第三方卡券 第三方卡券" at bounding box center [501, 354] width 604 height 45
click at [501, 357] on input "25" at bounding box center [481, 354] width 54 height 45
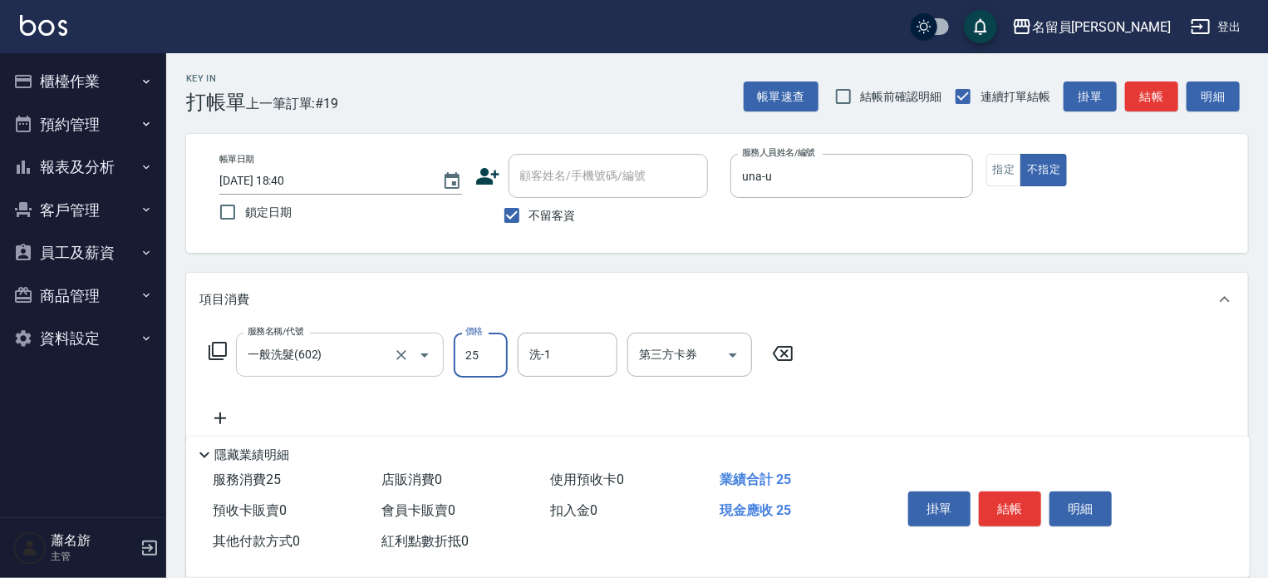
click at [501, 357] on input "25" at bounding box center [481, 354] width 54 height 45
type input "250"
click at [1012, 496] on button "結帳" at bounding box center [1010, 508] width 62 height 35
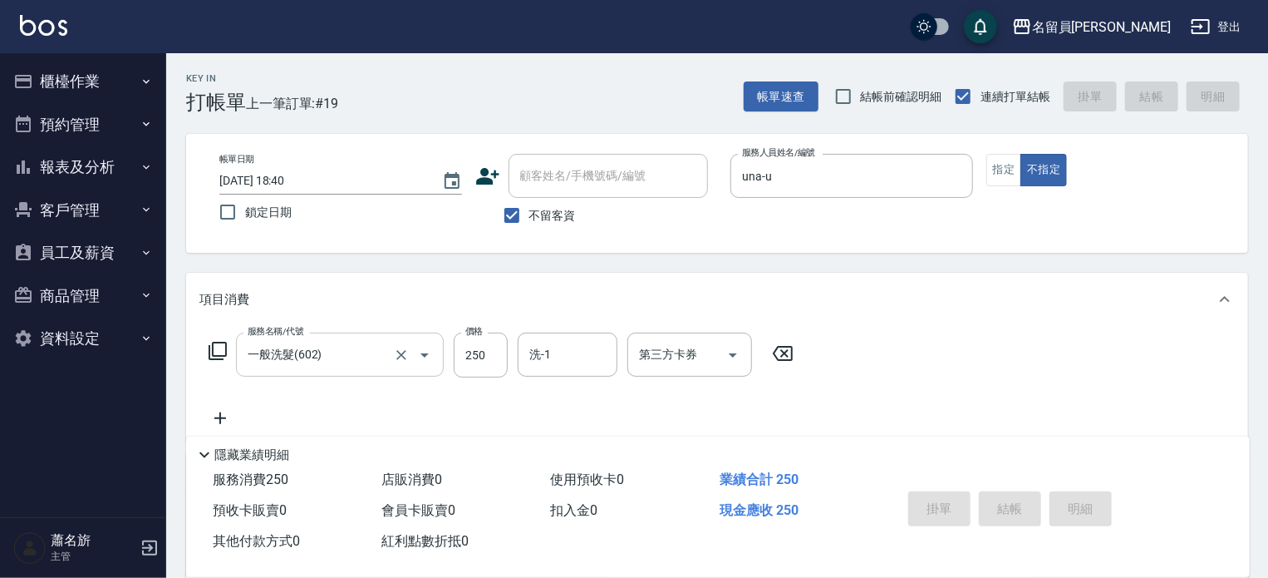
type input "[DATE] 18:41"
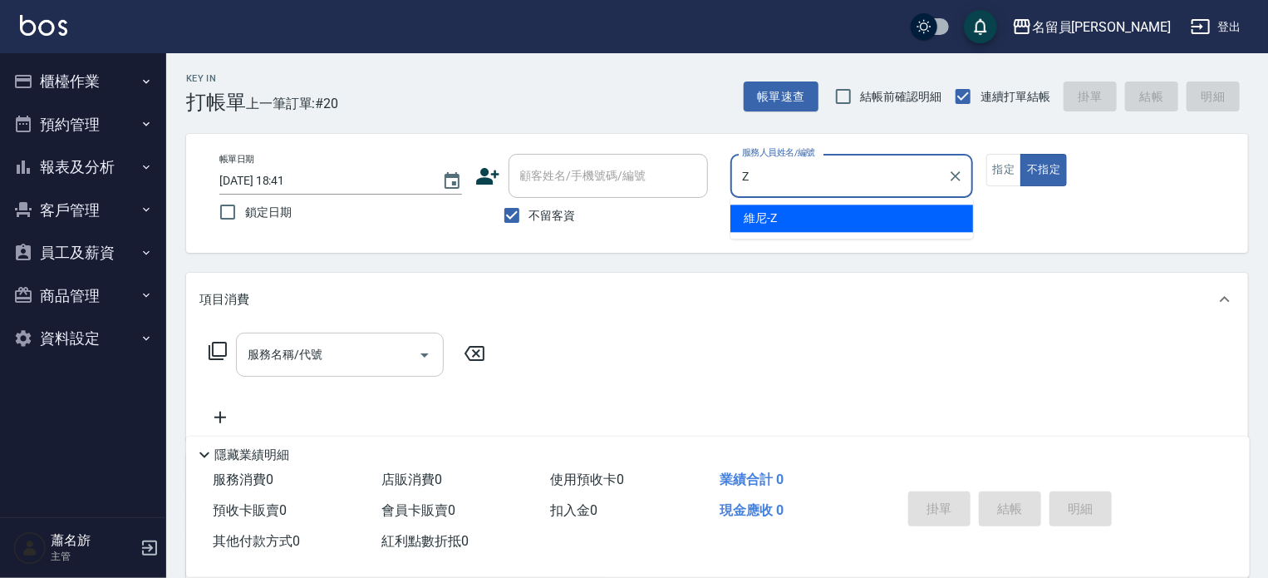
type input "維尼-Z"
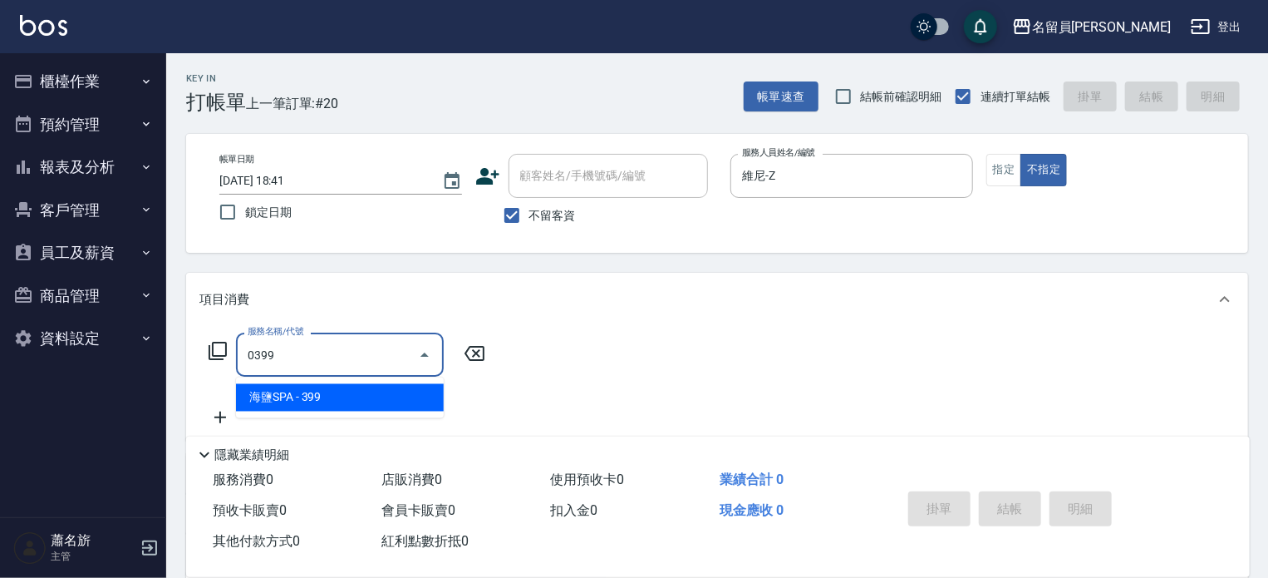
type input "海鹽SPA(0399)"
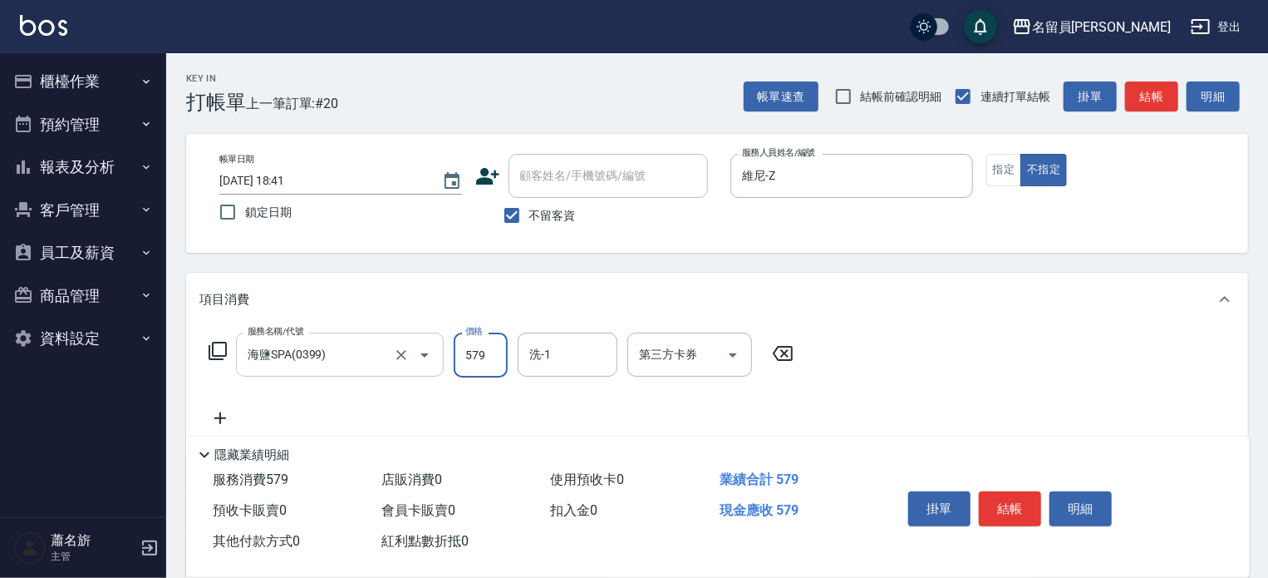
type input "579"
type input "[PERSON_NAME]-17"
click at [1008, 493] on button "結帳" at bounding box center [1010, 508] width 62 height 35
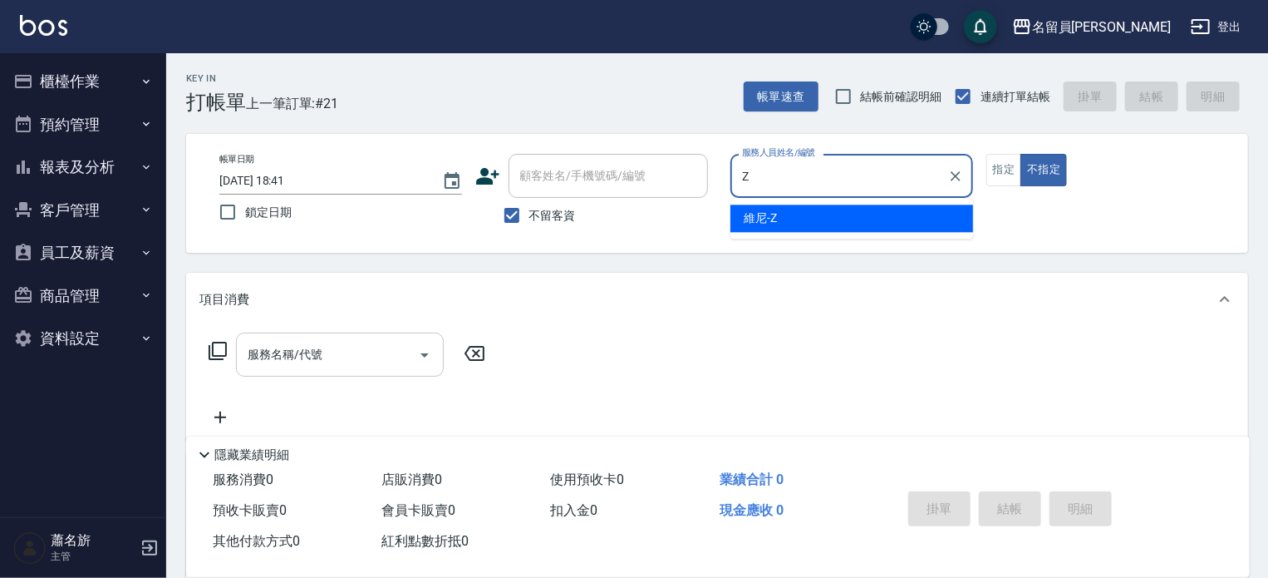
type input "維尼-Z"
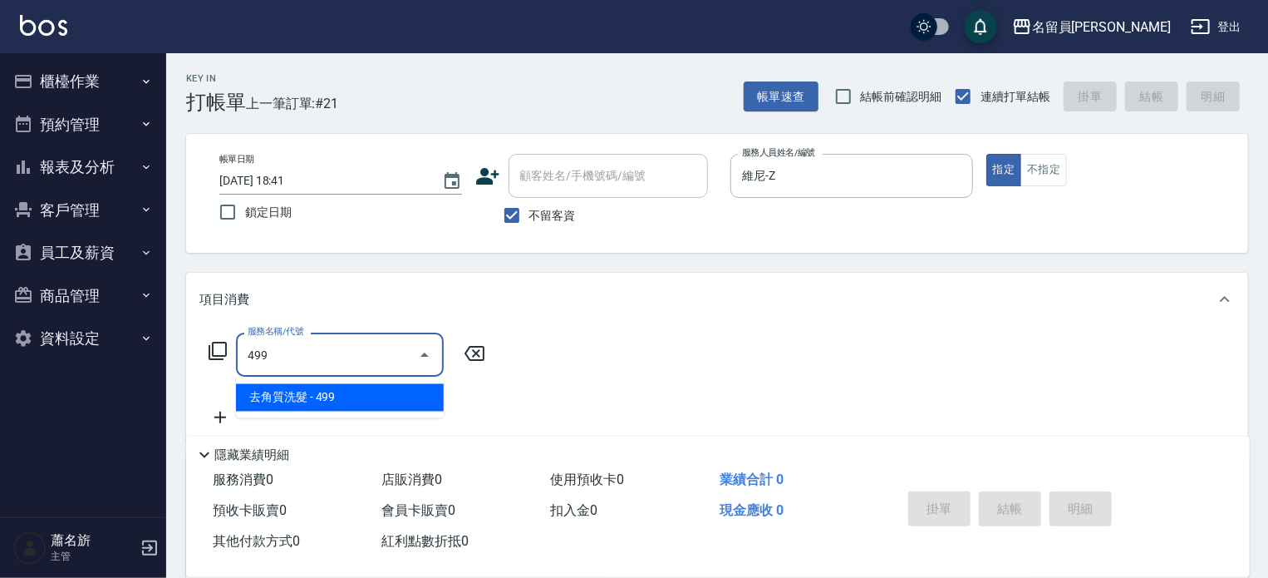
type input "去角質洗髮(499)"
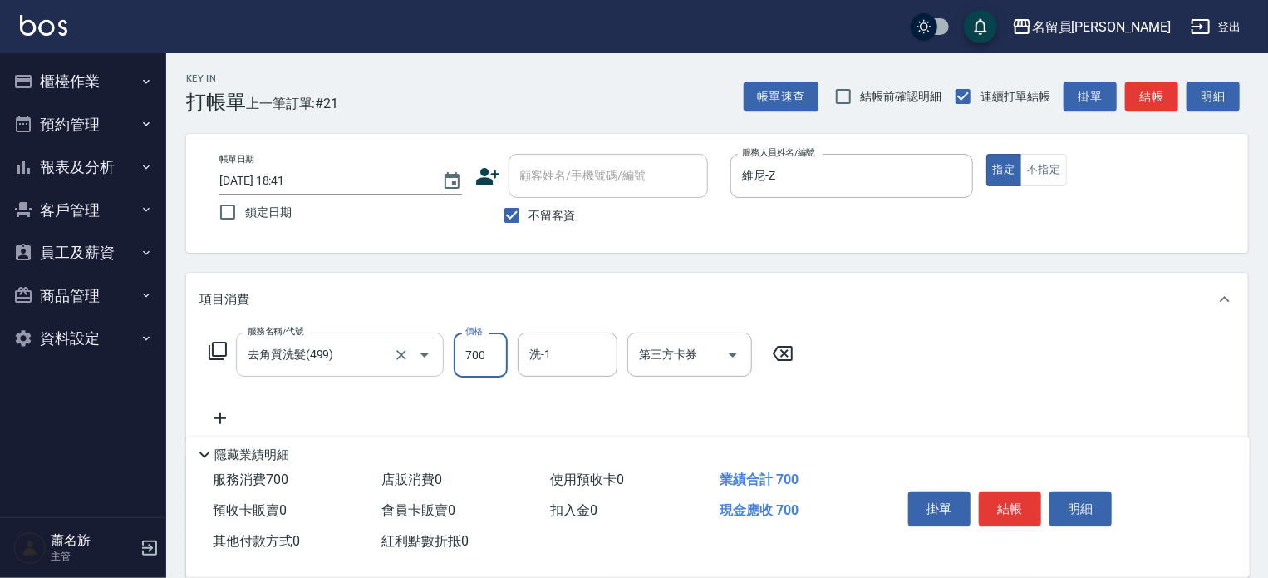
type input "700"
type input "[PERSON_NAME]-17"
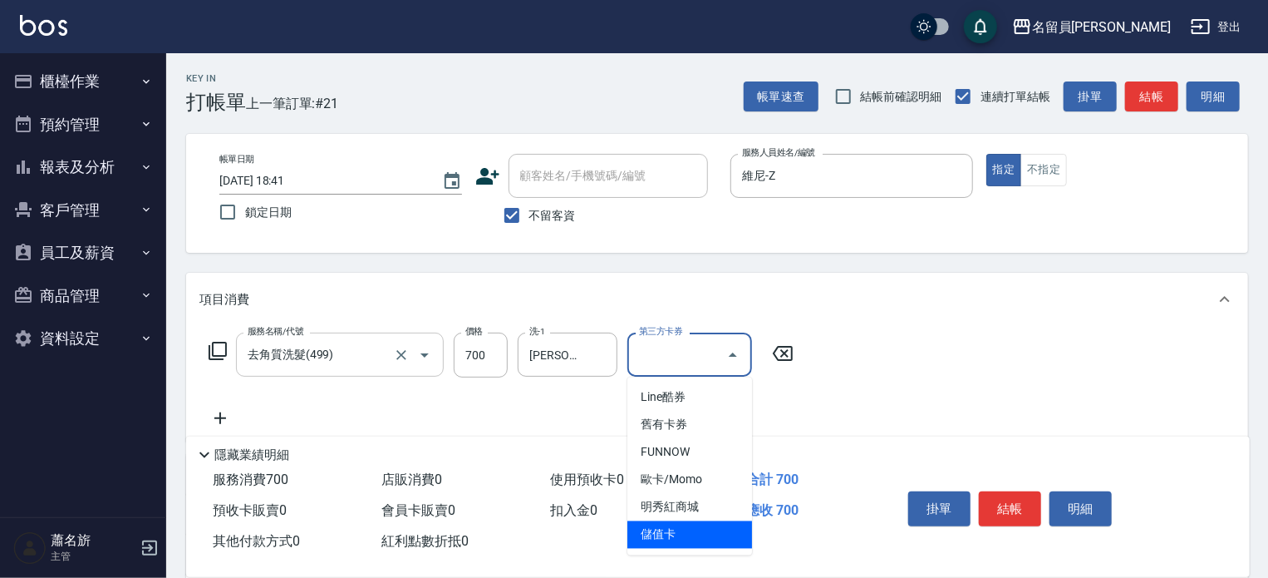
type input "儲值卡"
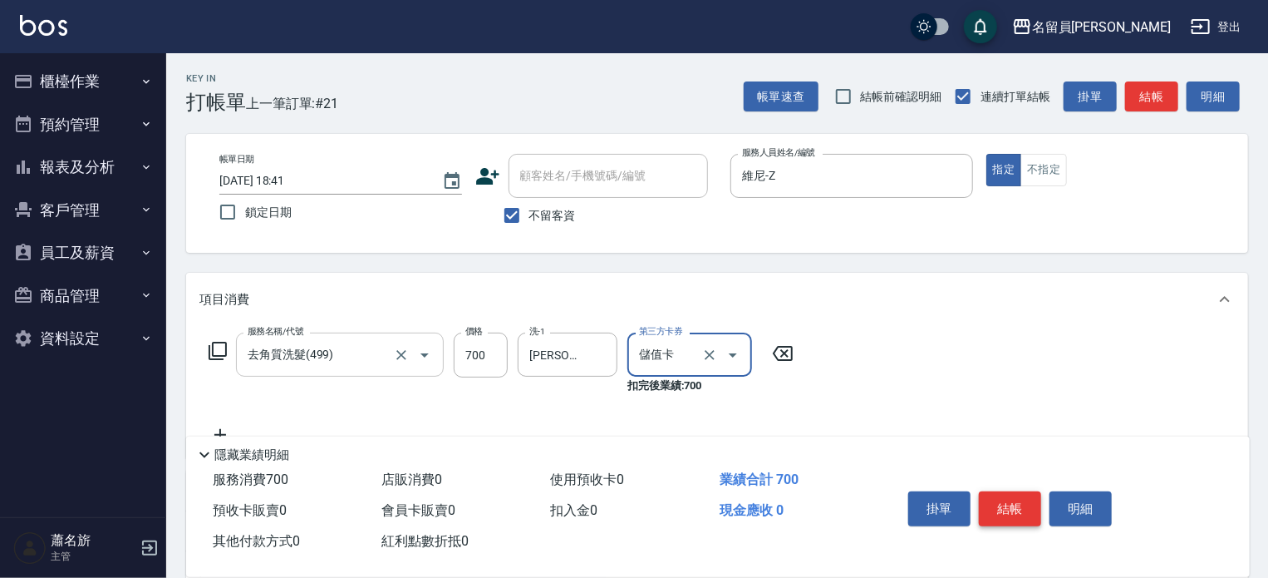
click at [1036, 513] on button "結帳" at bounding box center [1010, 508] width 62 height 35
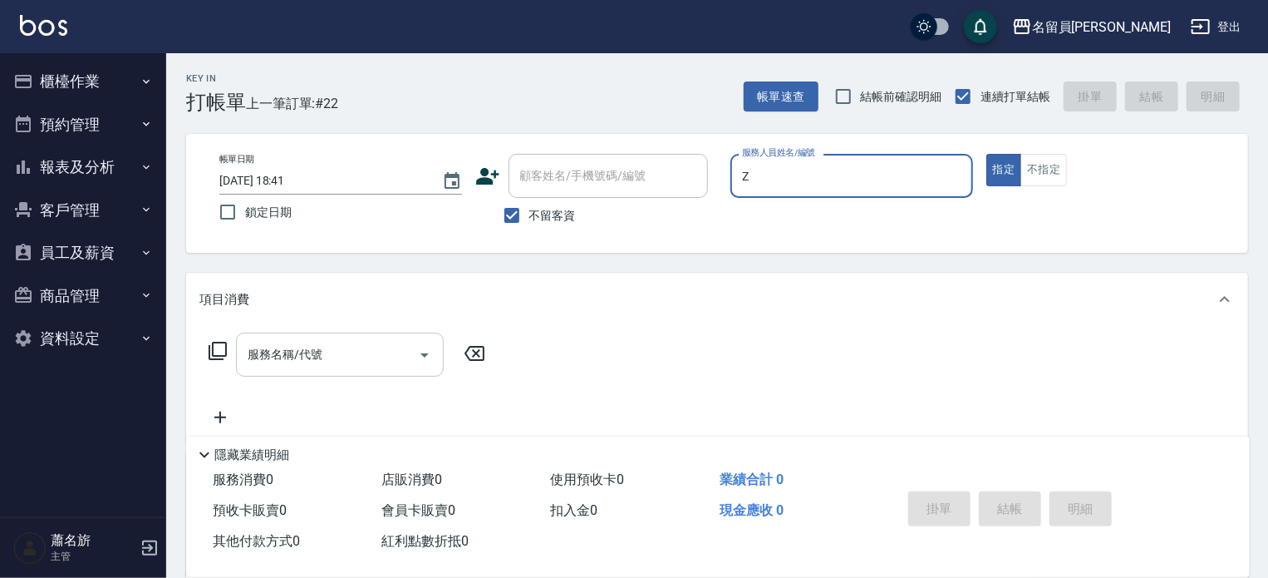
type input "維尼-Z"
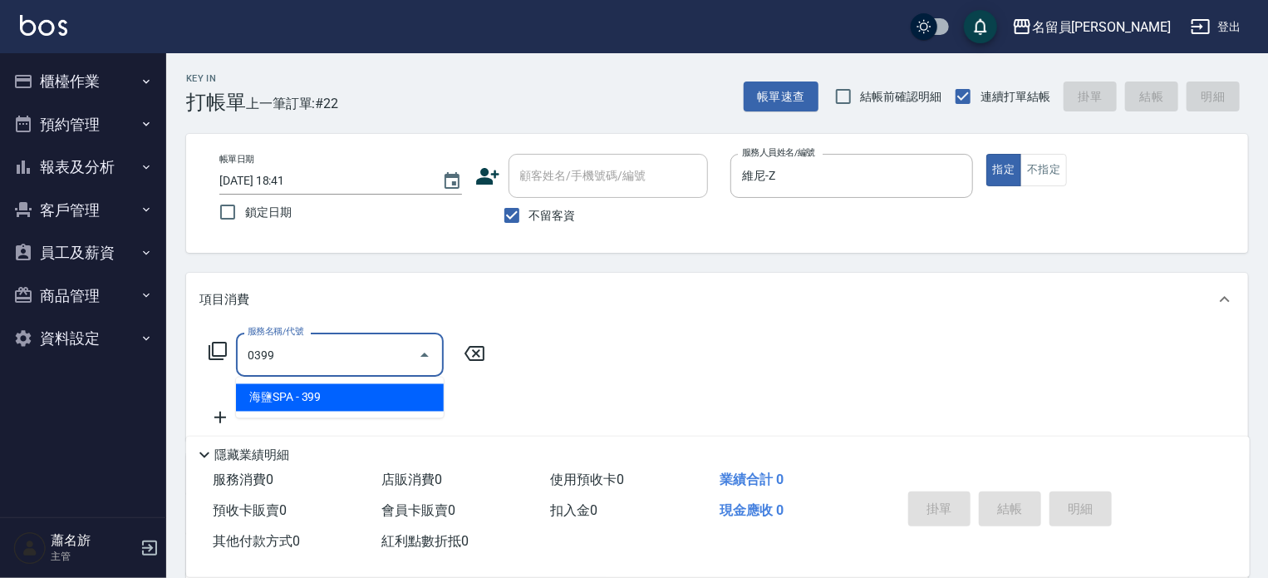
type input "海鹽SPA(0399)"
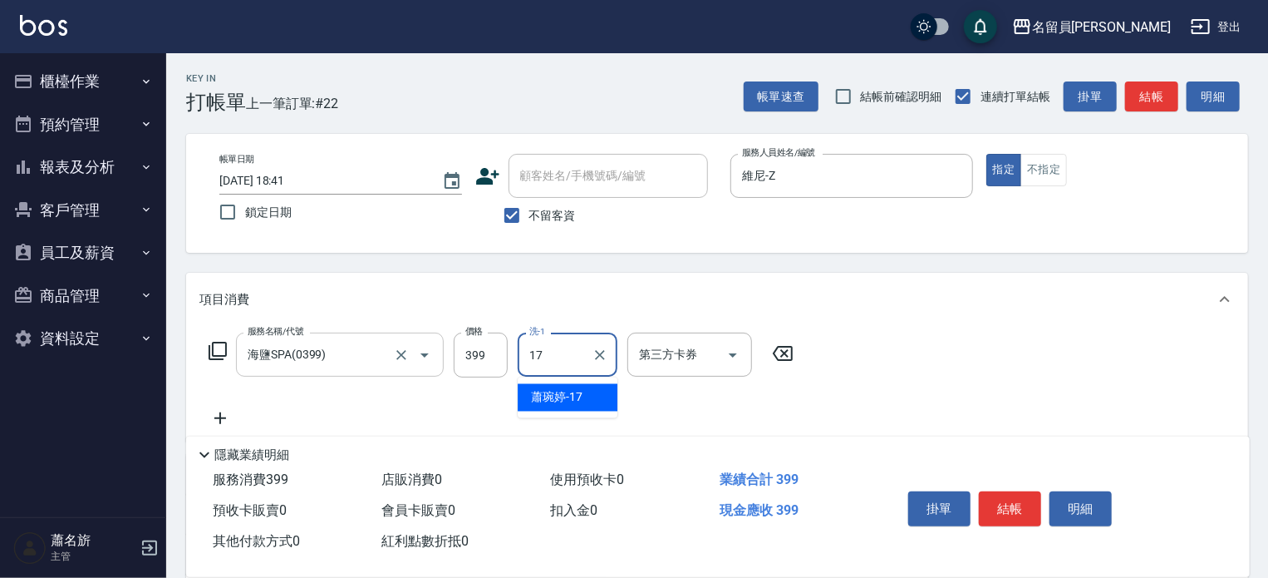
type input "[PERSON_NAME]-17"
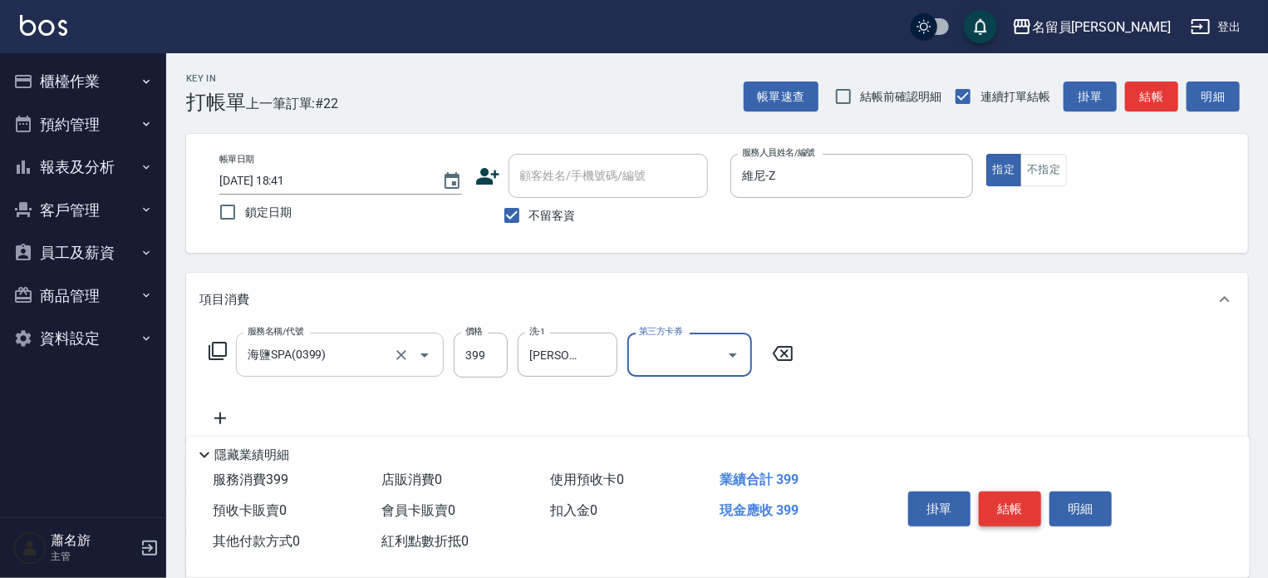
click at [1031, 511] on button "結帳" at bounding box center [1010, 508] width 62 height 35
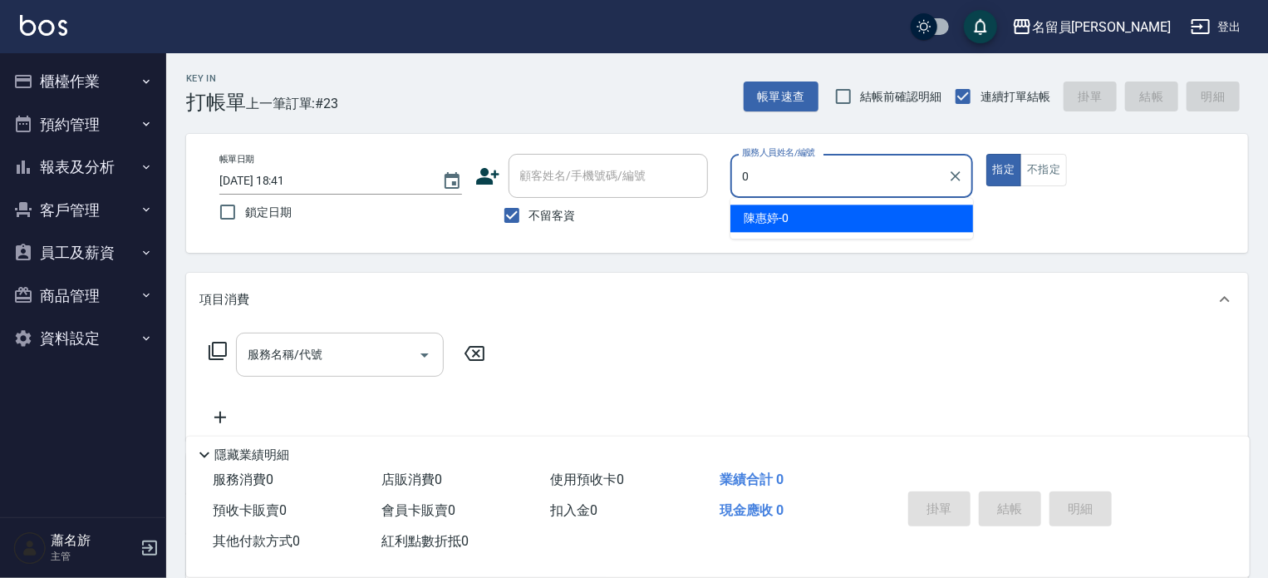
type input "[PERSON_NAME]-0"
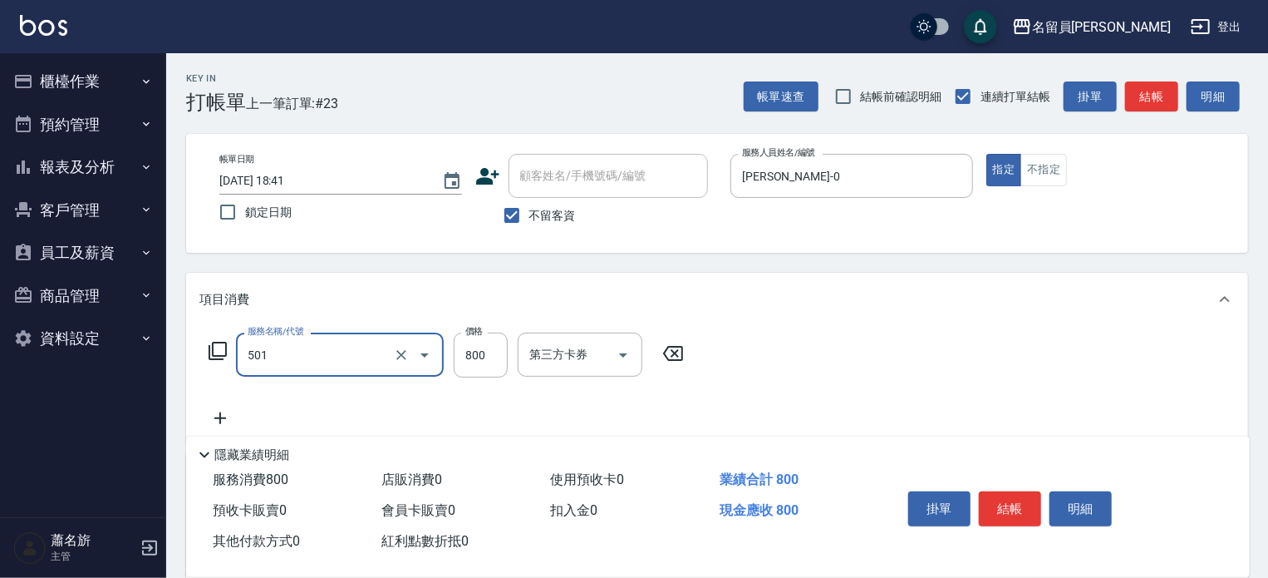
type input "染髮(501)"
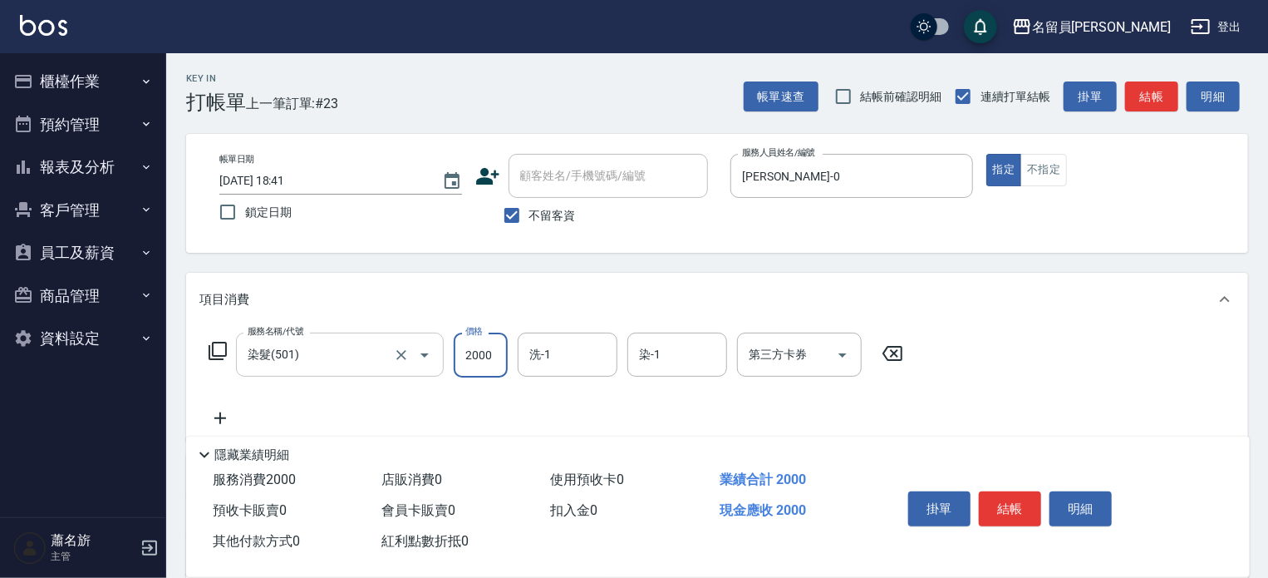
type input "2000"
click at [209, 358] on icon at bounding box center [218, 351] width 18 height 18
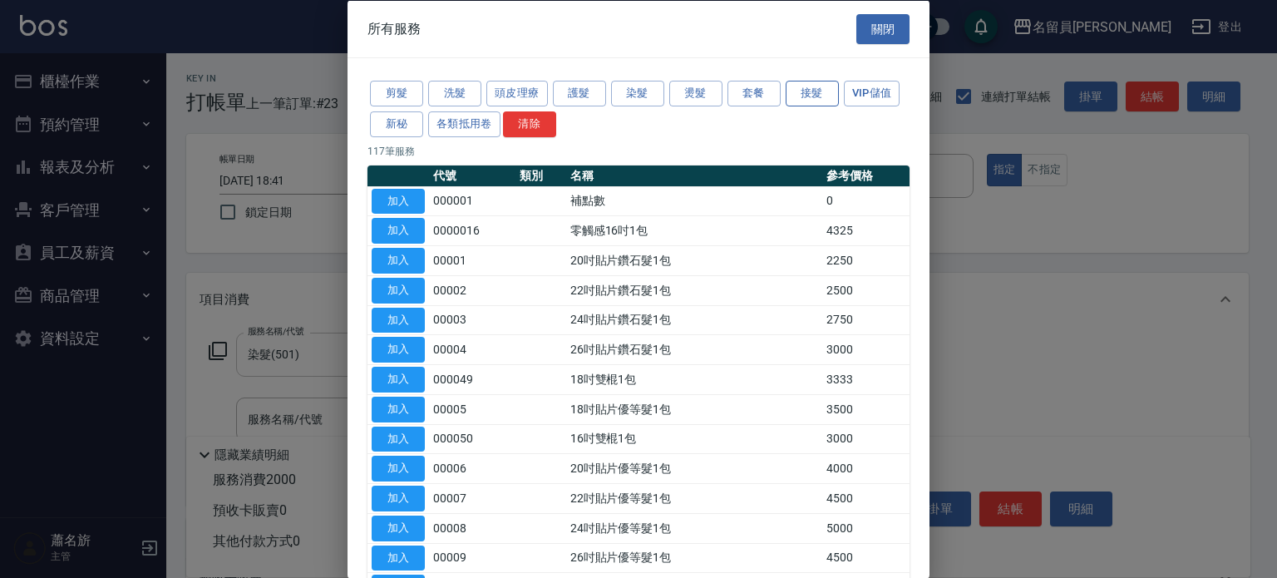
click at [805, 86] on button "接髮" at bounding box center [811, 94] width 53 height 26
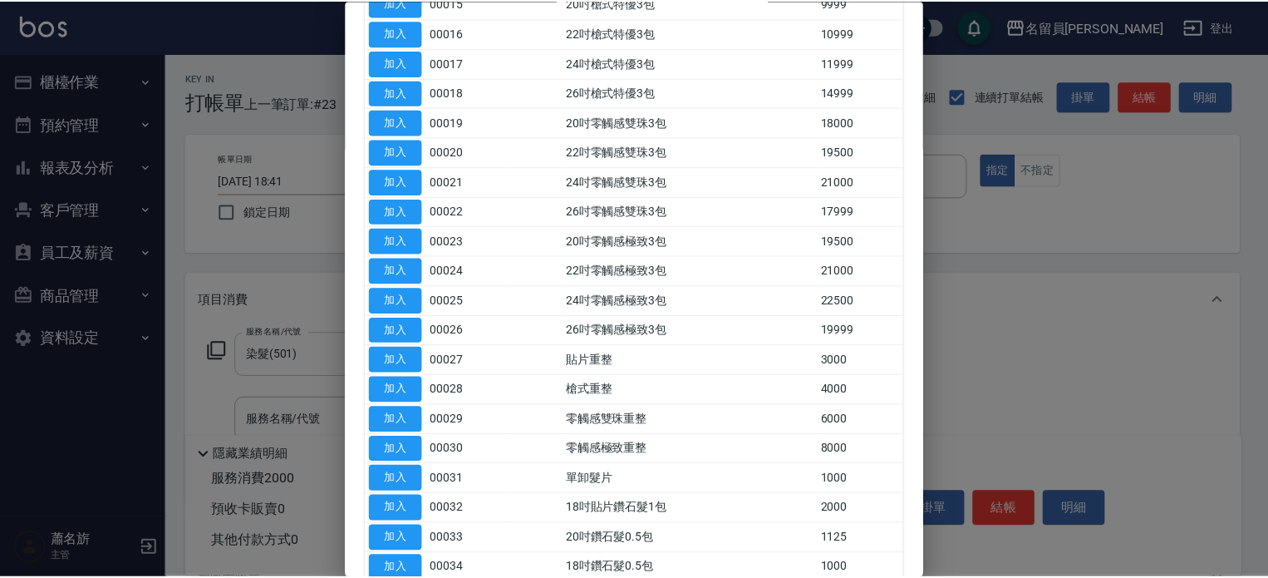
scroll to position [748, 0]
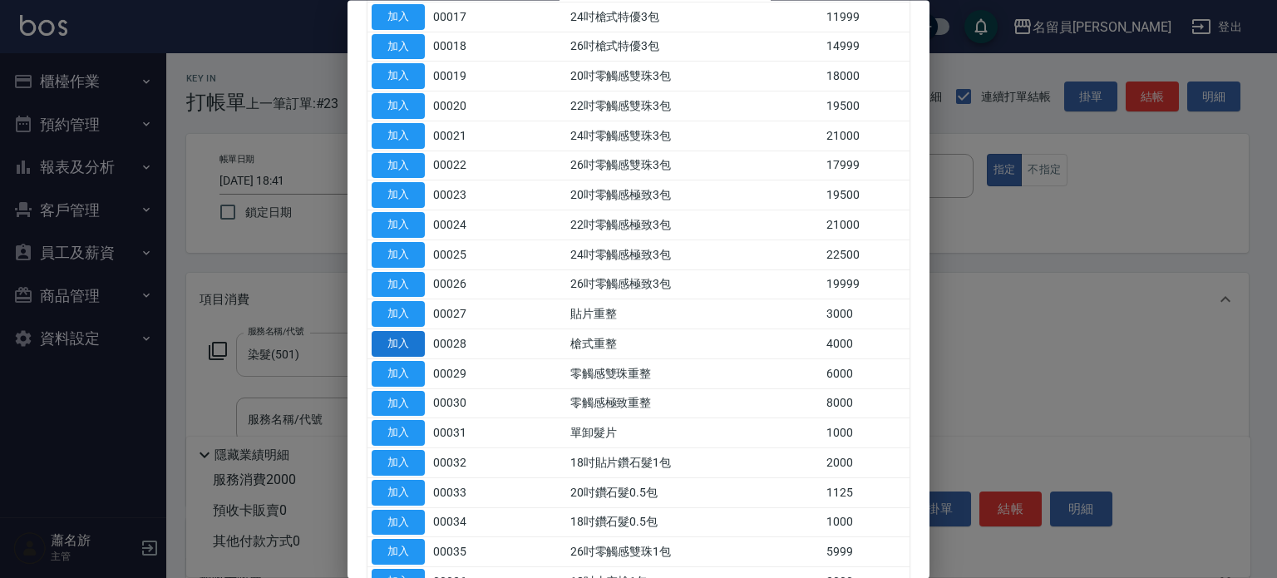
click at [398, 341] on button "加入" at bounding box center [397, 345] width 53 height 26
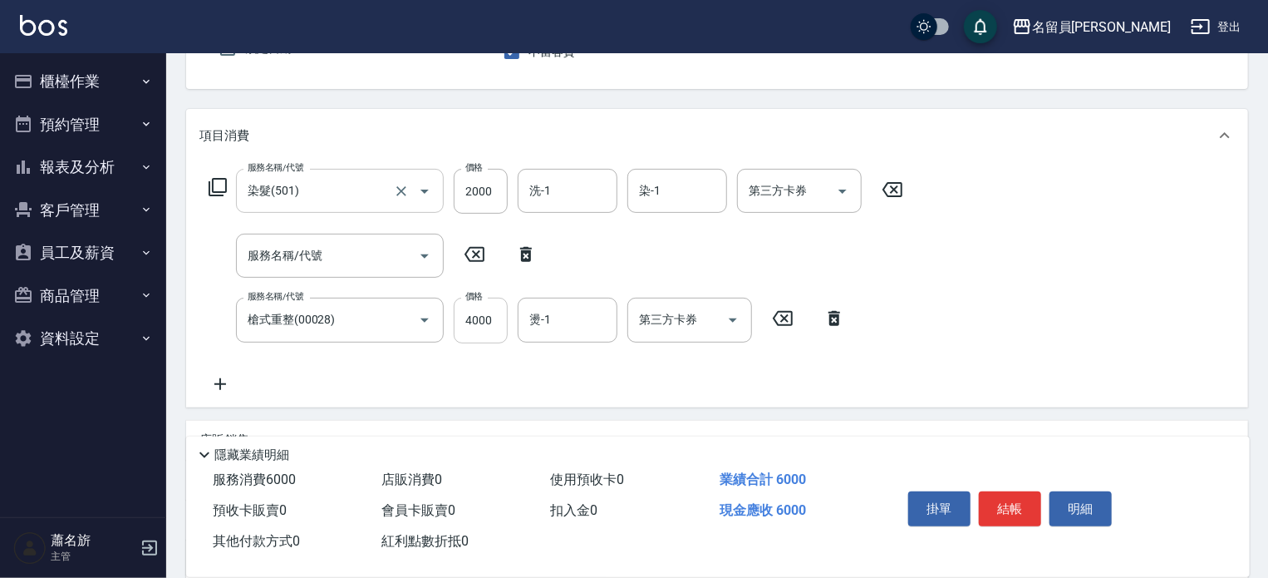
scroll to position [166, 0]
click at [499, 324] on input "4000" at bounding box center [481, 317] width 54 height 45
type input "3000"
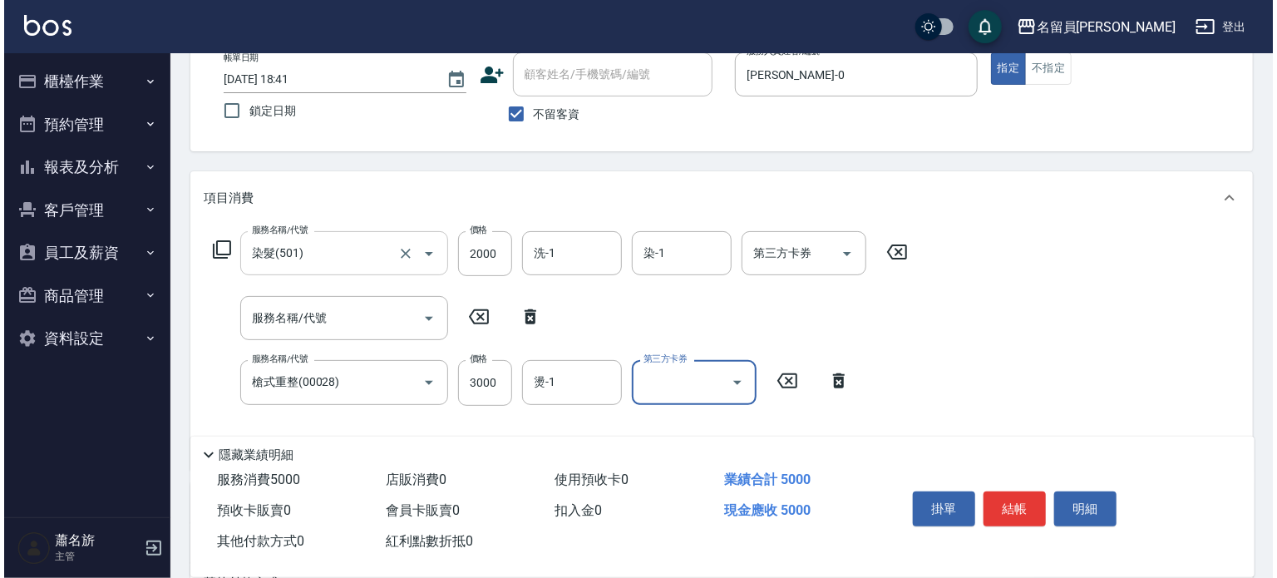
scroll to position [0, 0]
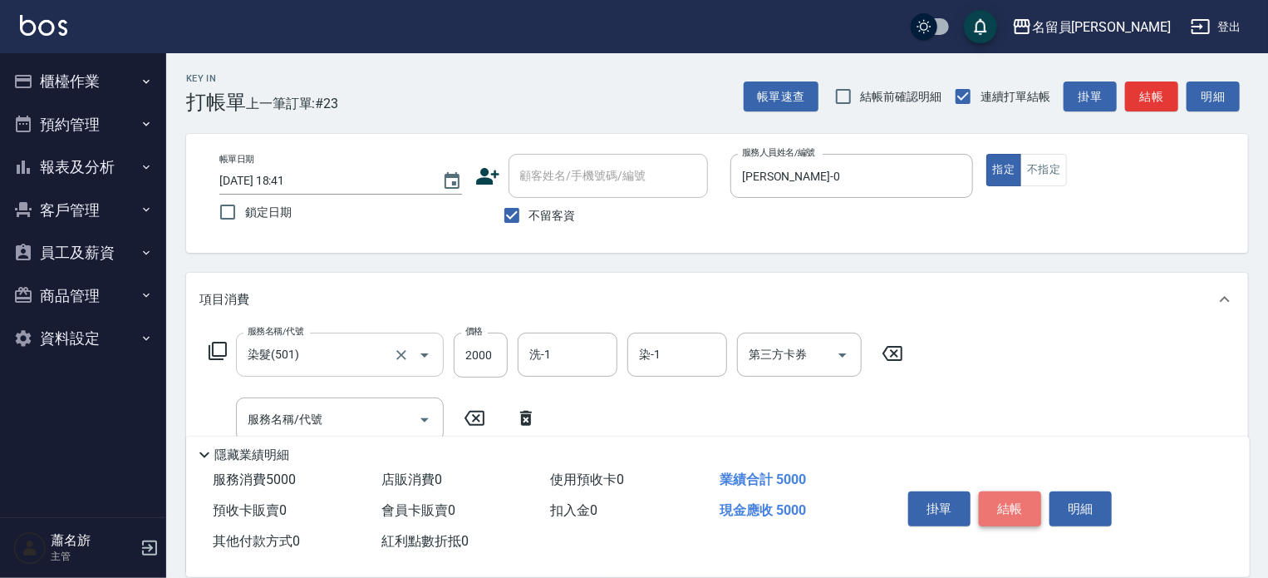
click at [1014, 509] on button "結帳" at bounding box center [1010, 508] width 62 height 35
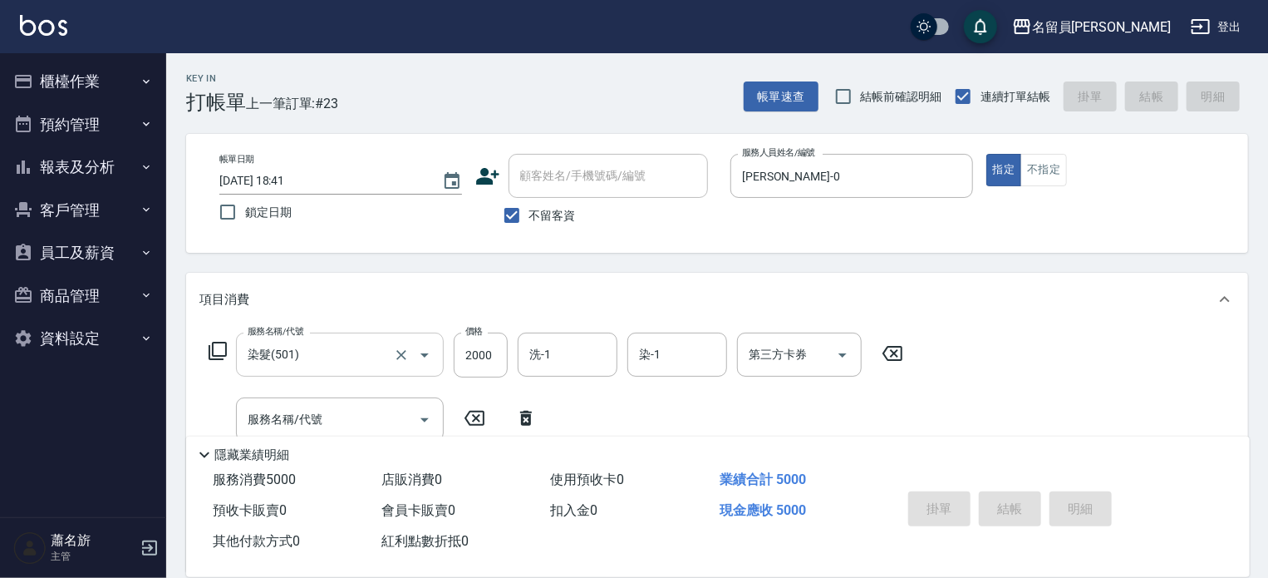
type input "[DATE] 18:42"
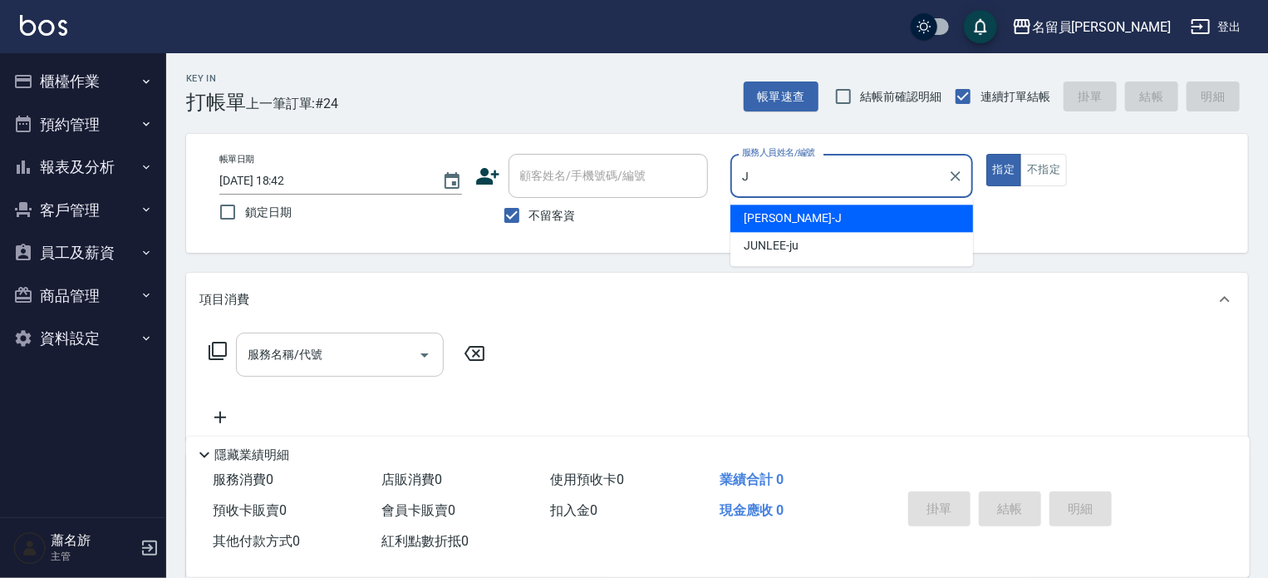
type input "[PERSON_NAME]"
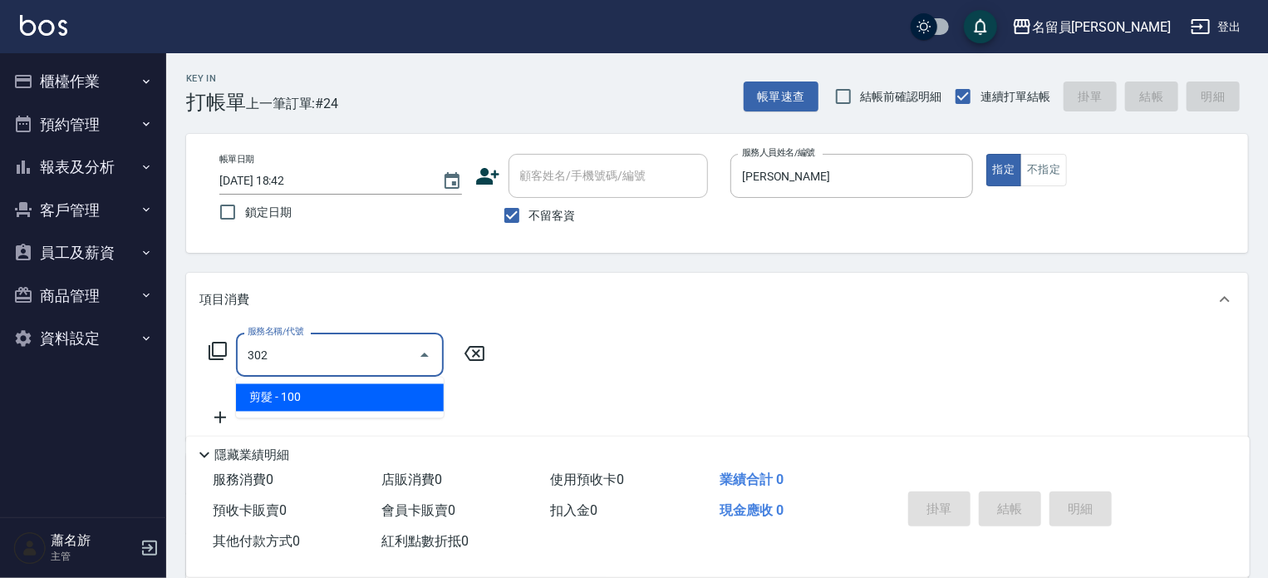
type input "剪髮(302)"
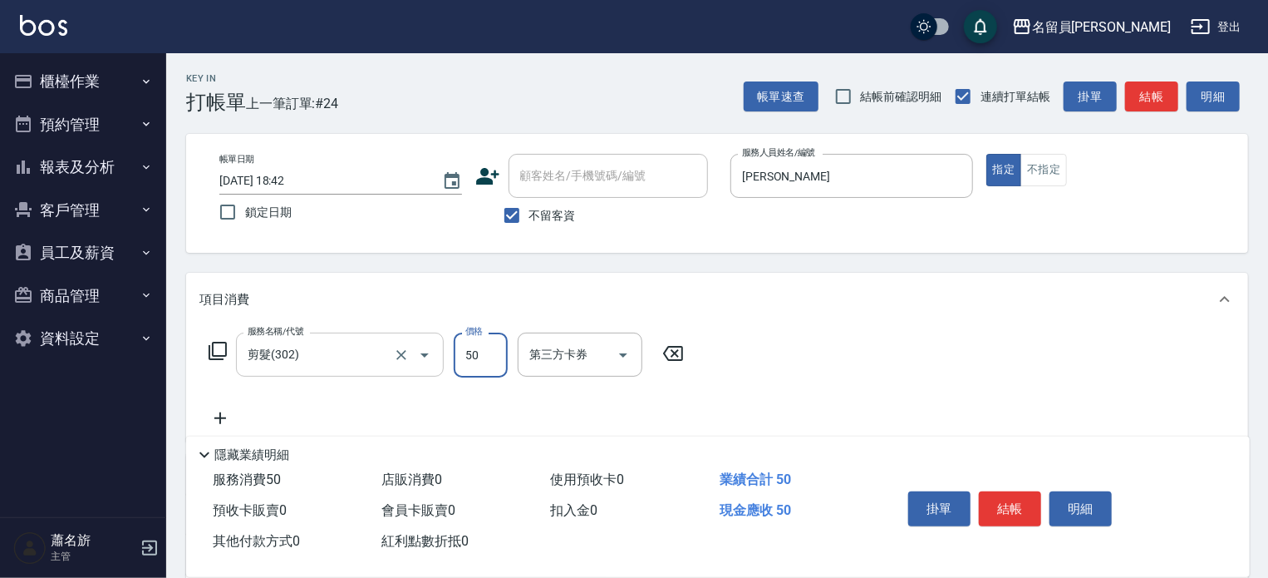
type input "50"
click at [1007, 507] on button "結帳" at bounding box center [1010, 508] width 62 height 35
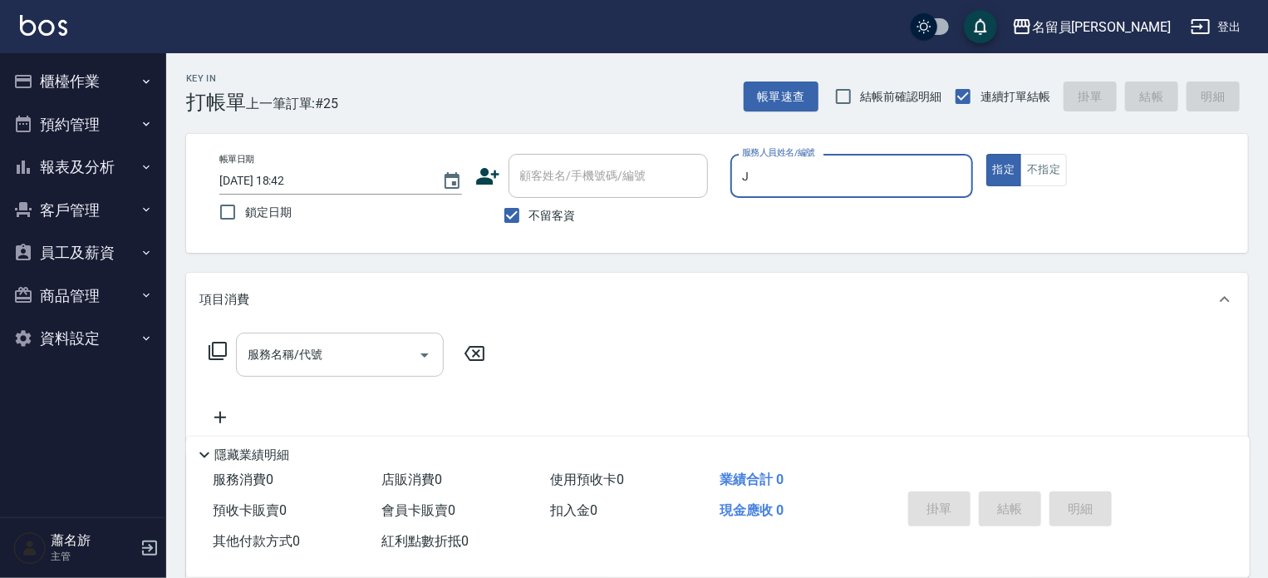
type input "[PERSON_NAME]"
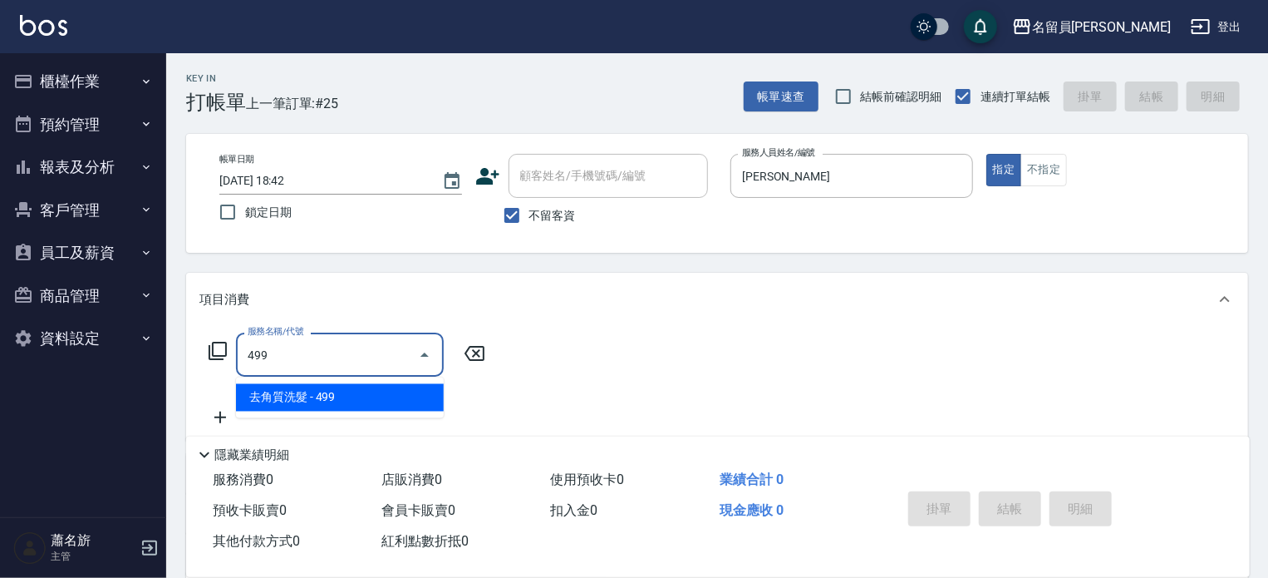
type input "去角質洗髮(499)"
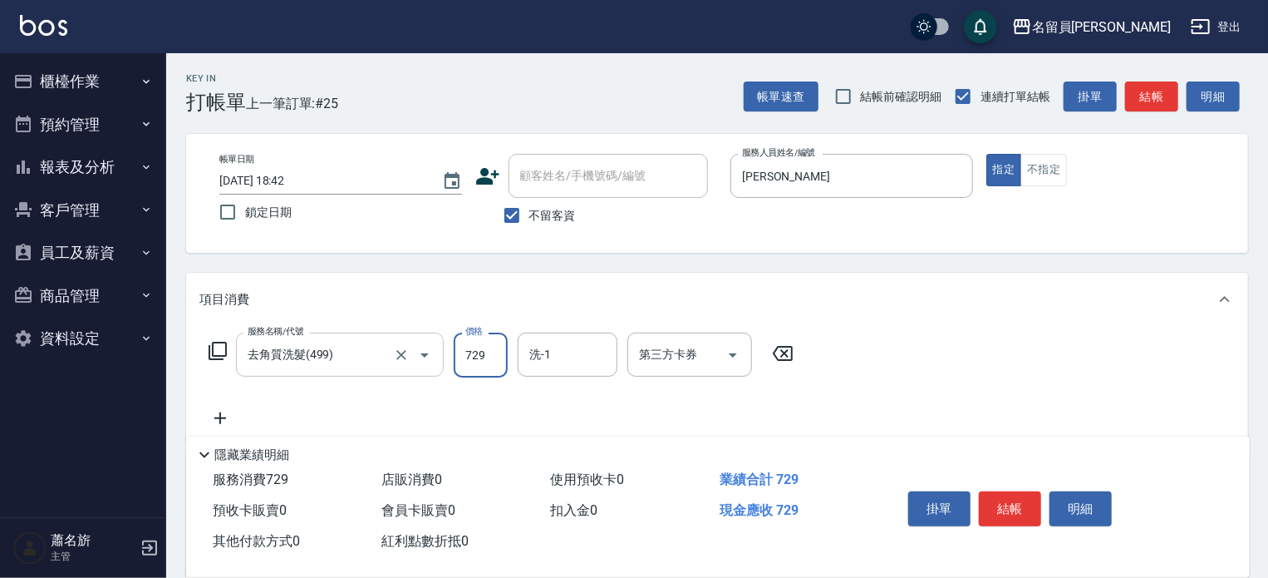
type input "729"
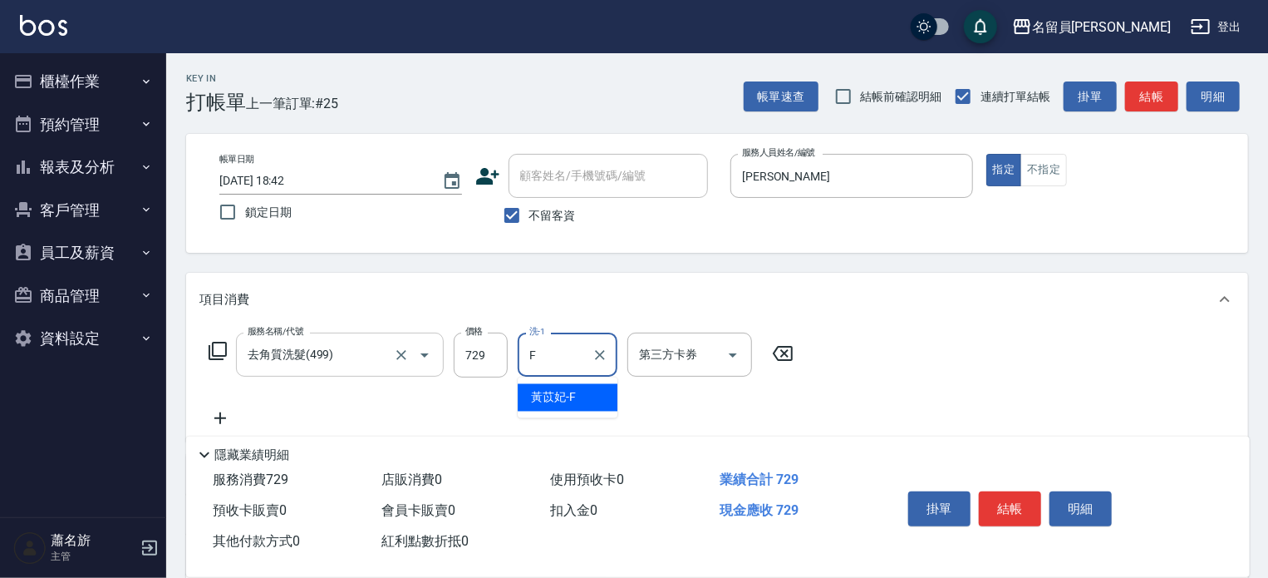
type input "[PERSON_NAME]-F"
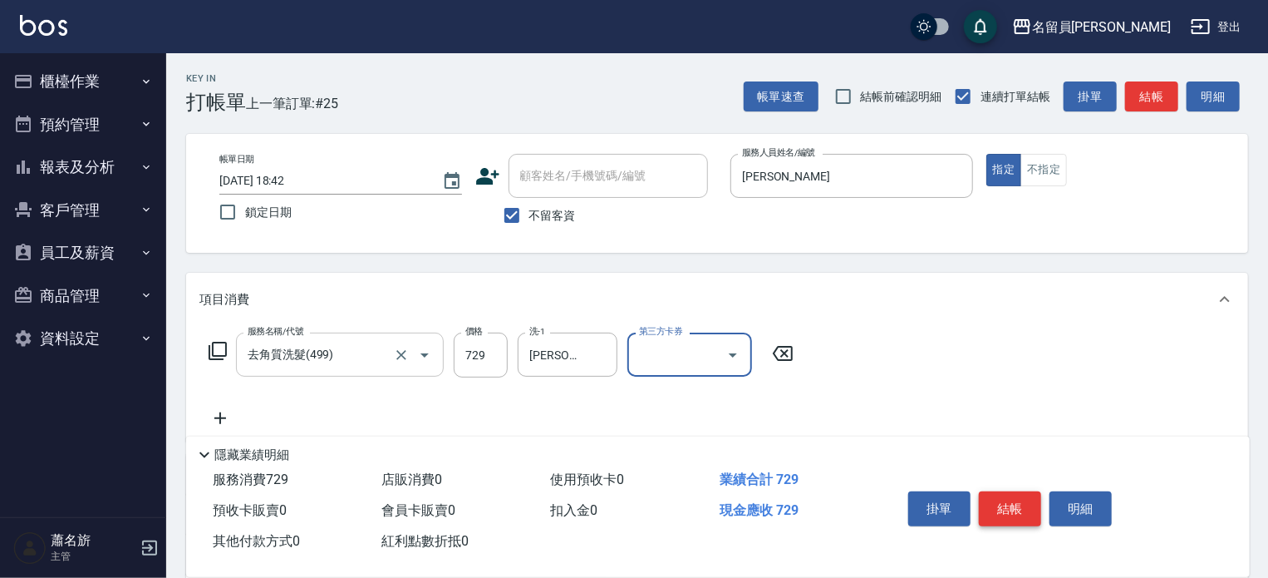
click at [1006, 518] on button "結帳" at bounding box center [1010, 508] width 62 height 35
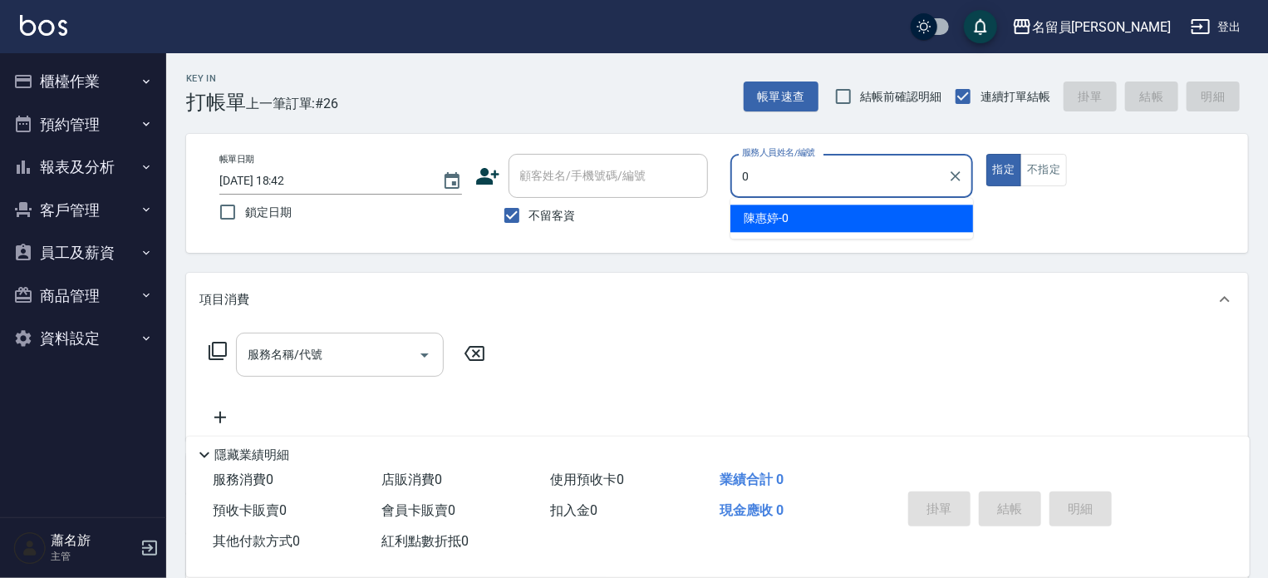
type input "[PERSON_NAME]-0"
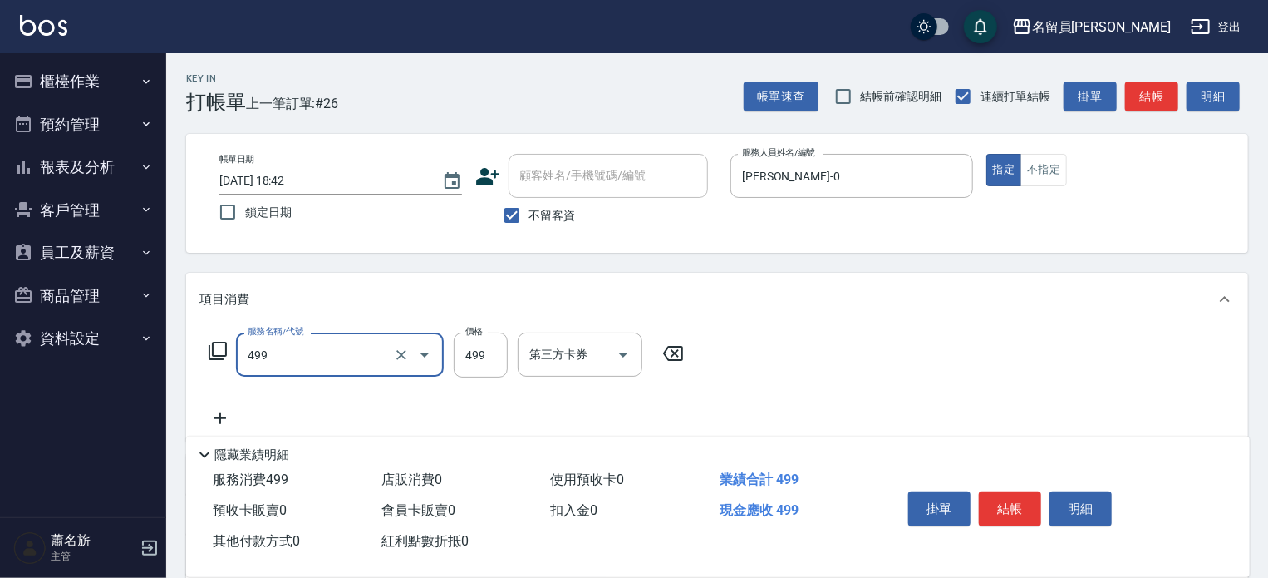
type input "去角質洗髮(499)"
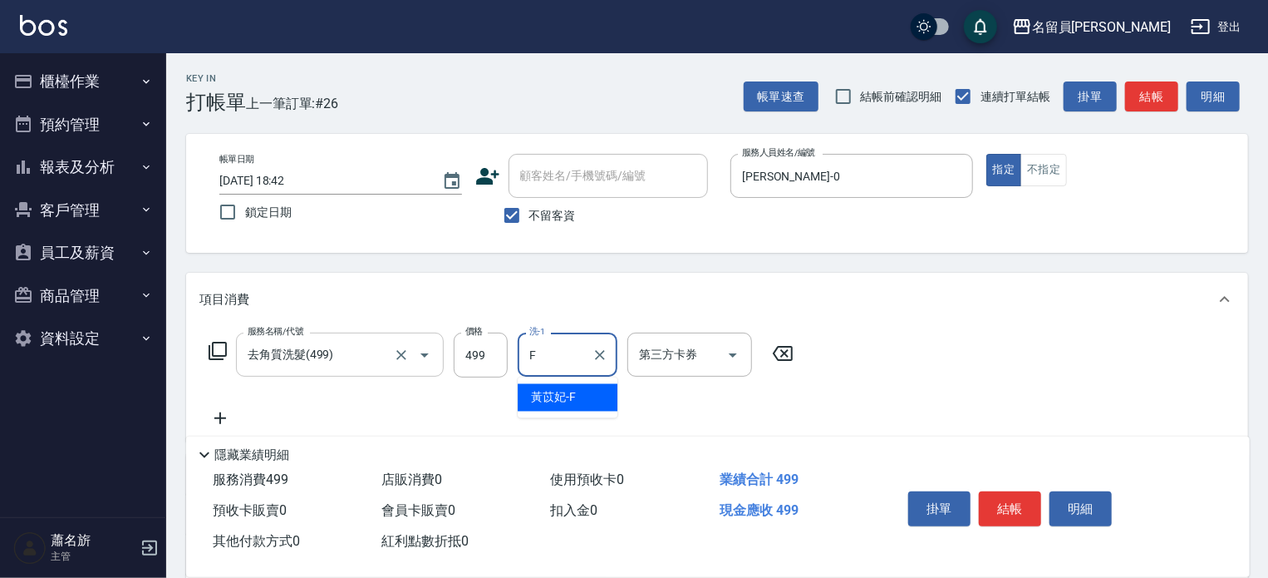
type input "[PERSON_NAME]-F"
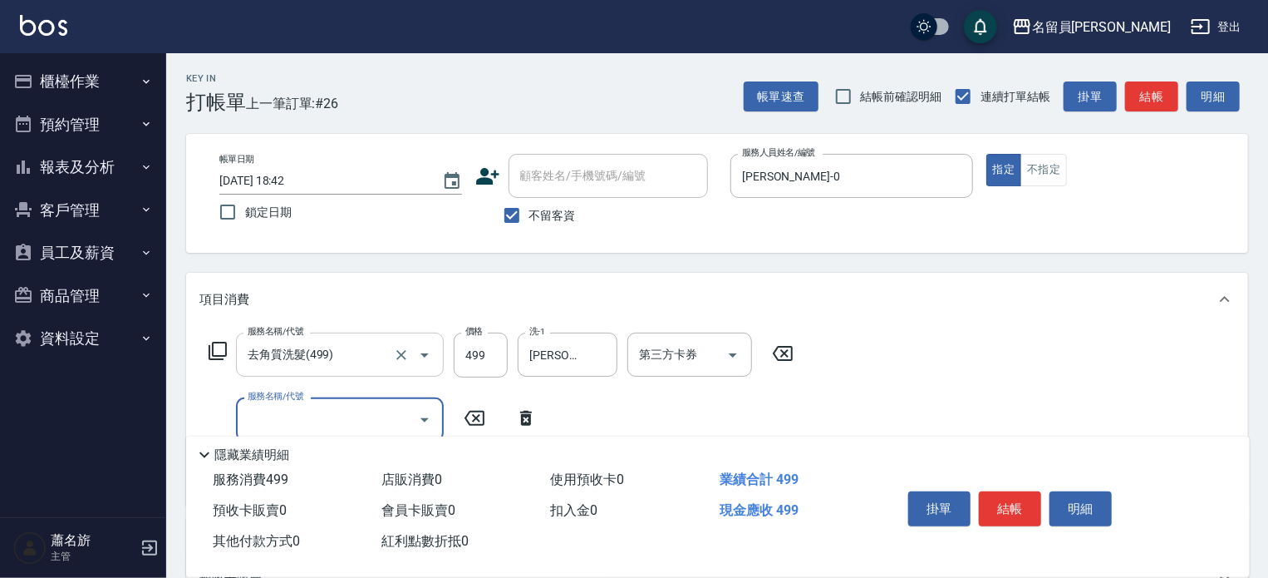
click at [218, 352] on icon at bounding box center [218, 351] width 20 height 20
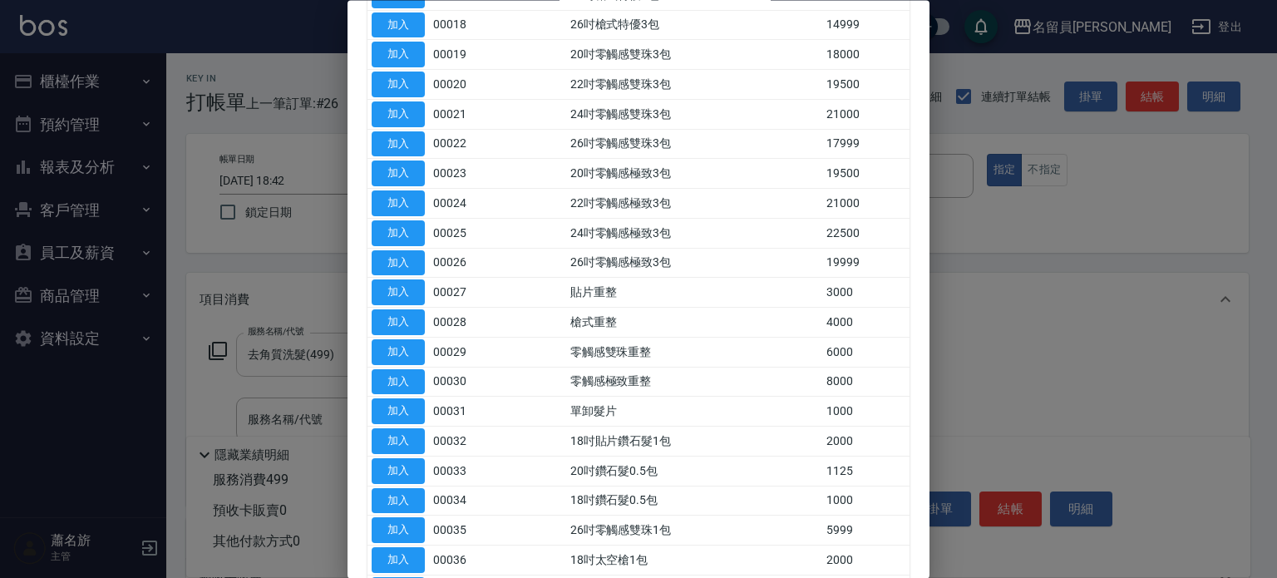
scroll to position [914, 0]
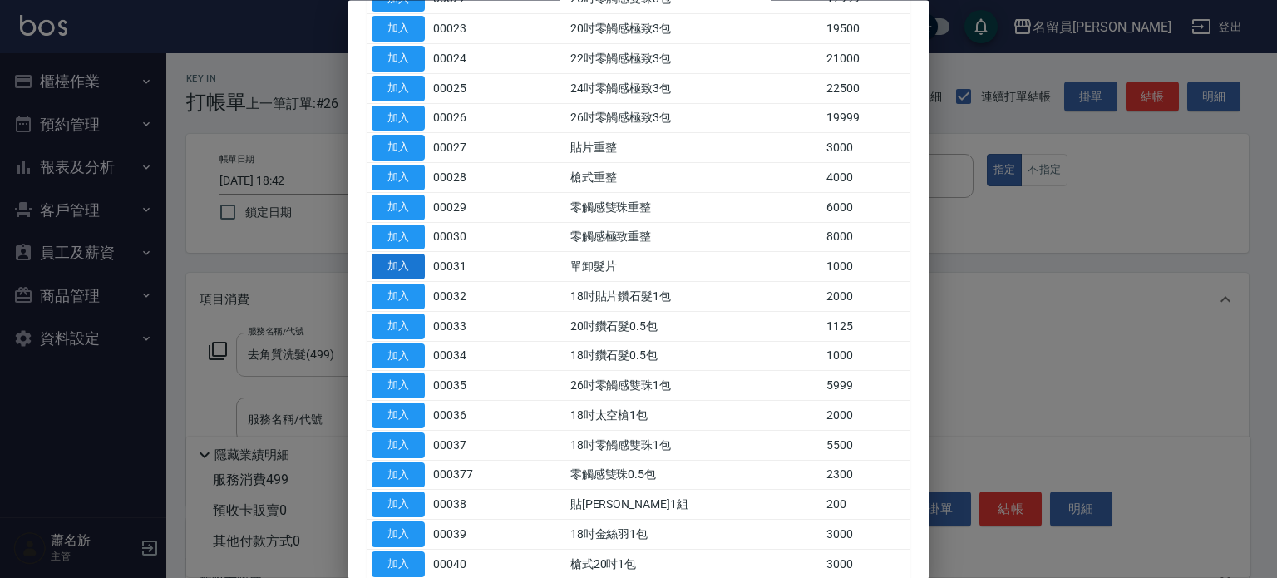
click at [392, 258] on button "加入" at bounding box center [397, 267] width 53 height 26
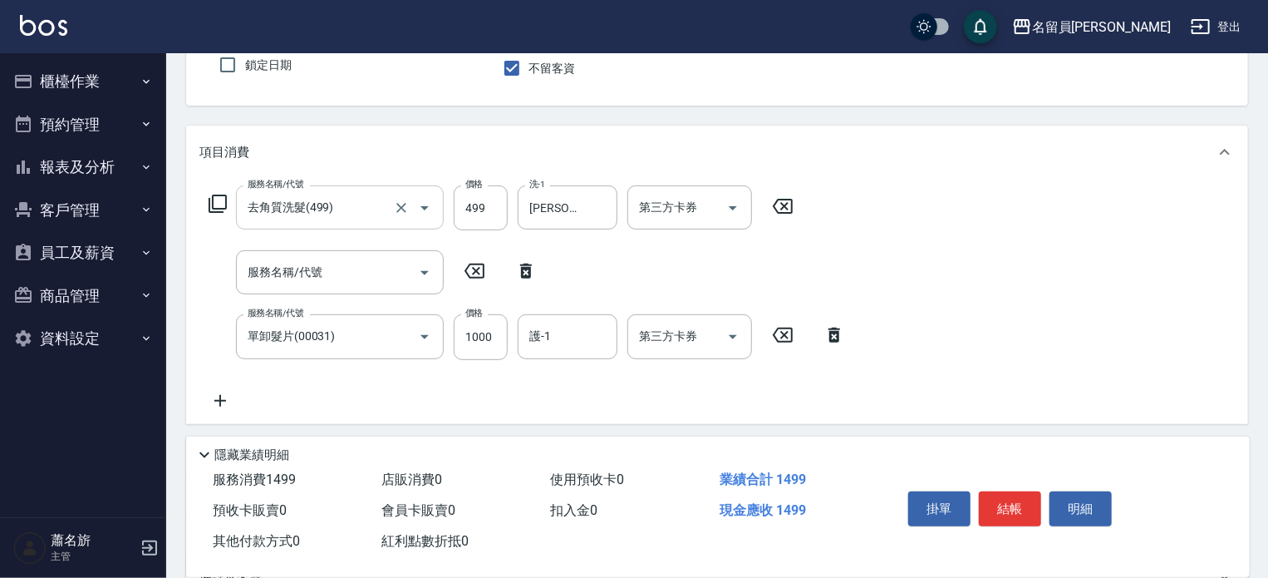
scroll to position [166, 0]
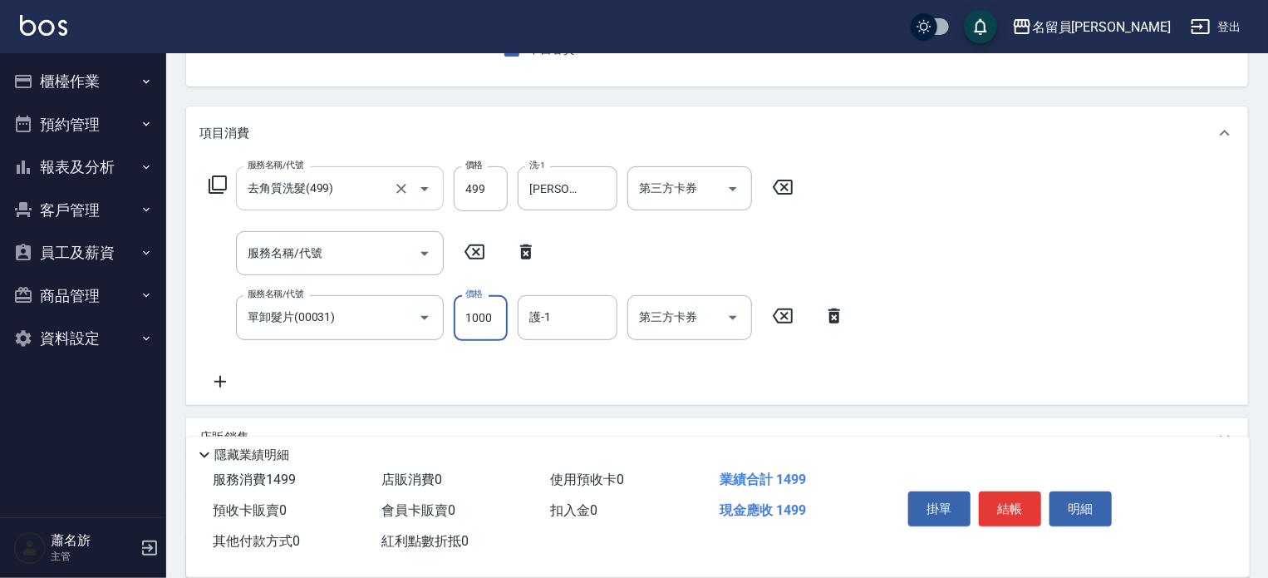
drag, startPoint x: 489, startPoint y: 329, endPoint x: 478, endPoint y: 295, distance: 35.7
click at [489, 329] on input "1000" at bounding box center [481, 317] width 54 height 45
type input "1500"
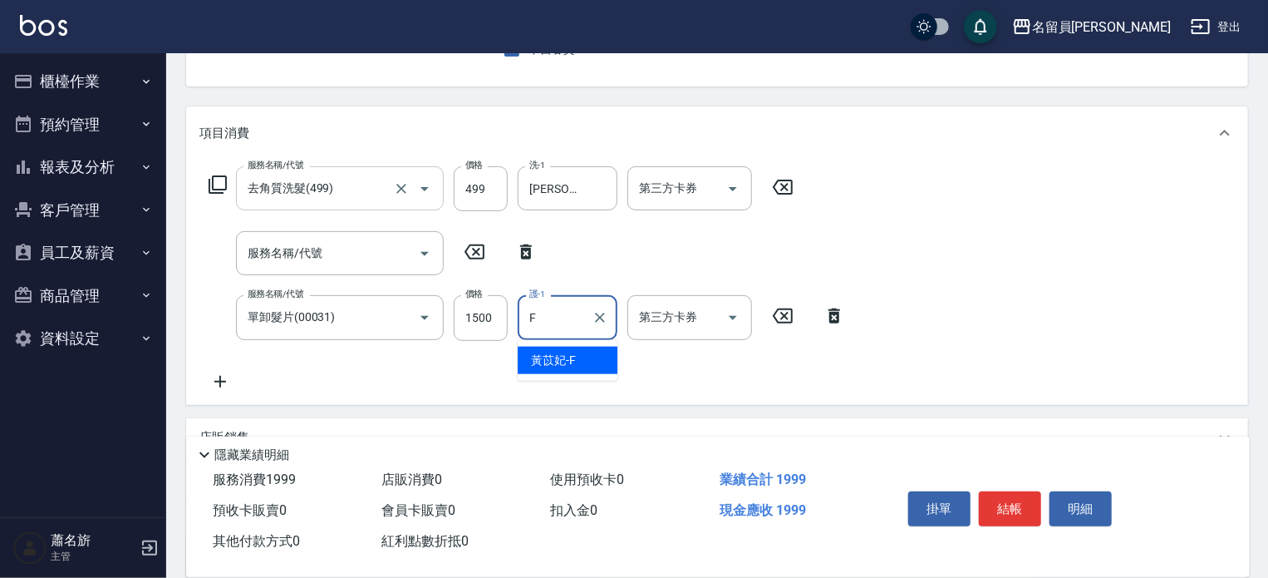
type input "[PERSON_NAME]-F"
click at [209, 186] on icon at bounding box center [218, 184] width 18 height 18
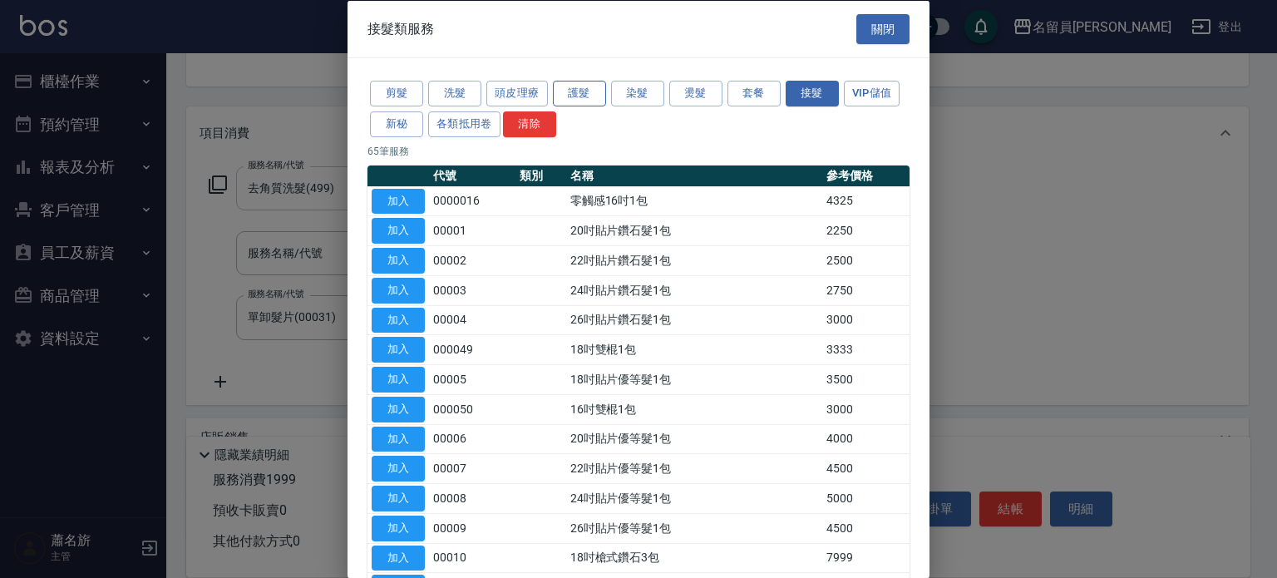
click at [580, 99] on button "護髮" at bounding box center [579, 94] width 53 height 26
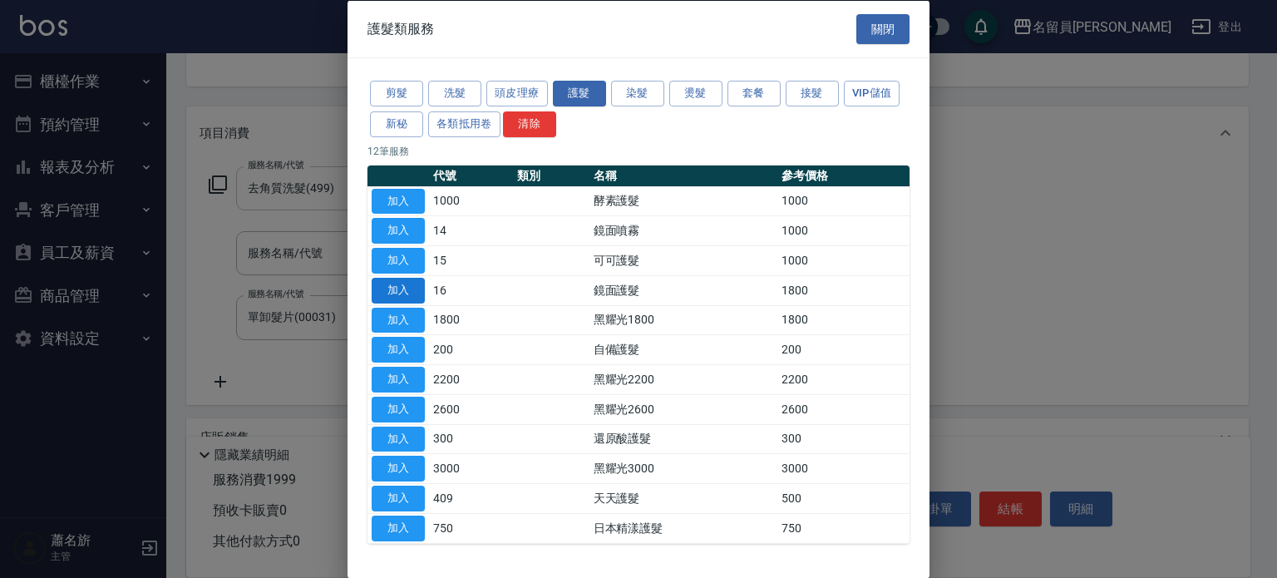
click at [412, 292] on button "加入" at bounding box center [397, 290] width 53 height 26
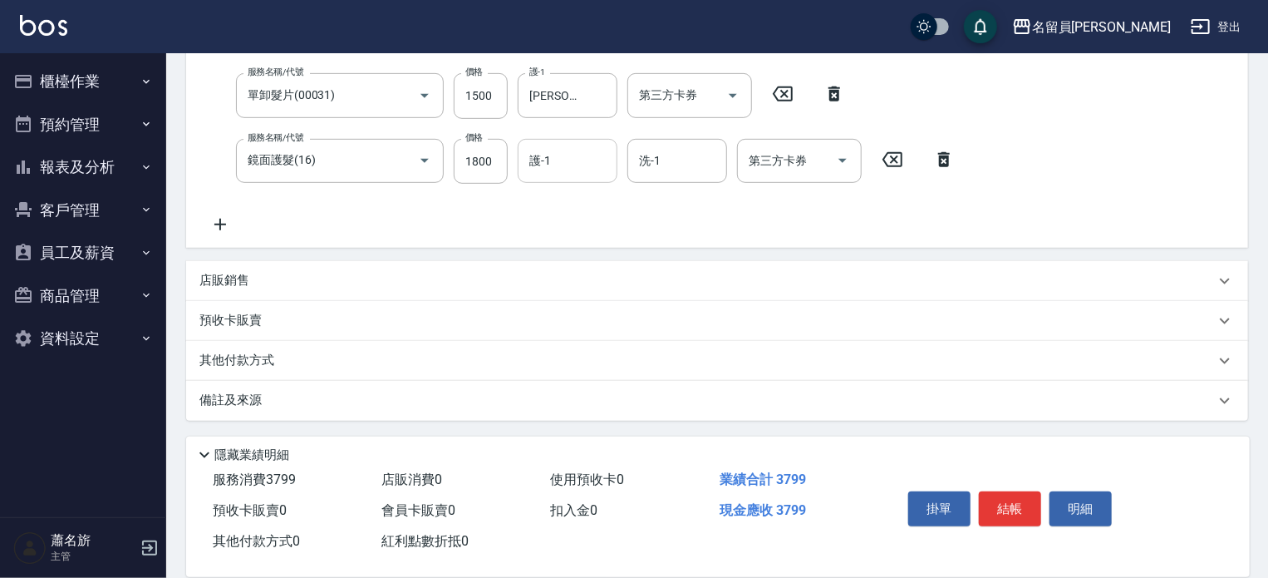
click at [564, 166] on div "Key In 打帳單 上一筆訂單:#26 帳單速查 結帳前確認明細 連續打單結帳 掛單 結帳 明細 帳單日期 [DATE] 18:42 鎖定日期 顧客姓名/手…" at bounding box center [717, 121] width 1102 height 913
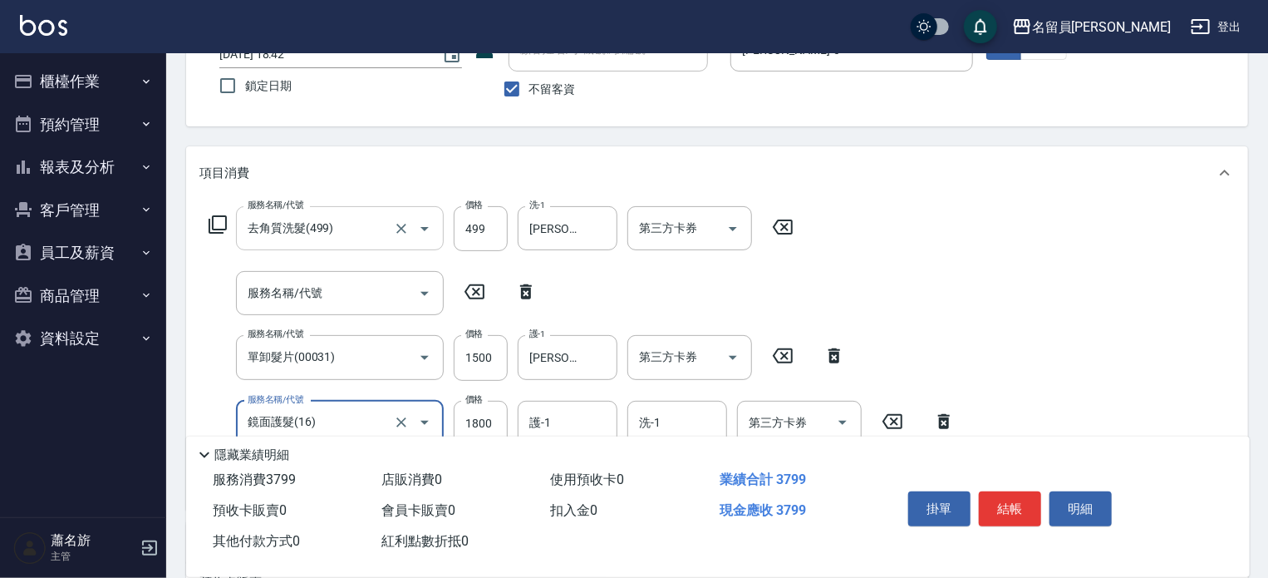
scroll to position [232, 0]
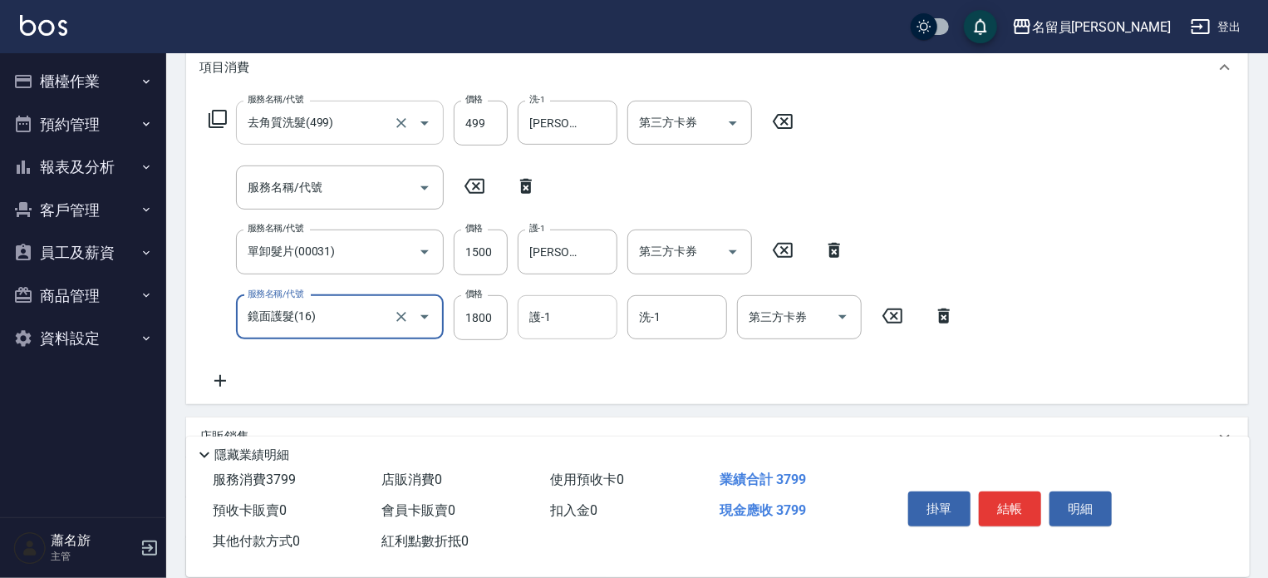
click at [562, 329] on input "護-1" at bounding box center [567, 317] width 85 height 29
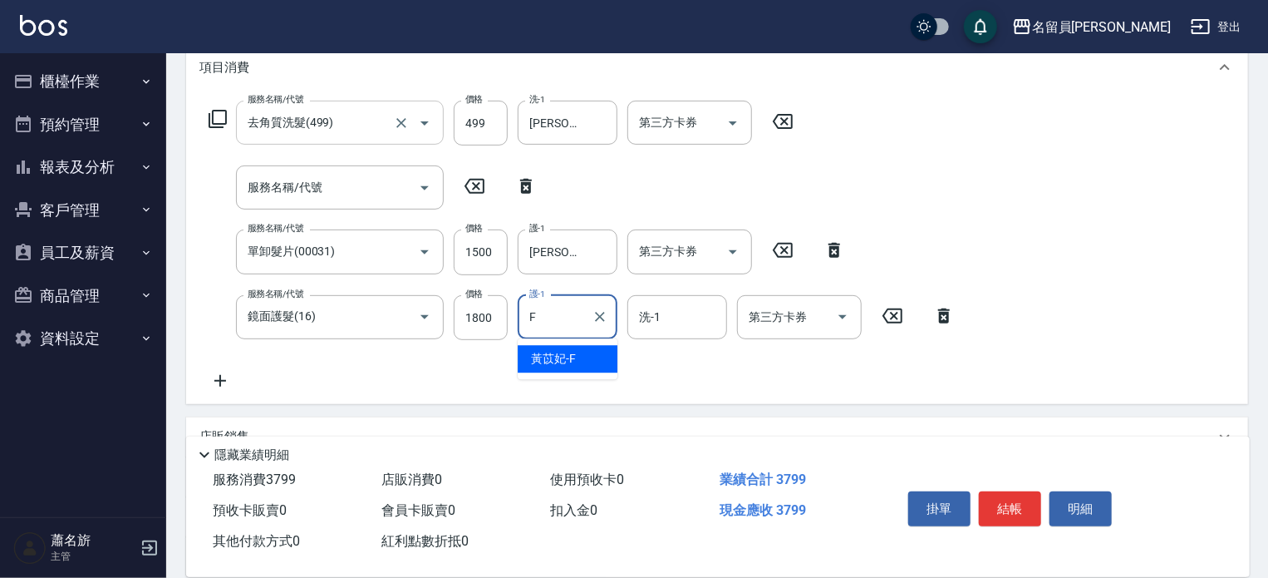
type input "[PERSON_NAME]-F"
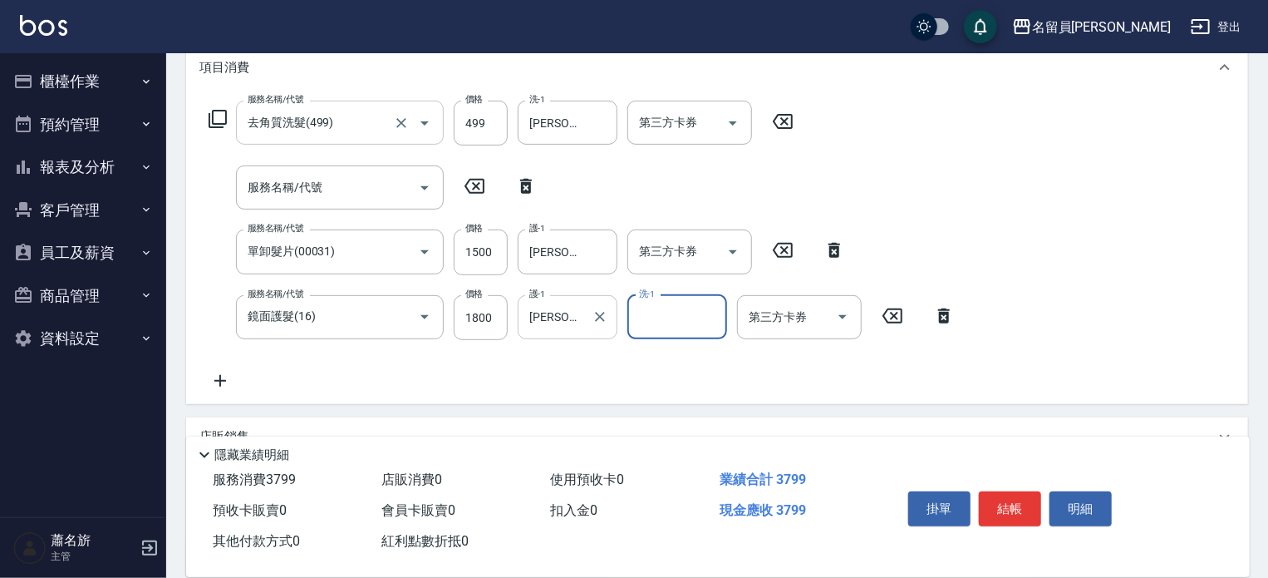
scroll to position [0, 0]
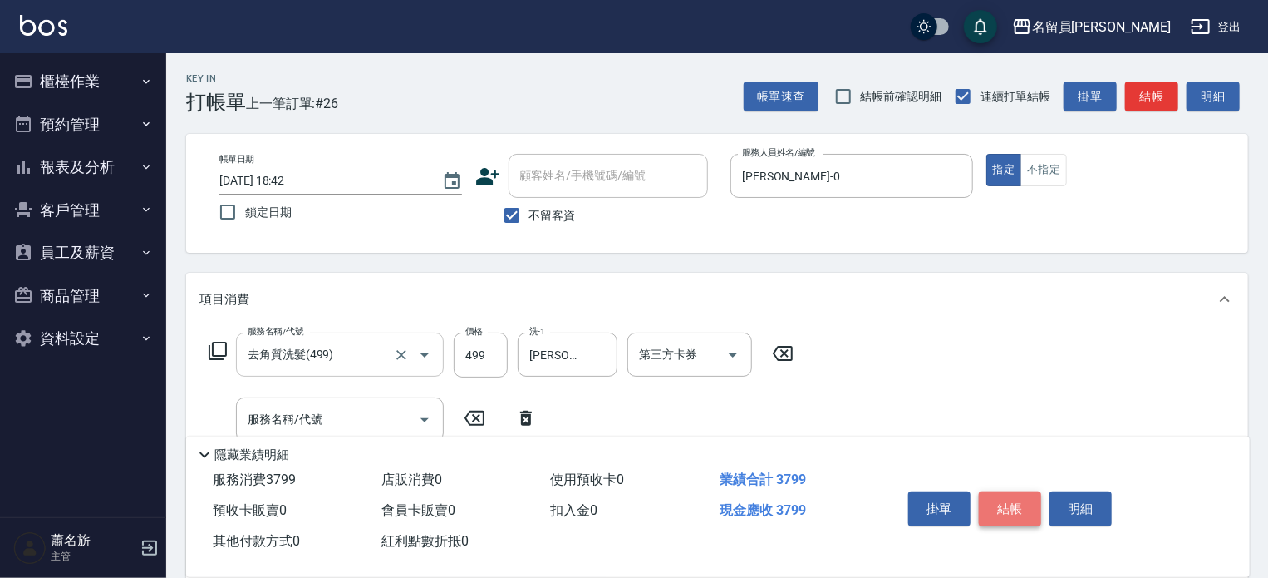
click at [1018, 519] on button "結帳" at bounding box center [1010, 508] width 62 height 35
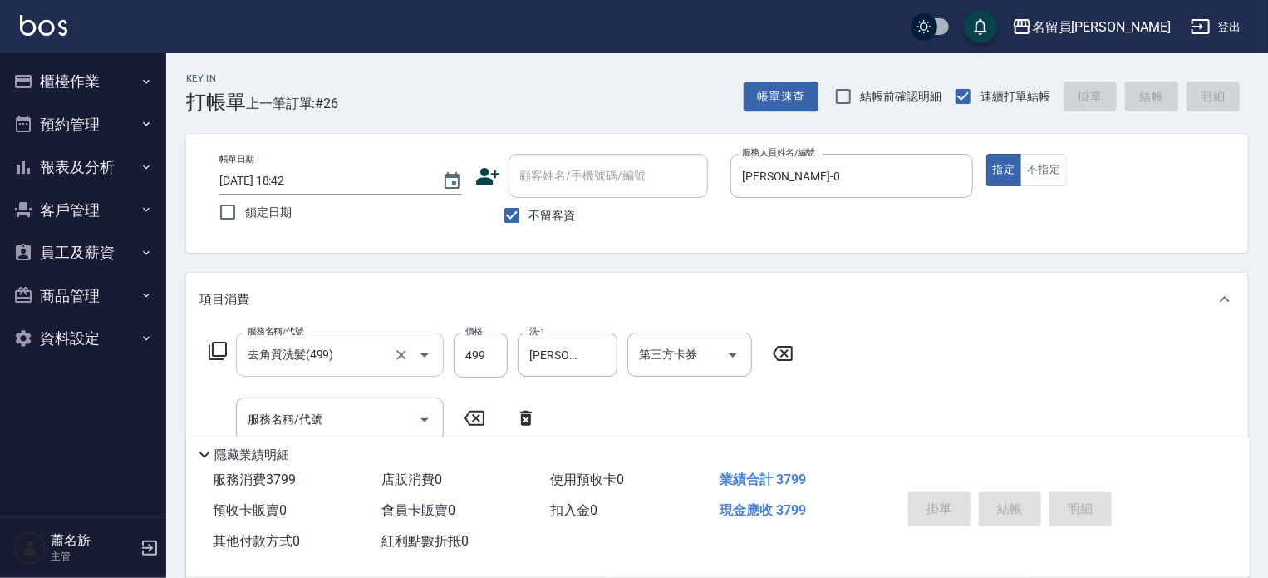
type input "[DATE] 18:43"
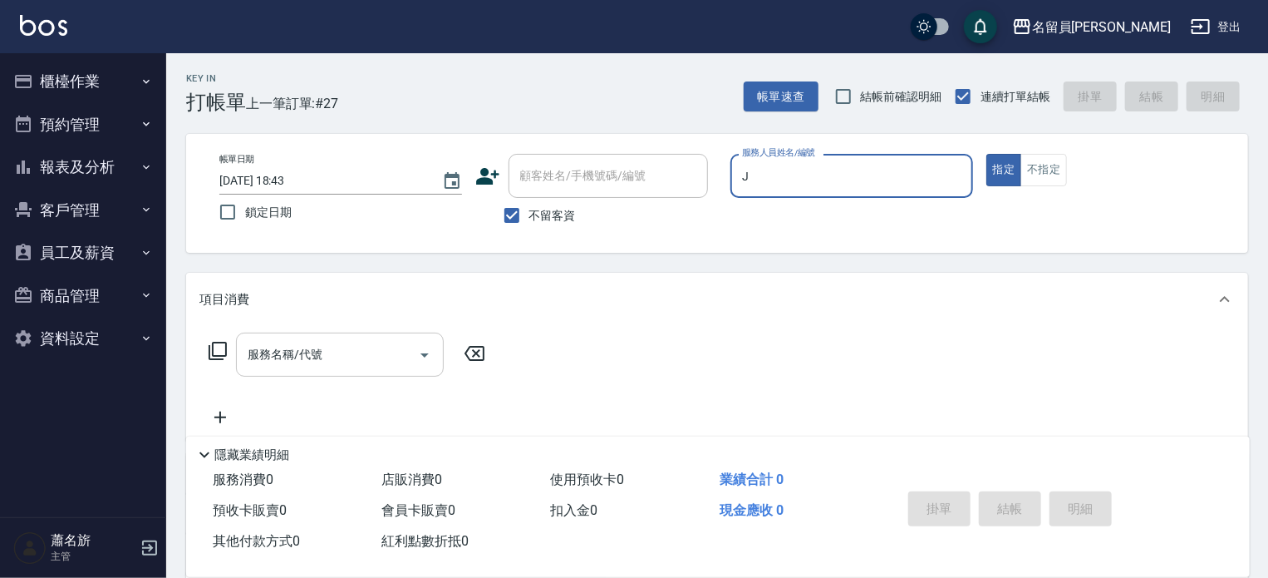
type input "[PERSON_NAME]"
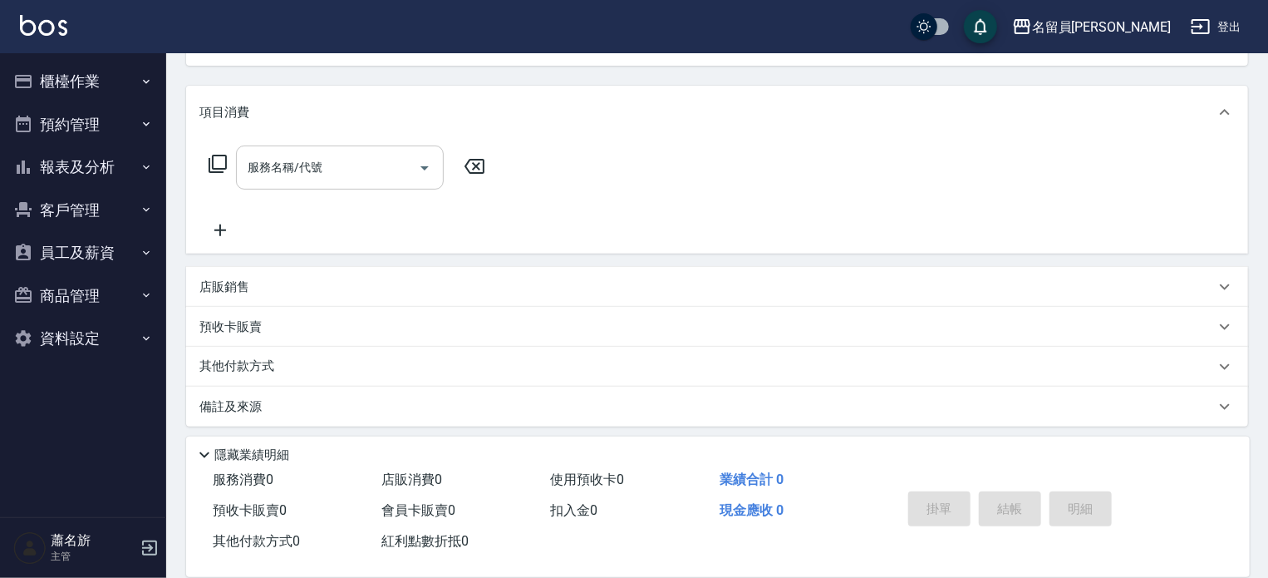
scroll to position [193, 0]
click at [532, 264] on div "店販銷售" at bounding box center [717, 281] width 1062 height 40
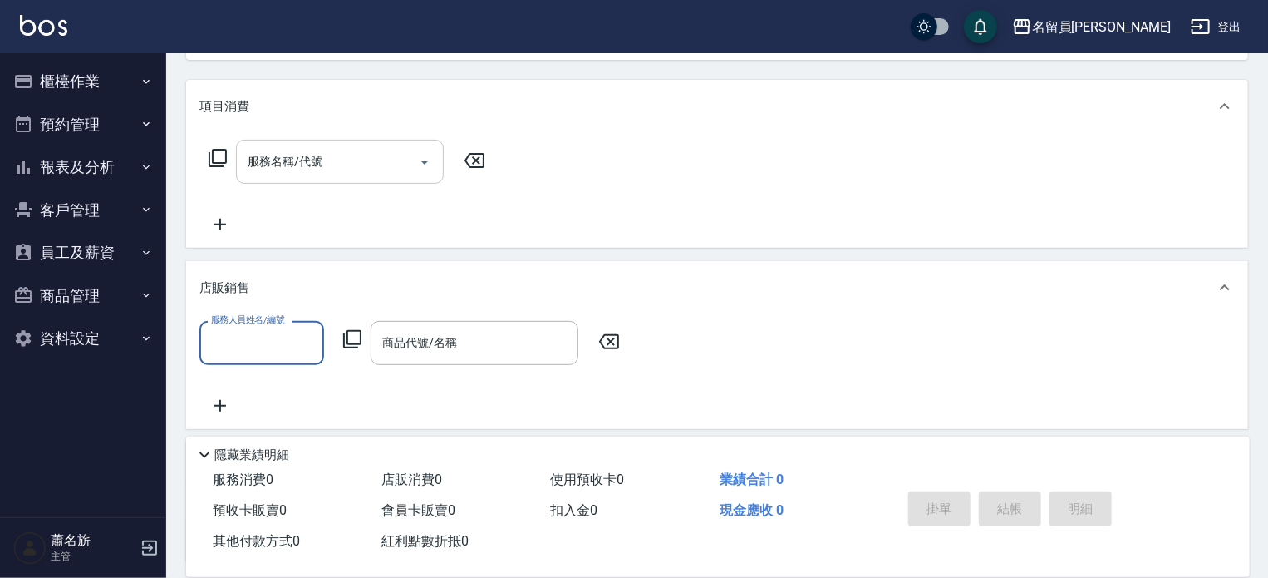
scroll to position [0, 0]
type input "[PERSON_NAME]"
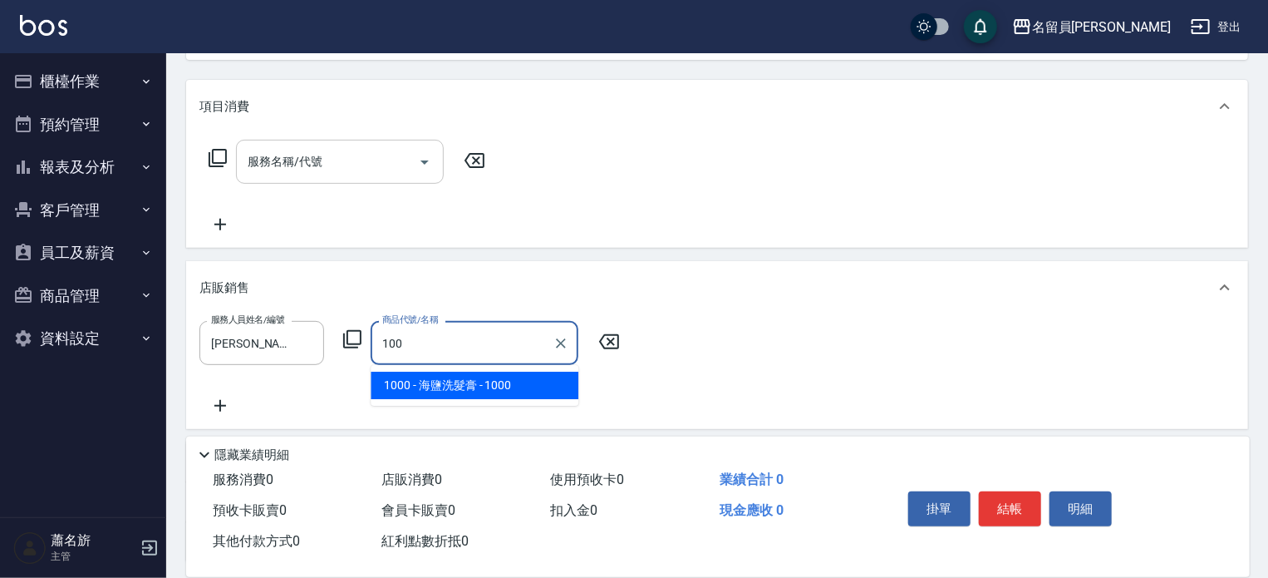
type input "海鹽洗髮膏"
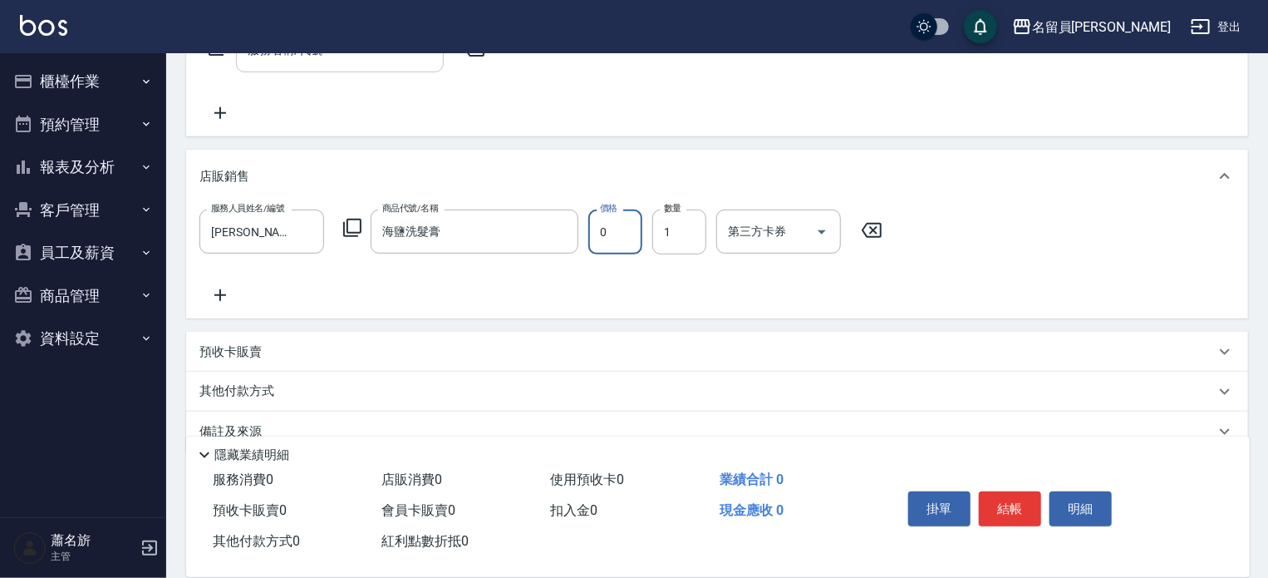
scroll to position [336, 0]
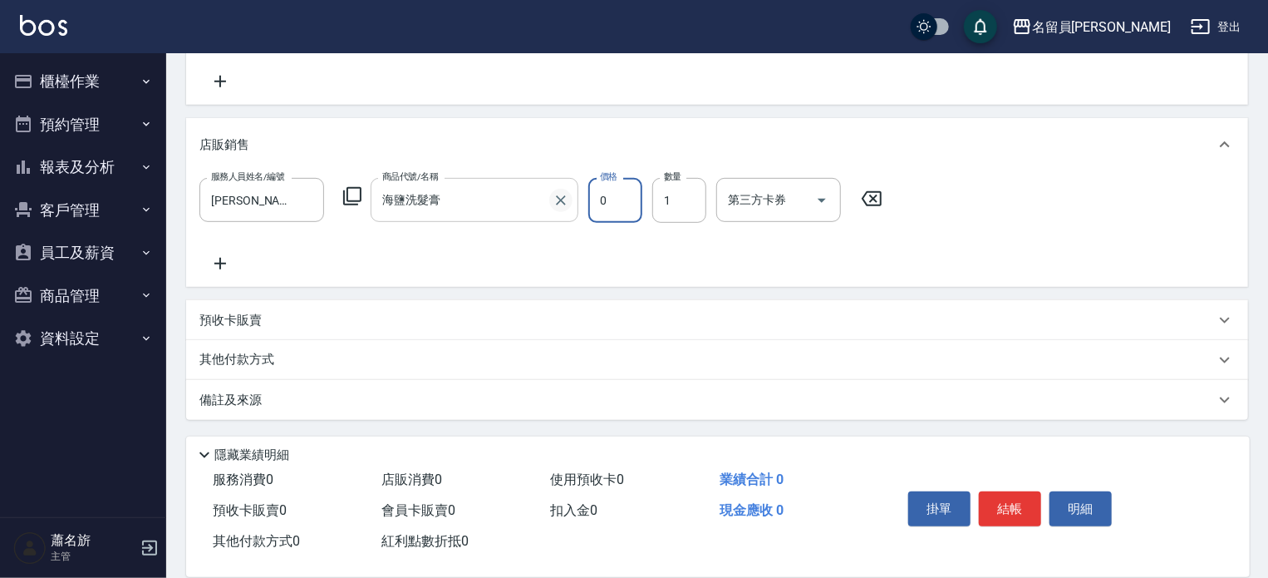
click at [556, 210] on div at bounding box center [560, 200] width 22 height 44
type input "0"
click at [558, 195] on icon "Clear" at bounding box center [561, 200] width 17 height 17
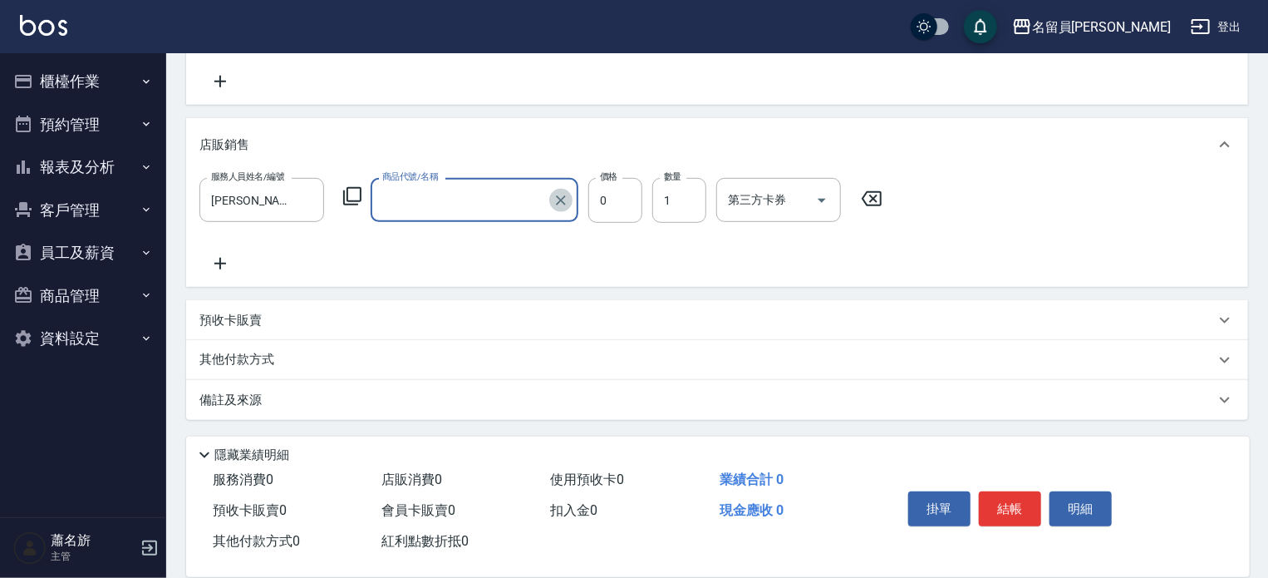
scroll to position [335, 0]
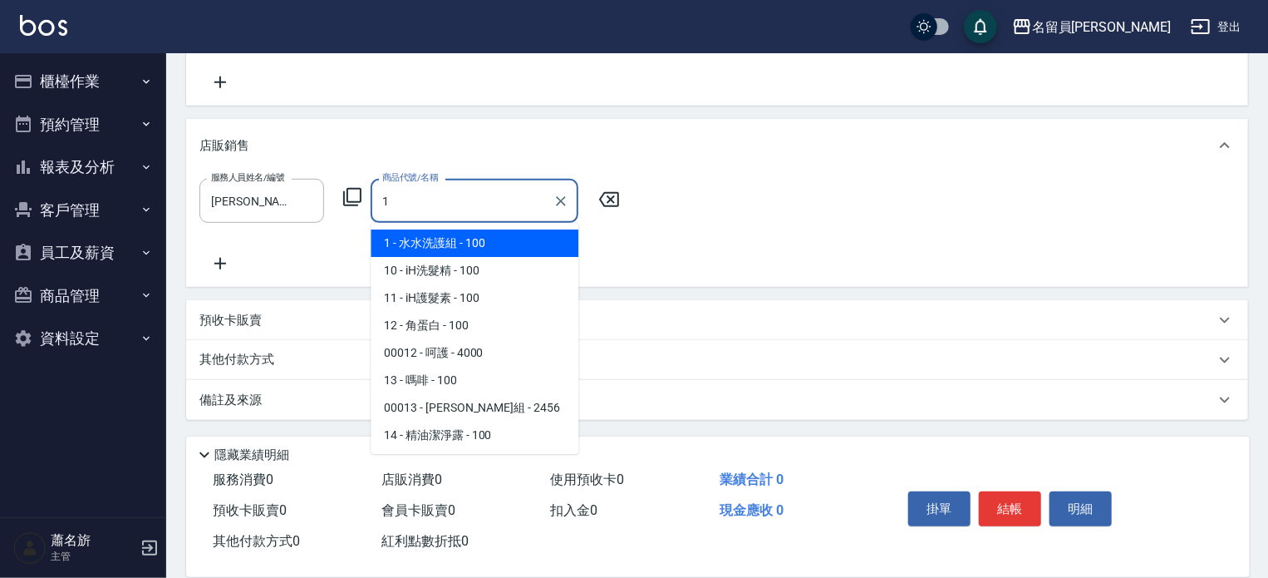
type input "水水洗護組"
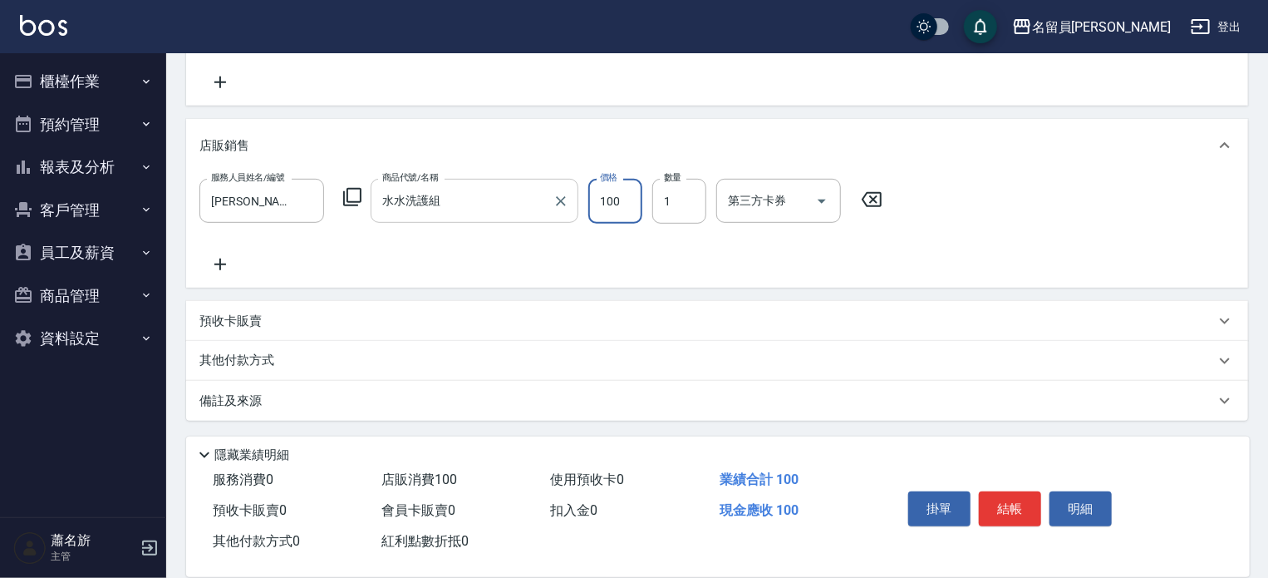
scroll to position [336, 0]
type input "10"
click at [563, 195] on icon "Clear" at bounding box center [561, 200] width 17 height 17
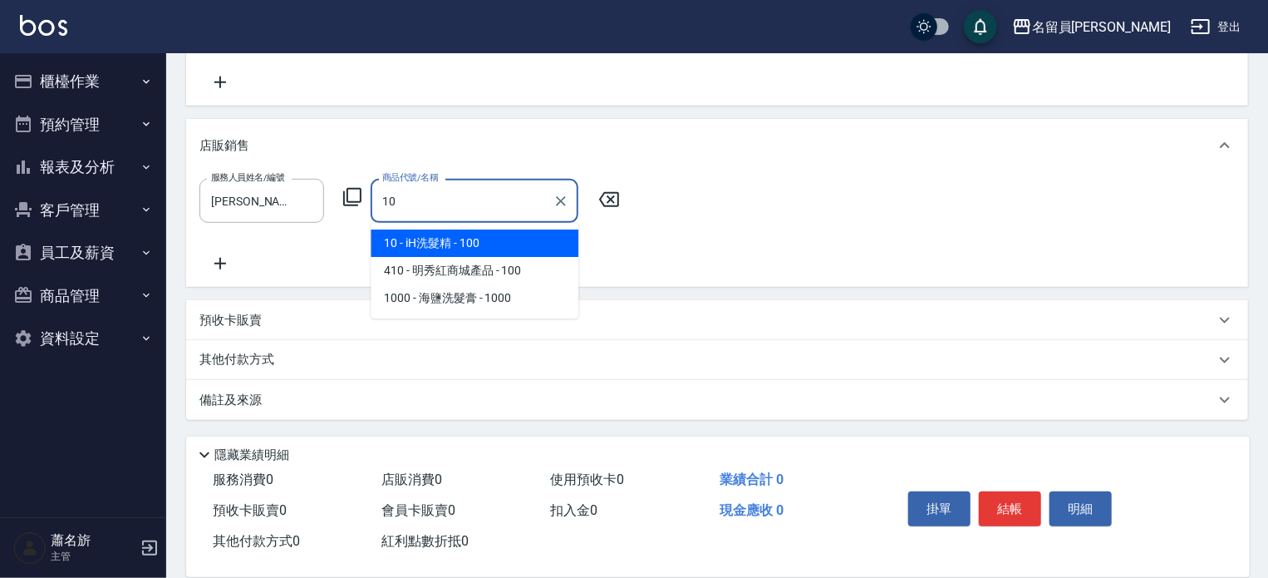
type input "iH洗髮精"
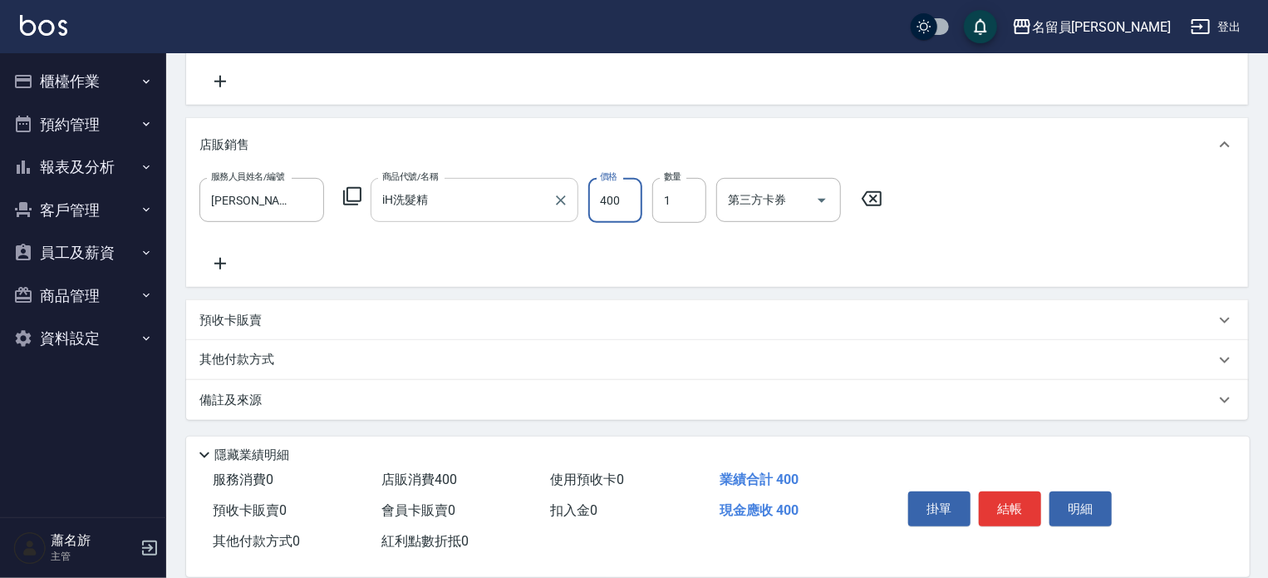
type input "400"
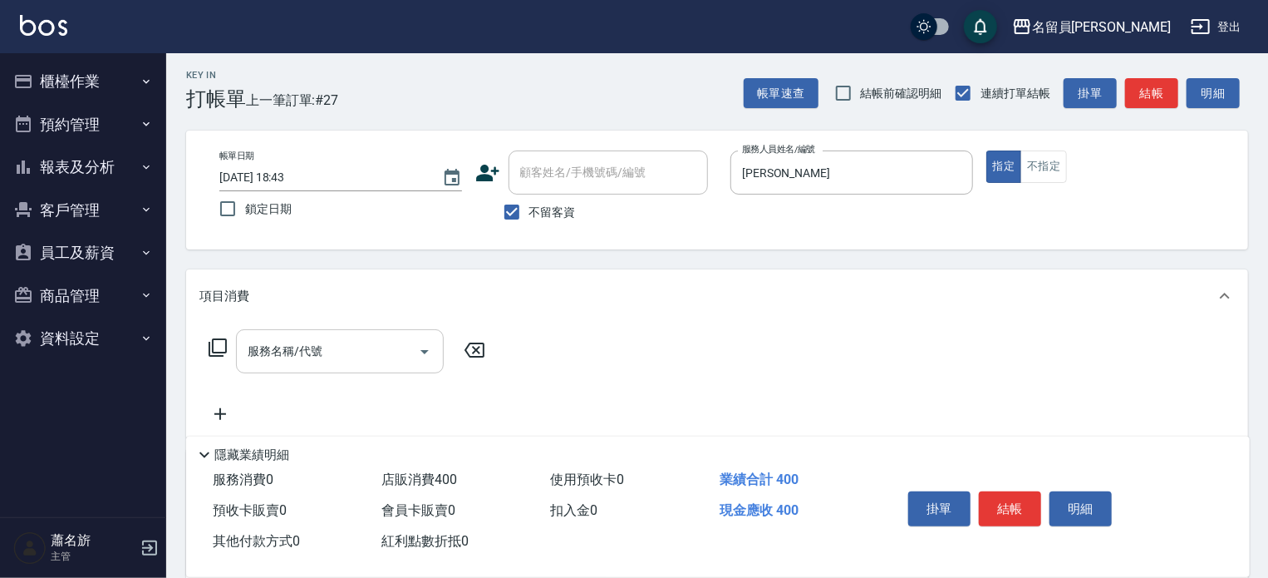
scroll to position [3, 0]
drag, startPoint x: 1026, startPoint y: 521, endPoint x: 1026, endPoint y: 504, distance: 16.6
click at [1026, 518] on div "掛單 結帳 明細" at bounding box center [1010, 511] width 217 height 52
click at [1026, 504] on button "結帳" at bounding box center [1010, 508] width 62 height 35
